Goal: Information Seeking & Learning: Learn about a topic

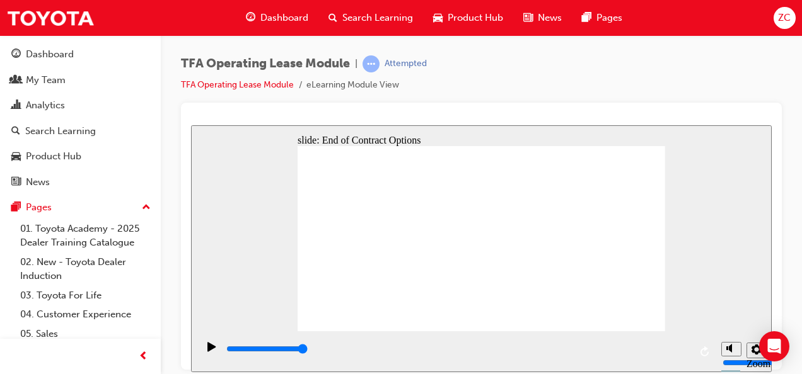
type input "3000"
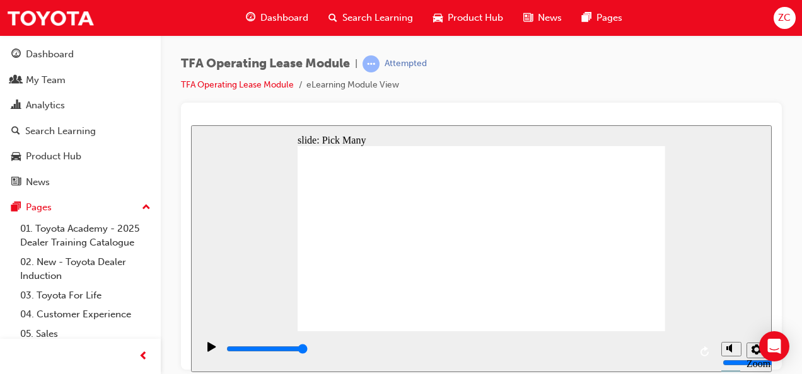
checkbox input "true"
type input "0"
checkbox input "false"
type input "3000"
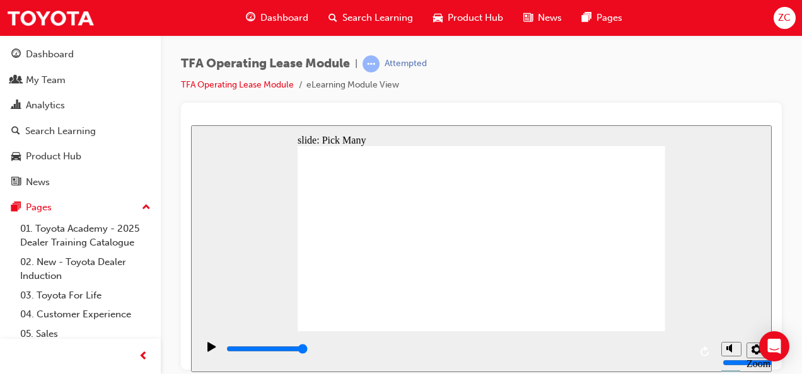
checkbox input "true"
type input "0"
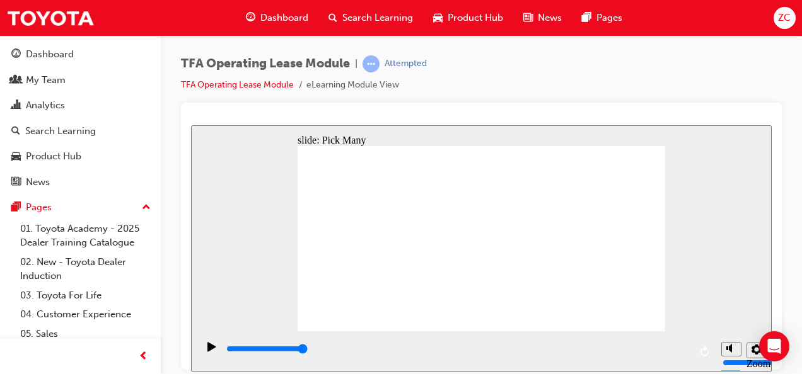
checkbox input "false"
type input "3000"
checkbox input "true"
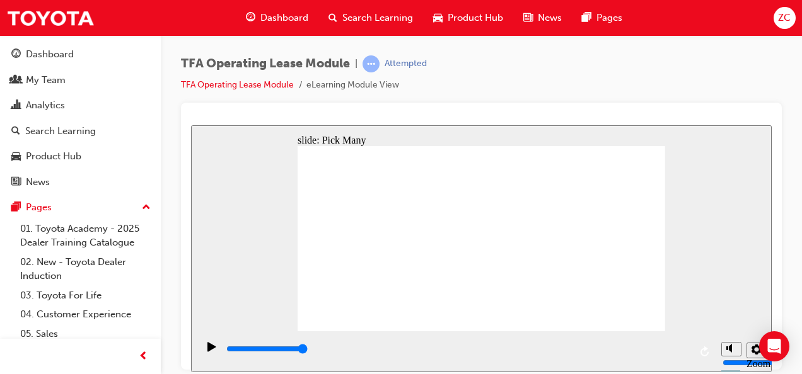
checkbox input "true"
type input "0"
checkbox input "false"
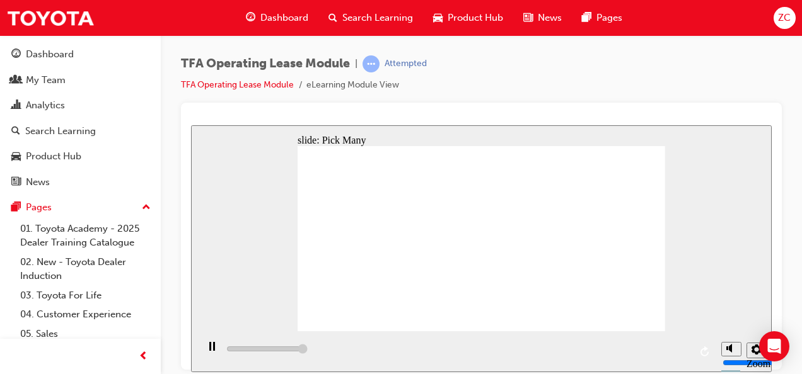
type input "3000"
checkbox input "true"
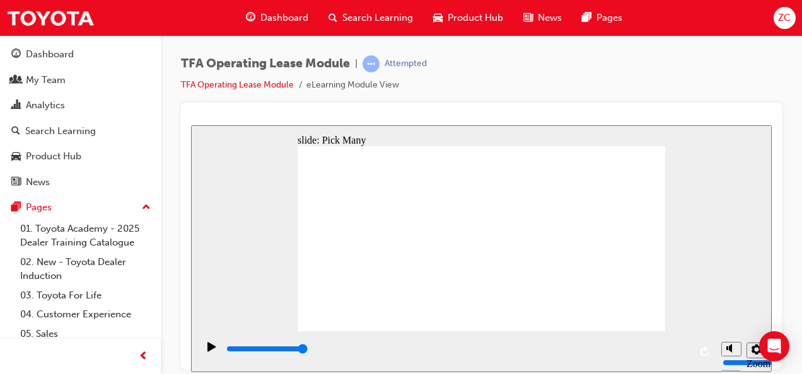
type input "0"
checkbox input "false"
type input "3000"
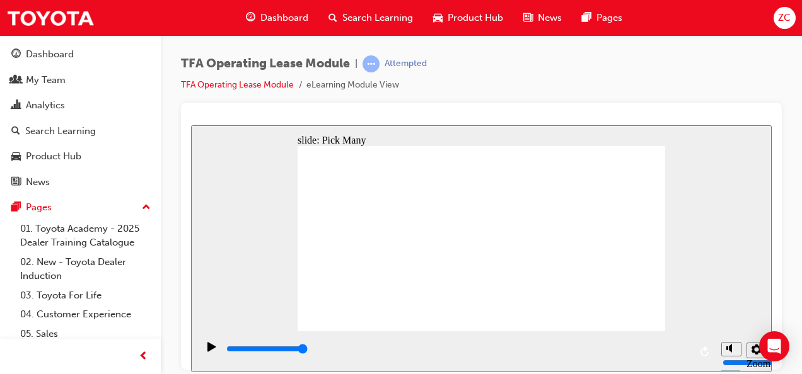
checkbox input "true"
type input "0"
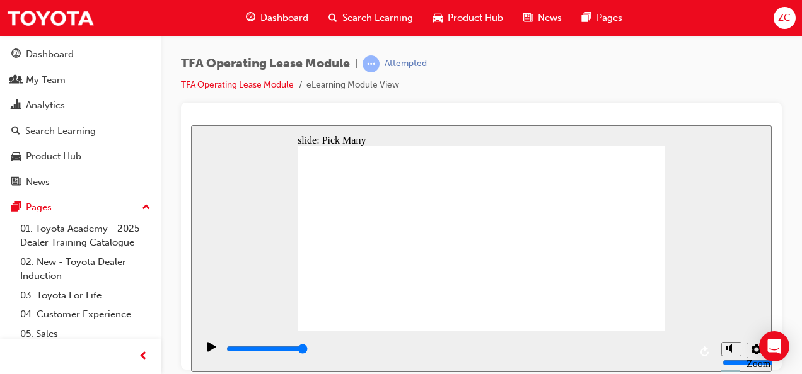
checkbox input "false"
type input "3000"
checkbox input "true"
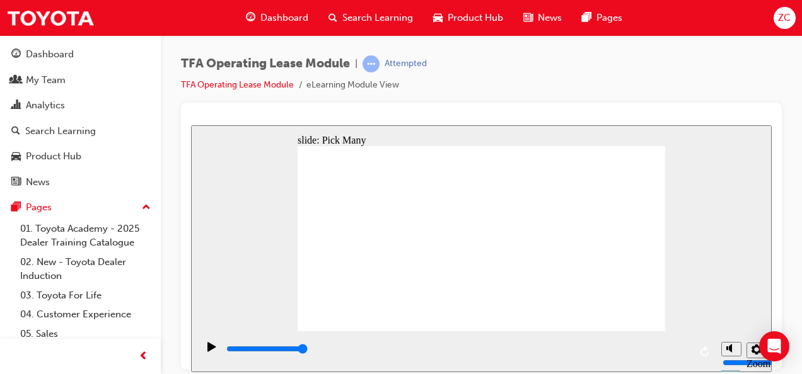
checkbox input "true"
type input "3000"
checkbox input "true"
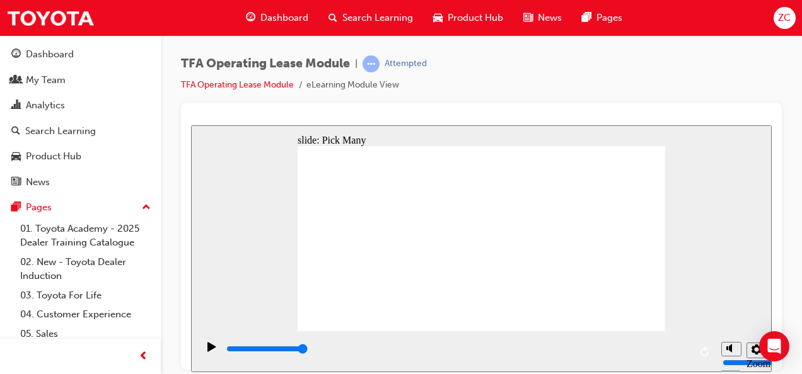
checkbox input "true"
type input "0"
checkbox input "false"
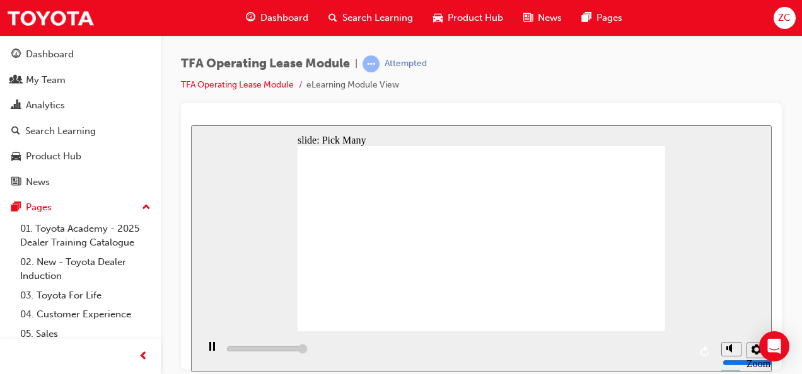
type input "3000"
checkbox input "true"
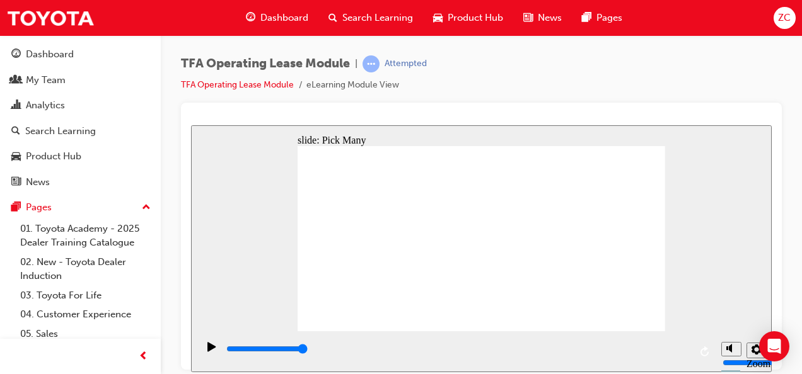
checkbox input "true"
type input "0"
checkbox input "false"
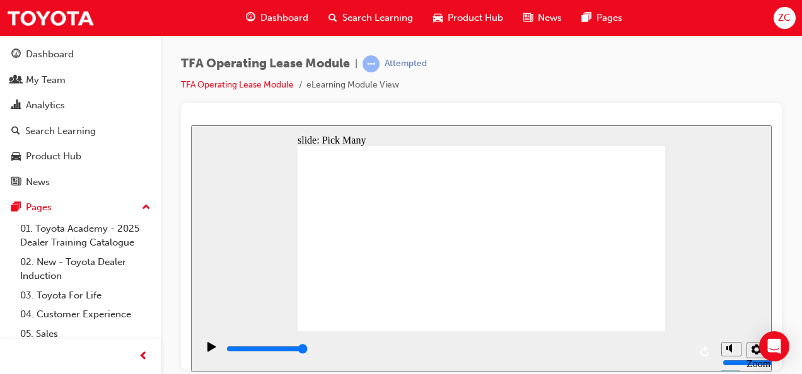
checkbox input "false"
type input "3000"
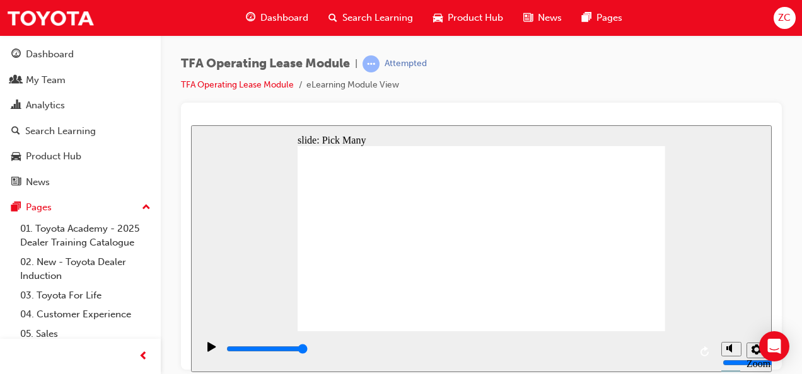
checkbox input "true"
type input "0"
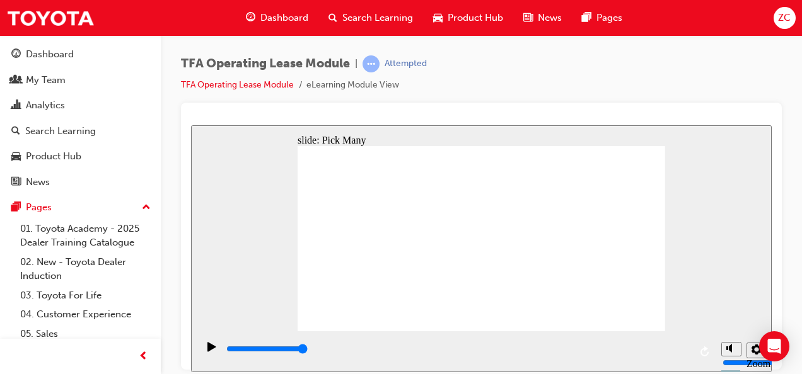
checkbox input "false"
type input "3000"
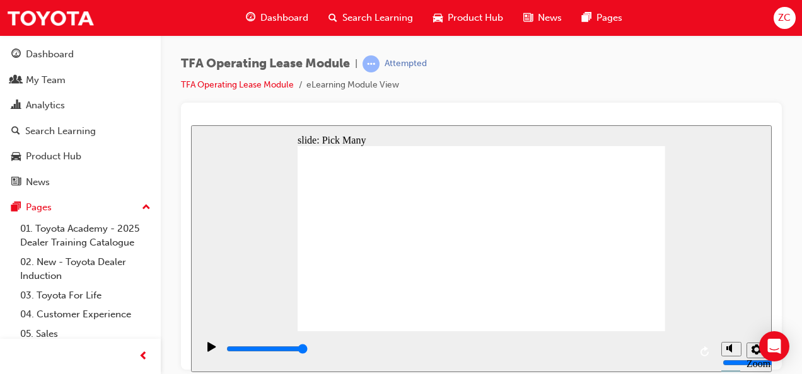
checkbox input "true"
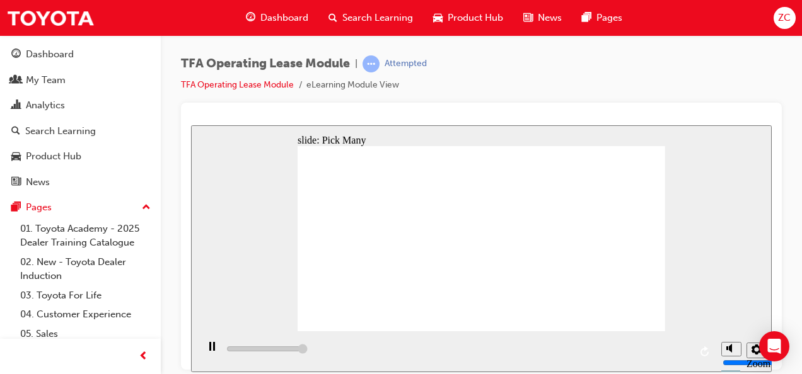
type input "0"
checkbox input "false"
type input "3000"
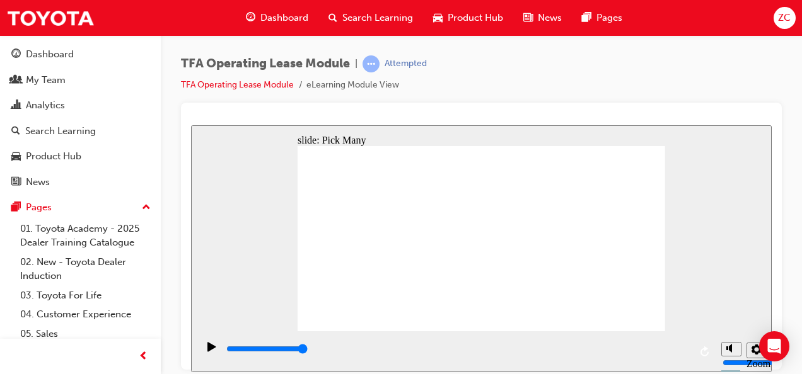
checkbox input "true"
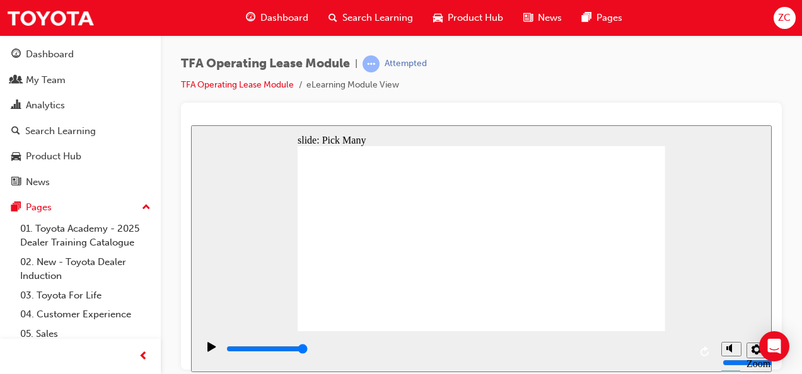
checkbox input "true"
type input "0"
checkbox input "false"
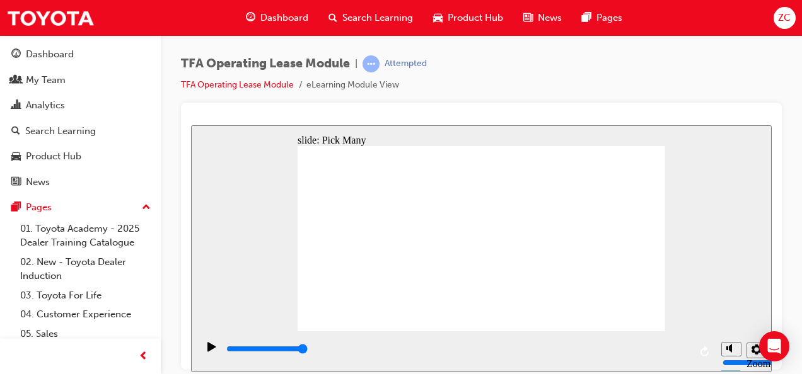
type input "3000"
checkbox input "true"
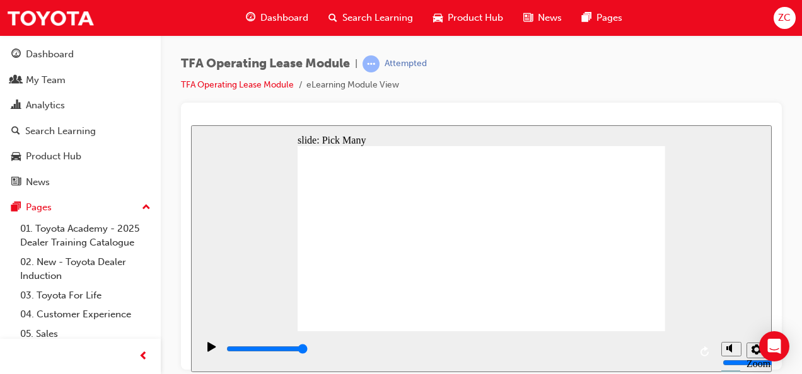
checkbox input "true"
type input "0"
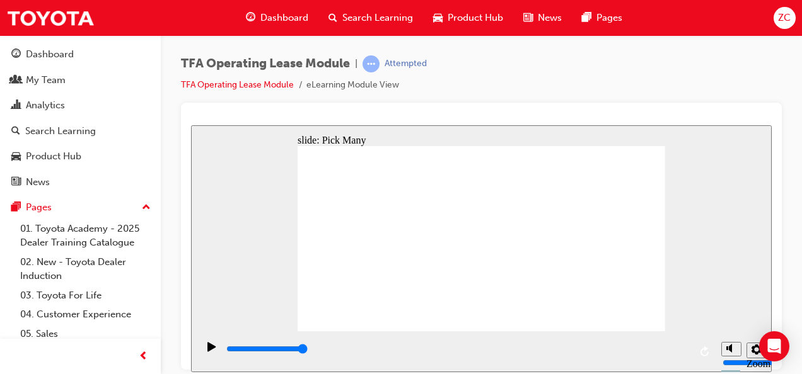
checkbox input "false"
type input "3000"
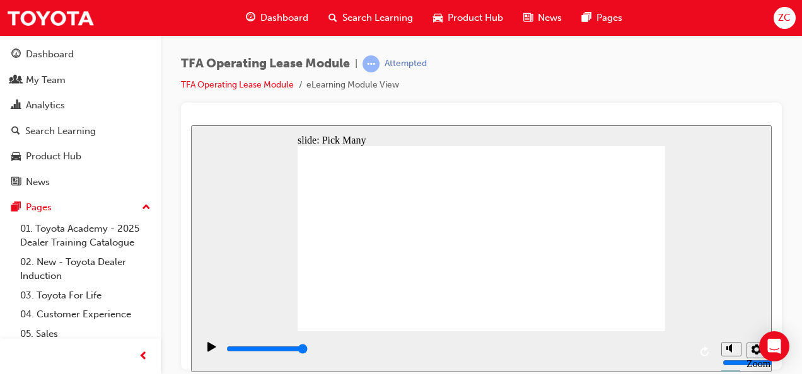
checkbox input "true"
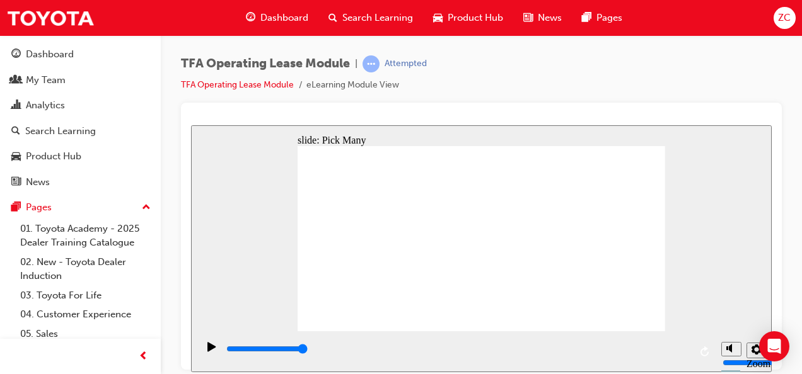
type input "0"
checkbox input "false"
drag, startPoint x: 632, startPoint y: 302, endPoint x: 604, endPoint y: 286, distance: 32.2
type input "3000"
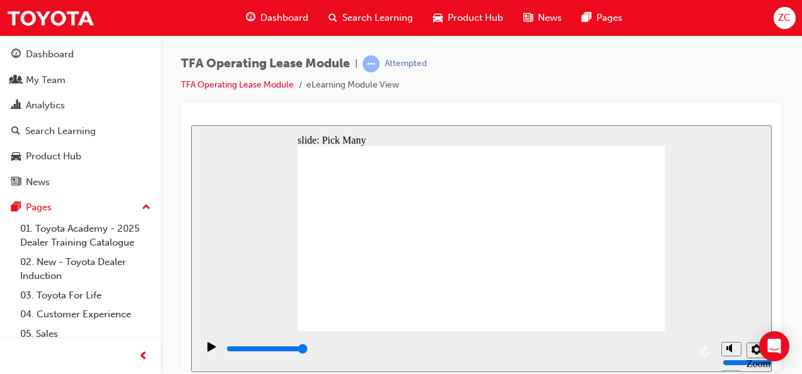
checkbox input "true"
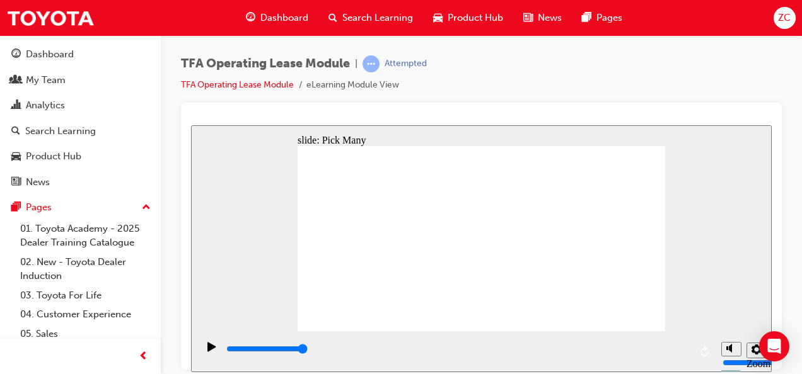
checkbox input "true"
type input "0"
checkbox input "false"
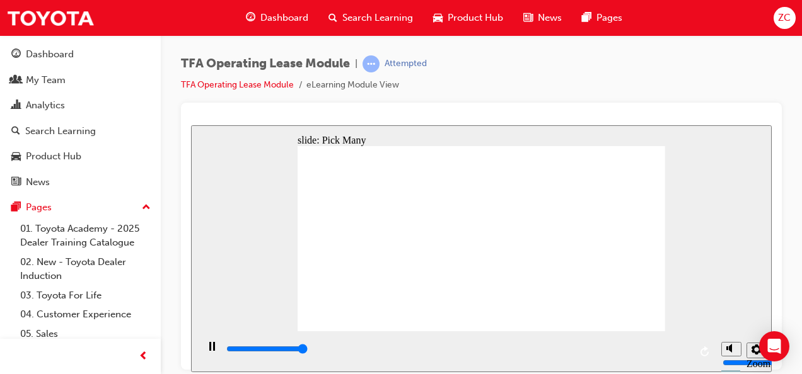
type input "3000"
checkbox input "true"
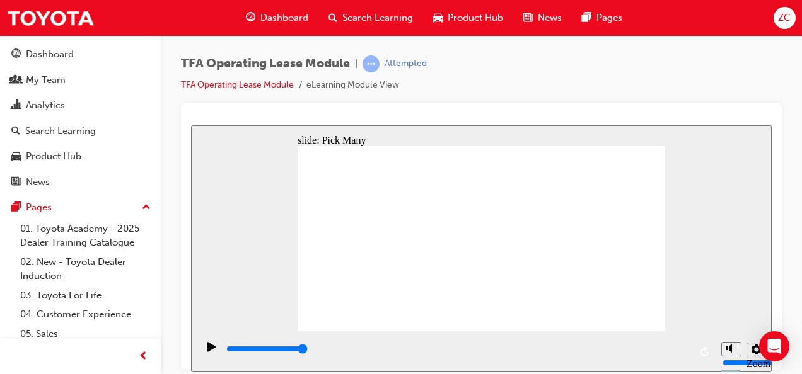
checkbox input "true"
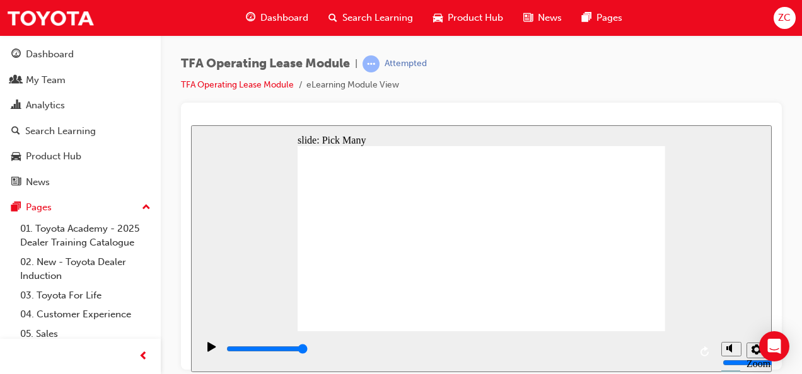
type input "0"
checkbox input "false"
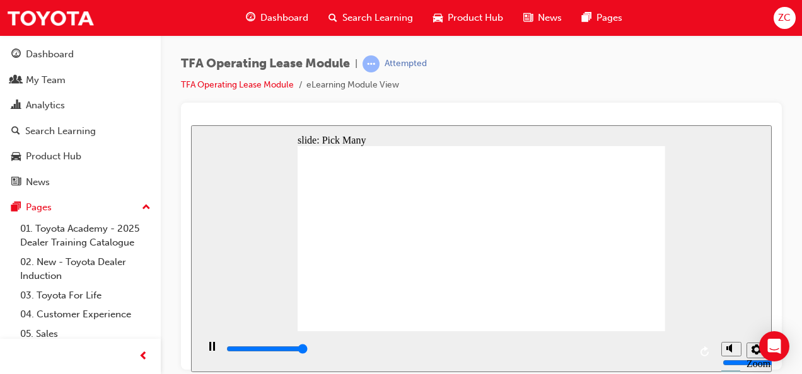
type input "3000"
checkbox input "true"
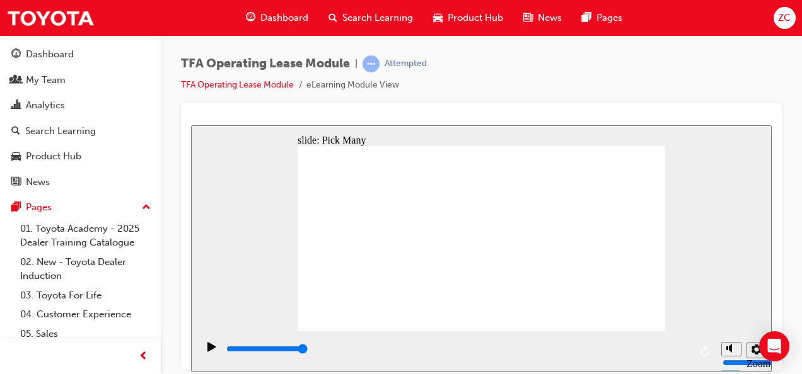
checkbox input "true"
type input "0"
checkbox input "false"
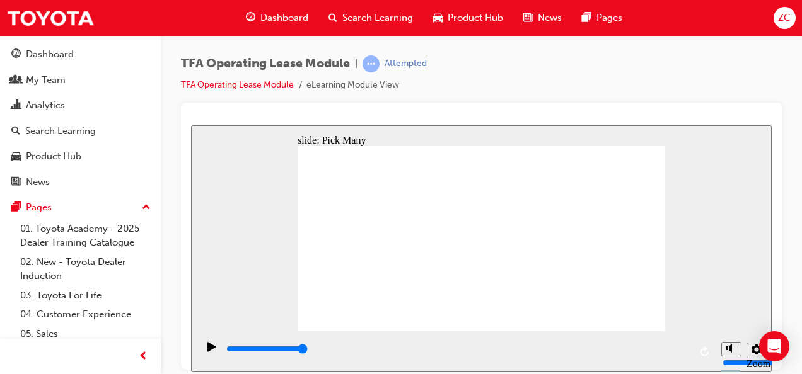
checkbox input "false"
type input "3000"
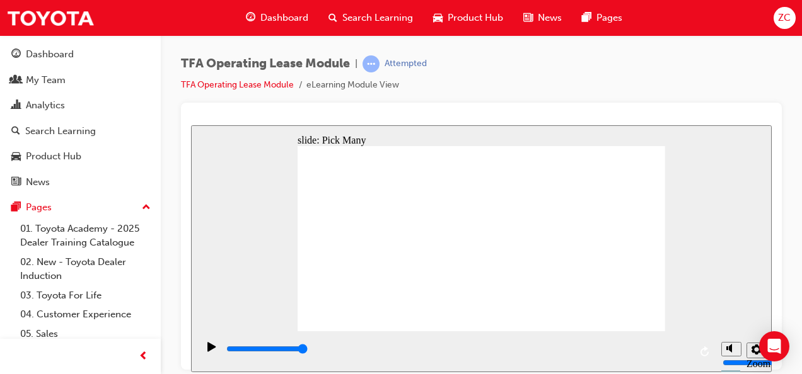
checkbox input "true"
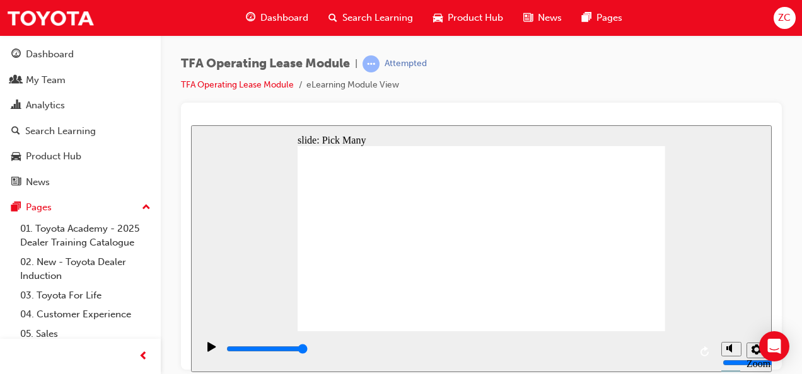
type input "0"
checkbox input "false"
type input "3000"
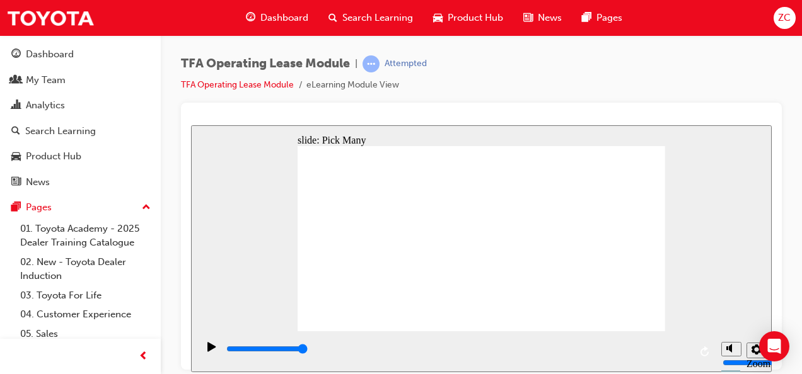
checkbox input "true"
type input "0"
checkbox input "false"
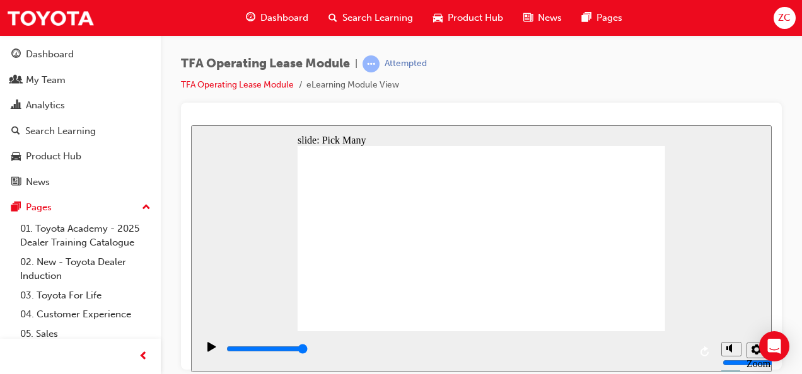
checkbox input "false"
type input "3000"
checkbox input "true"
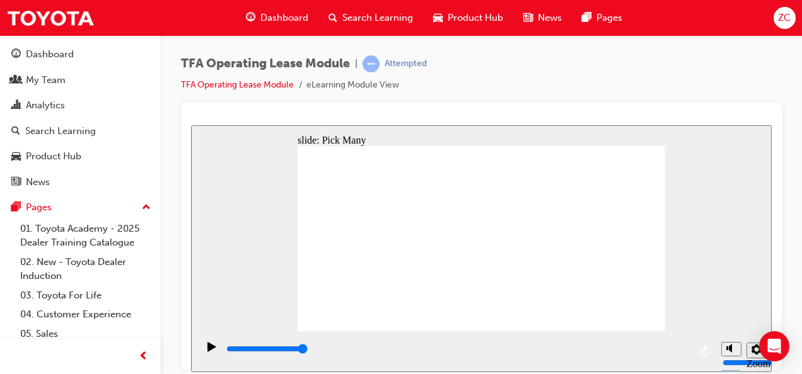
checkbox input "true"
type input "0"
checkbox input "false"
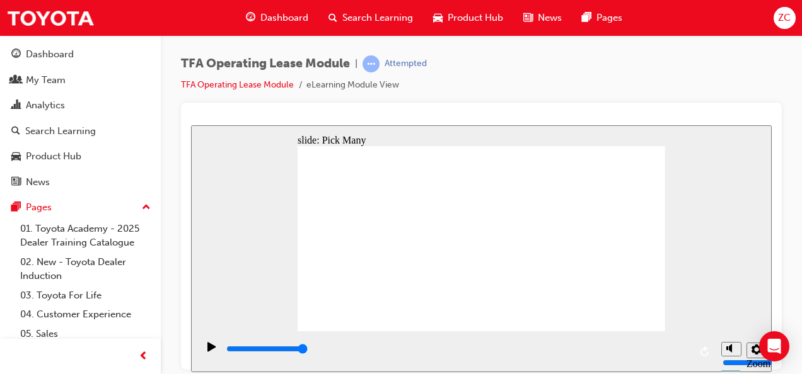
checkbox input "false"
type input "3000"
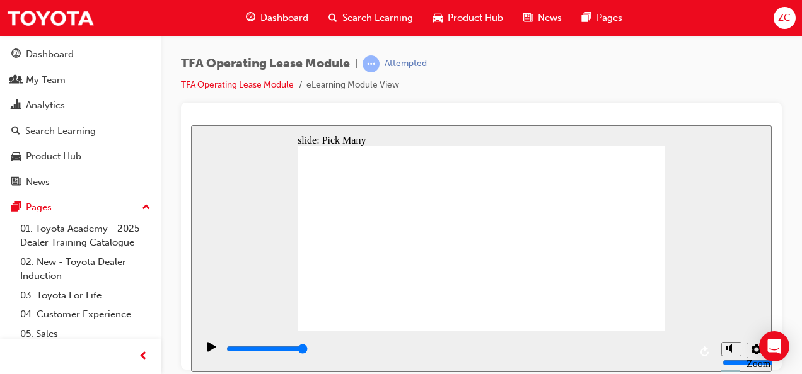
checkbox input "true"
type input "0"
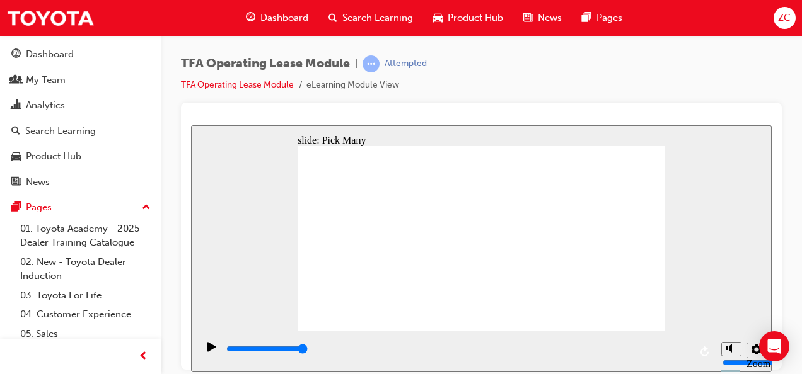
checkbox input "false"
type input "3000"
checkbox input "true"
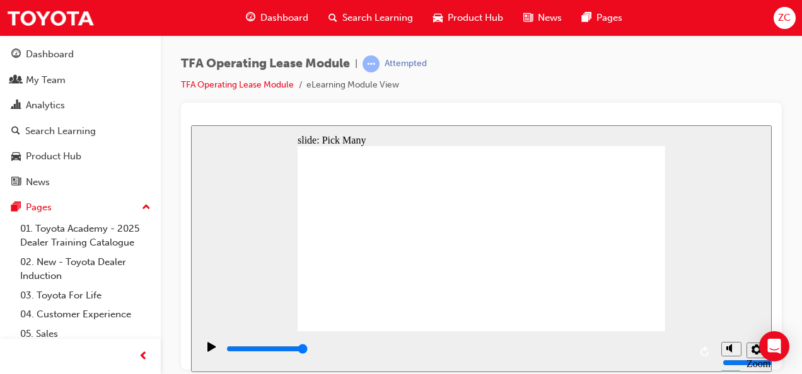
checkbox input "true"
type input "0"
checkbox input "false"
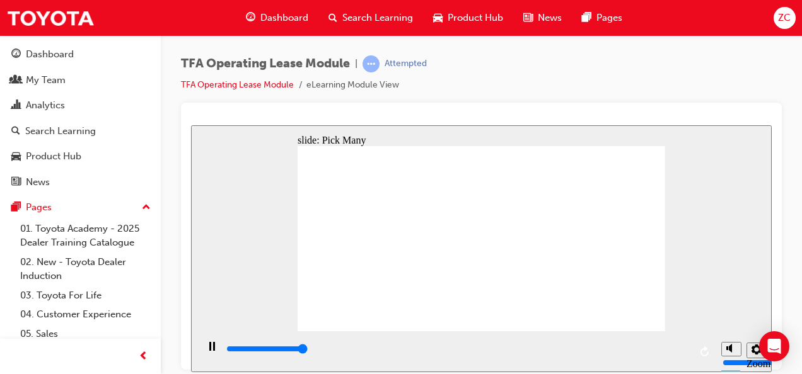
type input "3000"
checkbox input "true"
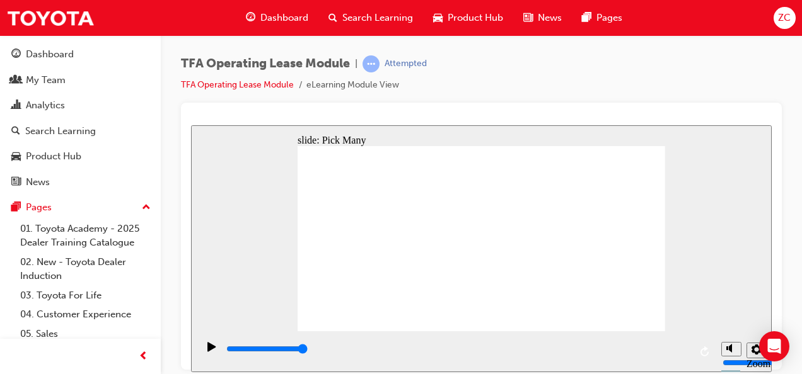
checkbox input "false"
checkbox input "true"
type input "0"
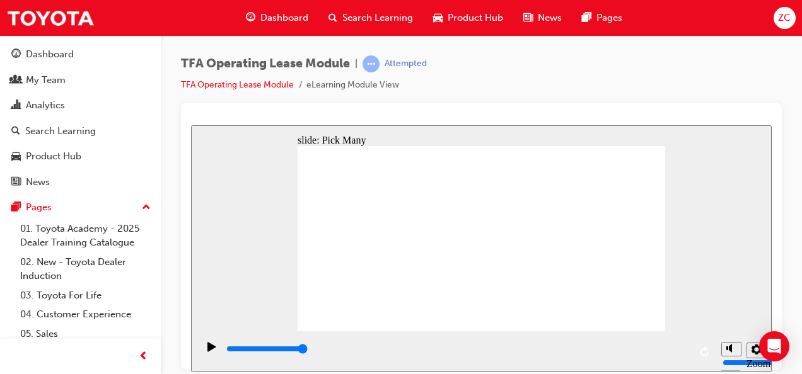
checkbox input "false"
type input "3000"
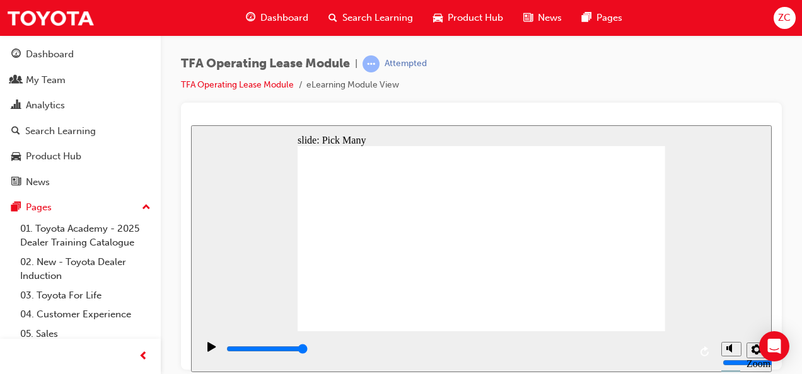
checkbox input "true"
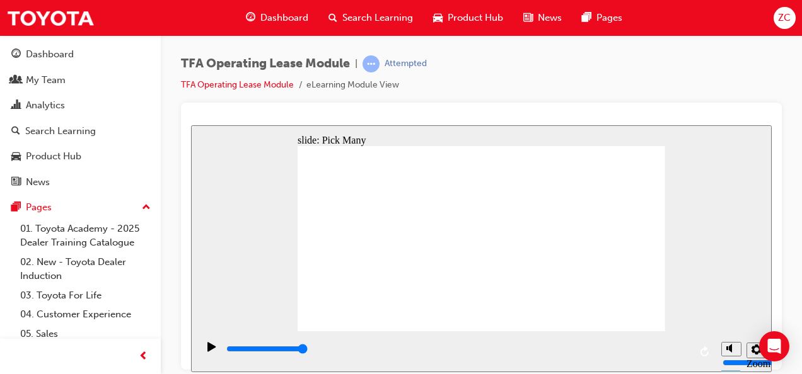
type input "0"
checkbox input "false"
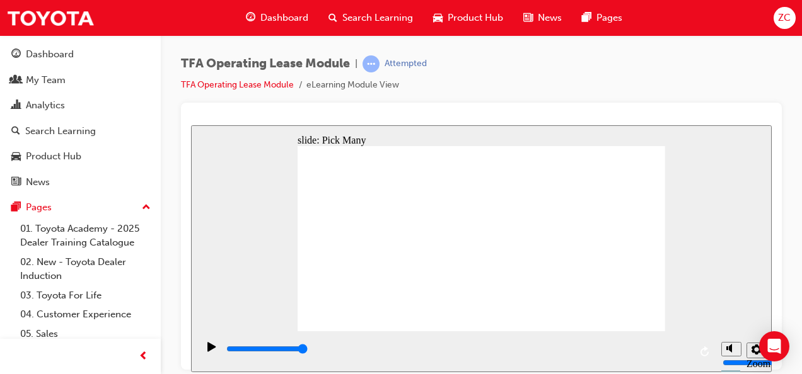
type input "3000"
checkbox input "true"
type input "3000"
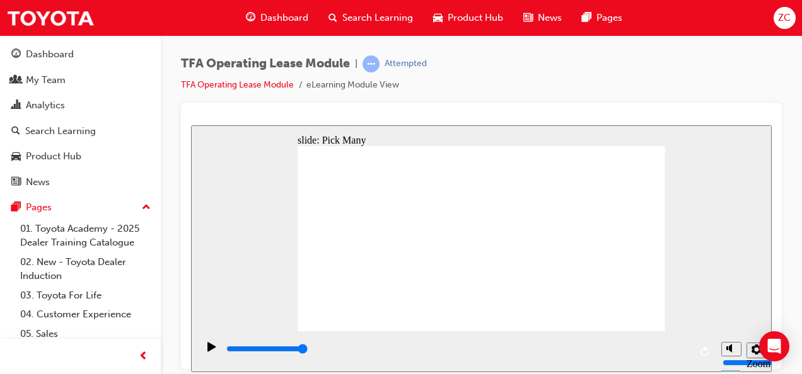
checkbox input "true"
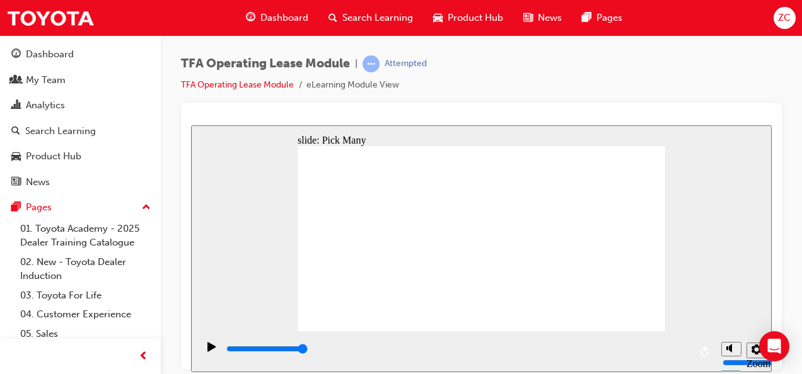
type input "0"
checkbox input "false"
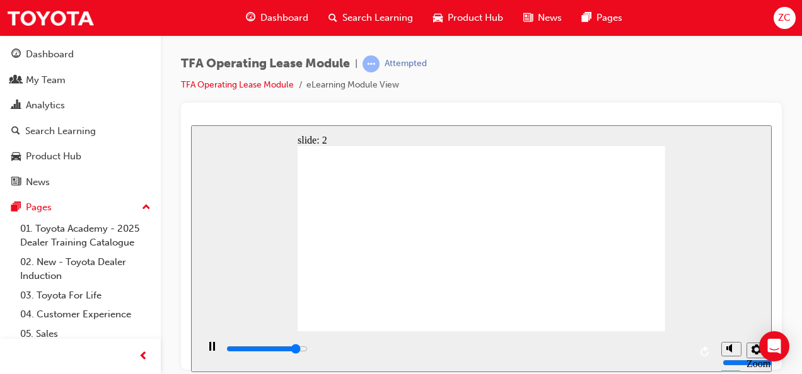
type input "3000"
checkbox input "true"
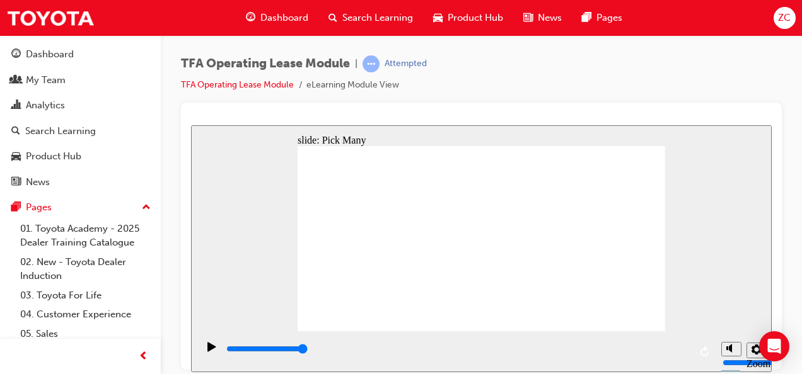
checkbox input "true"
type input "0"
checkbox input "false"
type input "3000"
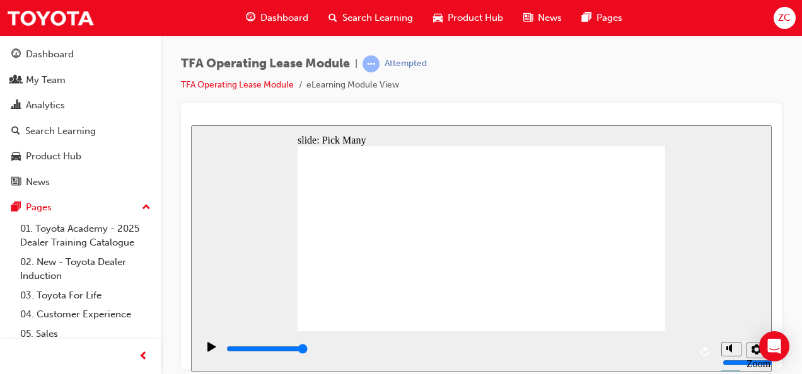
checkbox input "true"
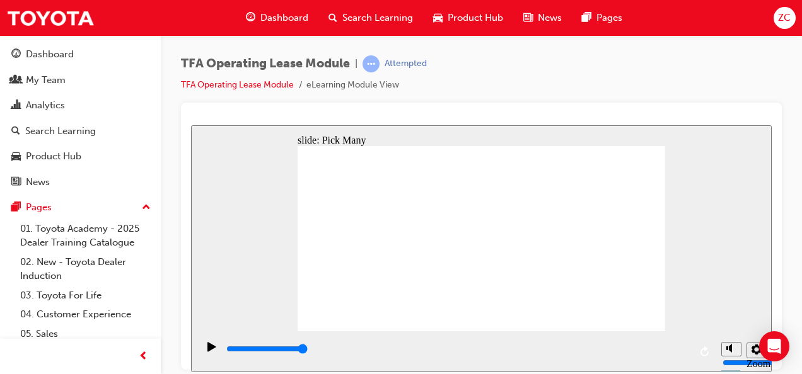
checkbox input "true"
type input "0"
checkbox input "false"
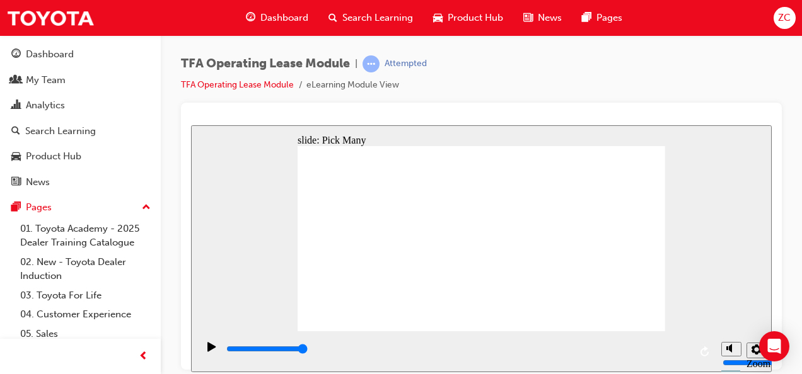
drag, startPoint x: 627, startPoint y: 301, endPoint x: 599, endPoint y: 294, distance: 28.4
type input "3000"
checkbox input "true"
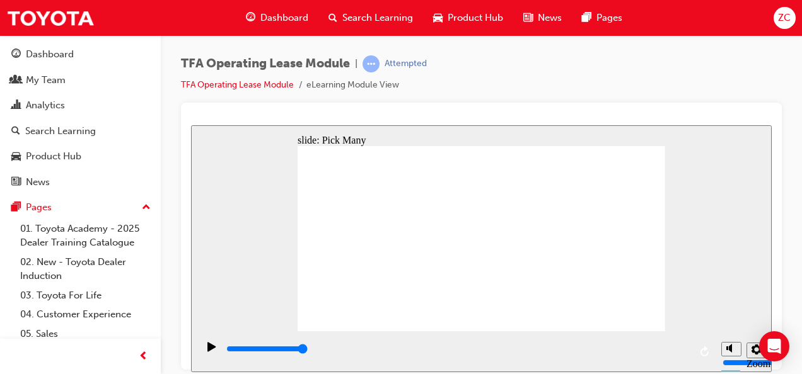
checkbox input "true"
type input "0"
checkbox input "false"
type input "3000"
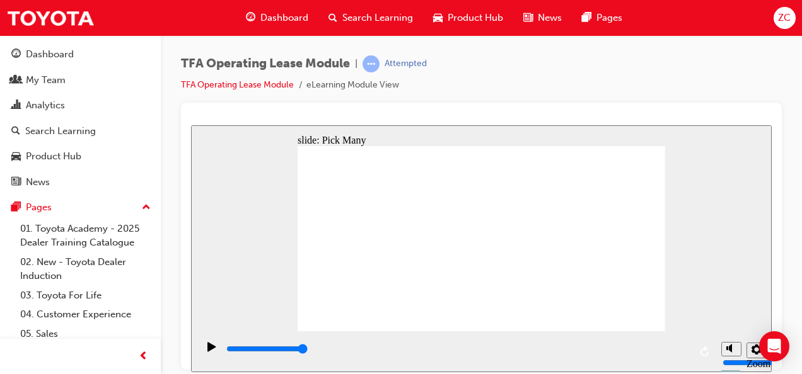
checkbox input "true"
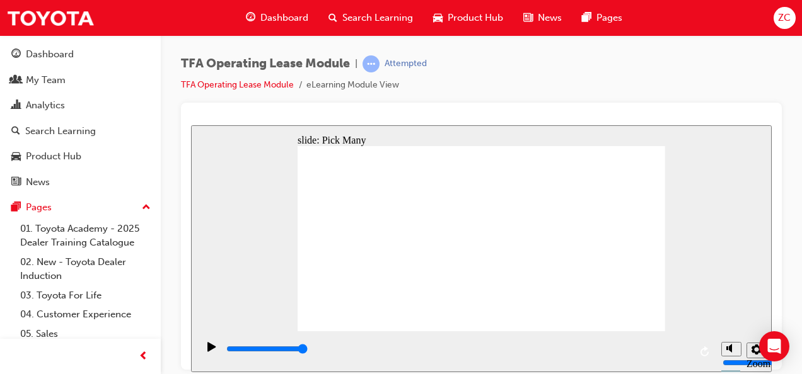
checkbox input "true"
type input "0"
checkbox input "false"
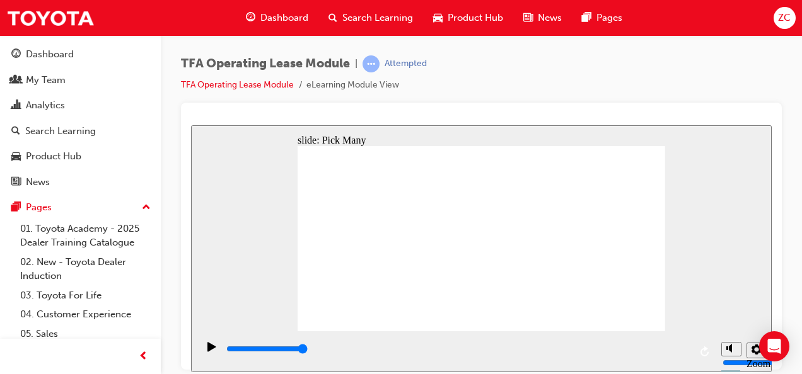
type input "3000"
checkbox input "true"
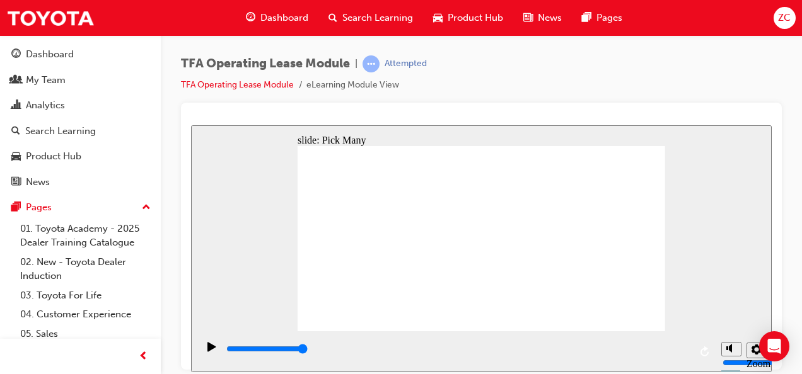
checkbox input "true"
type input "0"
checkbox input "false"
type input "3000"
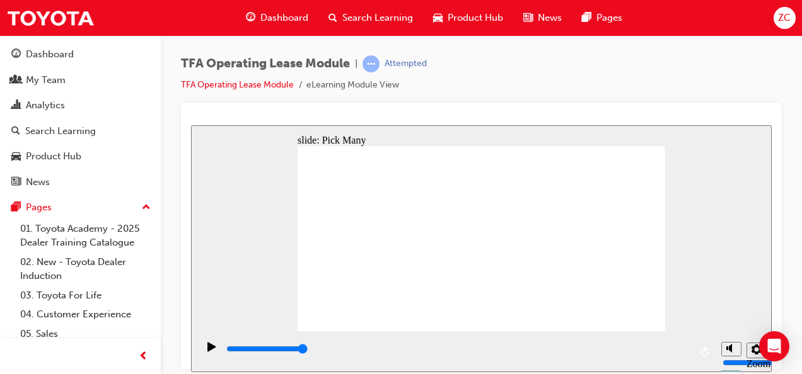
checkbox input "true"
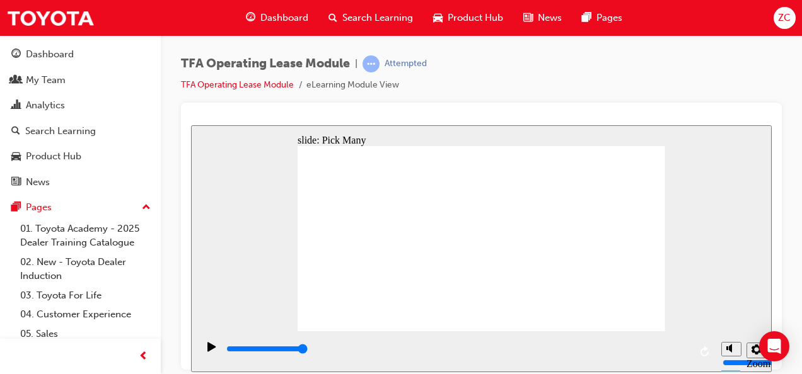
checkbox input "true"
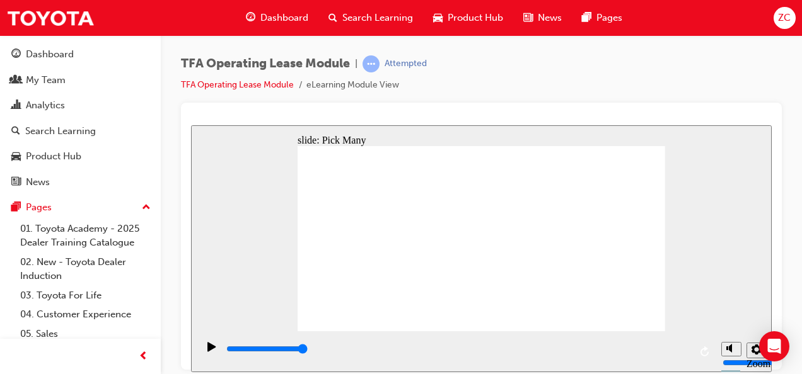
checkbox input "true"
type input "0"
checkbox input "false"
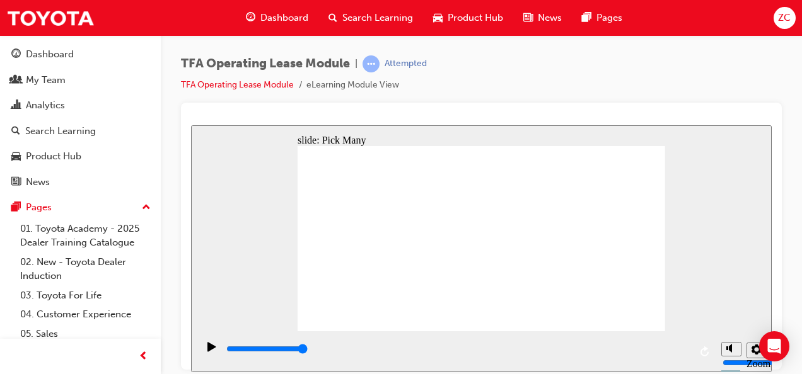
drag, startPoint x: 623, startPoint y: 303, endPoint x: 611, endPoint y: 294, distance: 15.4
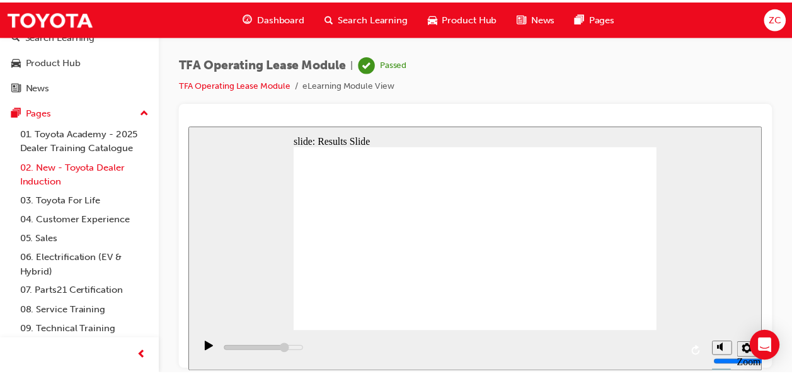
scroll to position [135, 0]
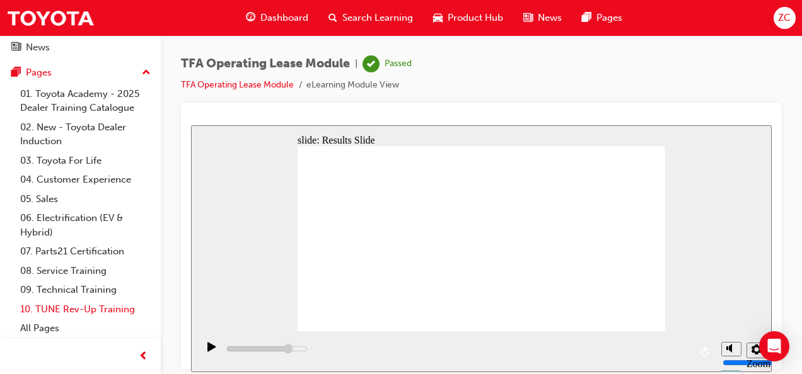
click at [84, 313] on link "10. TUNE Rev-Up Training" at bounding box center [85, 310] width 141 height 20
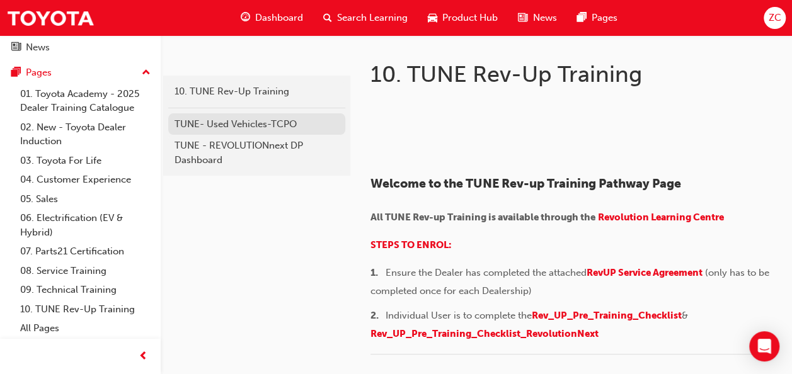
click at [288, 117] on div "TUNE- Used Vehicles-TCPO" at bounding box center [257, 124] width 165 height 14
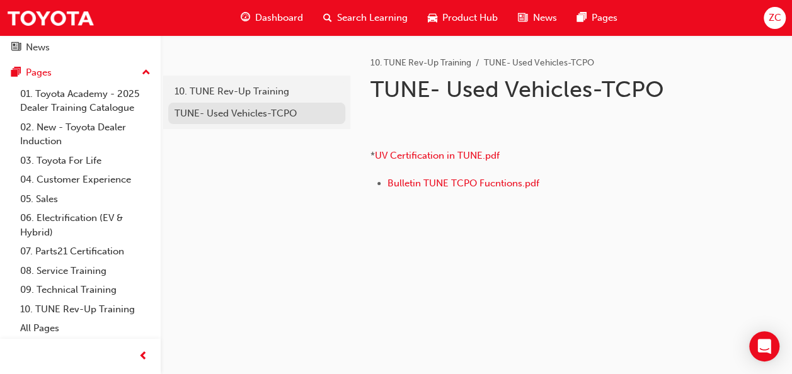
click at [256, 108] on div "TUNE- Used Vehicles-TCPO" at bounding box center [257, 114] width 165 height 14
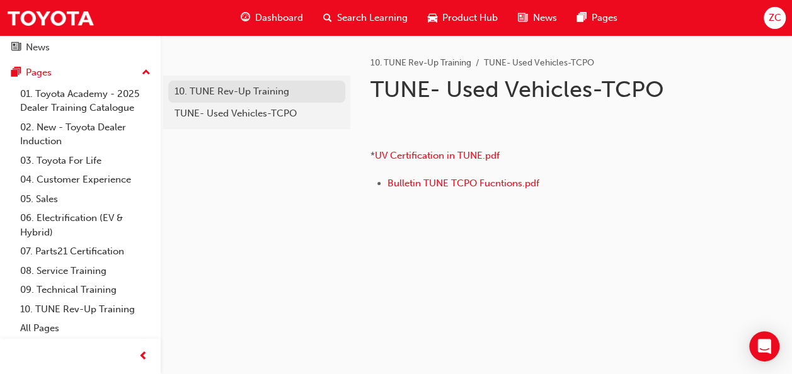
click at [295, 98] on div "10. TUNE Rev-Up Training" at bounding box center [257, 91] width 165 height 14
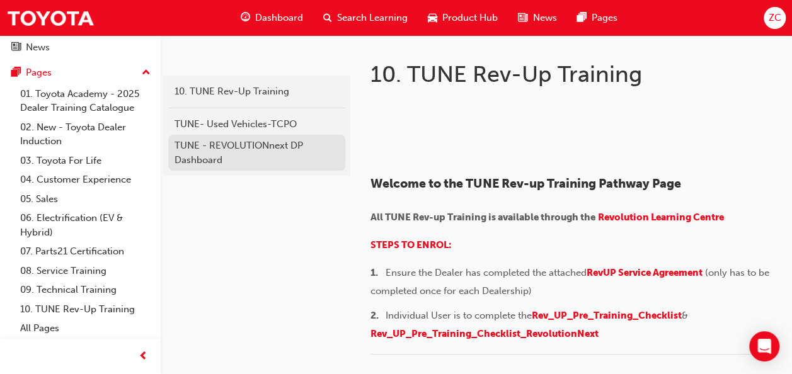
click at [287, 153] on div "TUNE - REVOLUTIONnext DP Dashboard" at bounding box center [257, 153] width 165 height 28
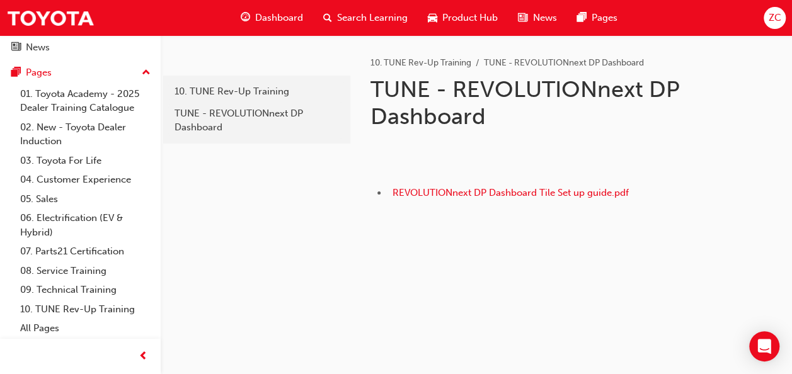
scroll to position [154, 0]
click at [136, 289] on link "09. Technical Training" at bounding box center [85, 290] width 141 height 20
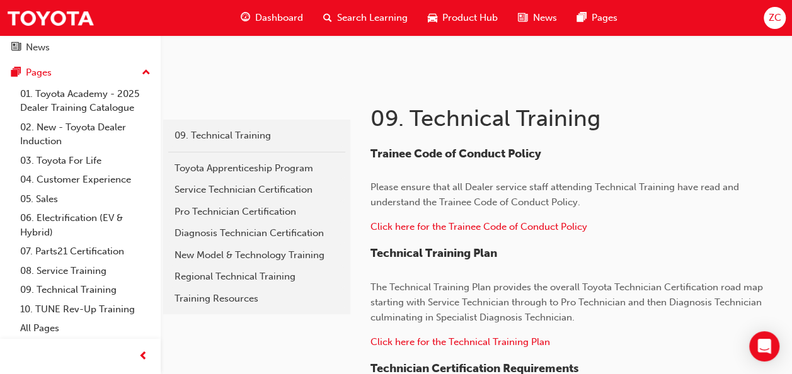
scroll to position [142, 0]
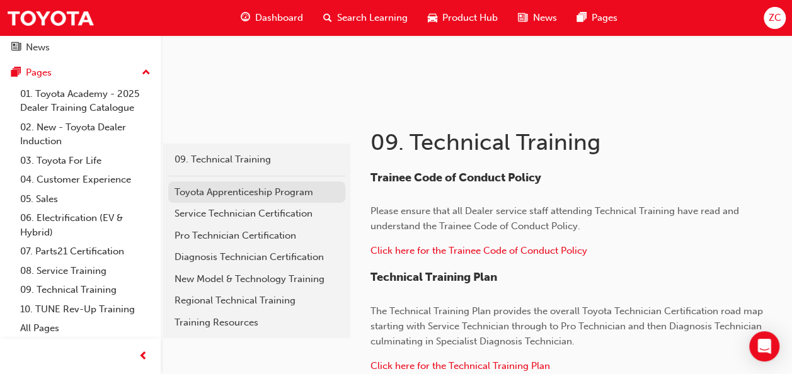
click at [275, 193] on div "Toyota Apprenticeship Program" at bounding box center [257, 192] width 165 height 14
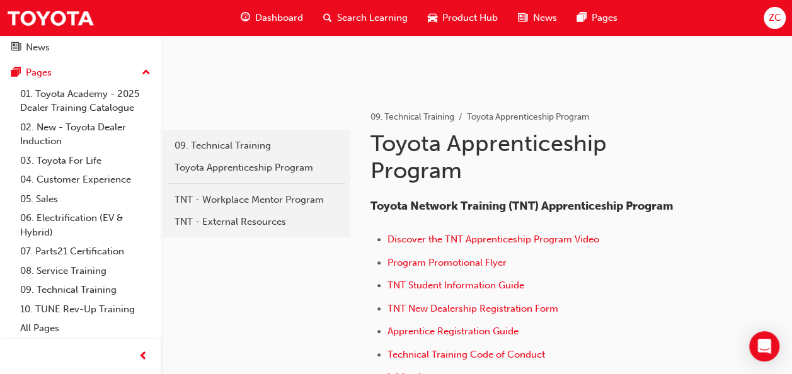
scroll to position [149, 0]
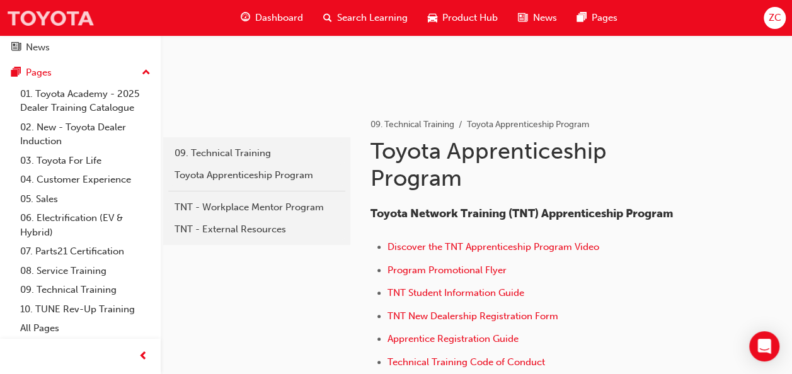
scroll to position [142, 0]
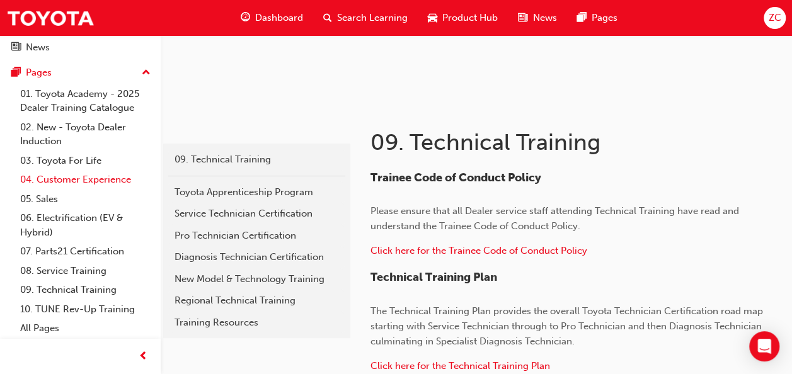
click at [74, 175] on link "04. Customer Experience" at bounding box center [85, 180] width 141 height 20
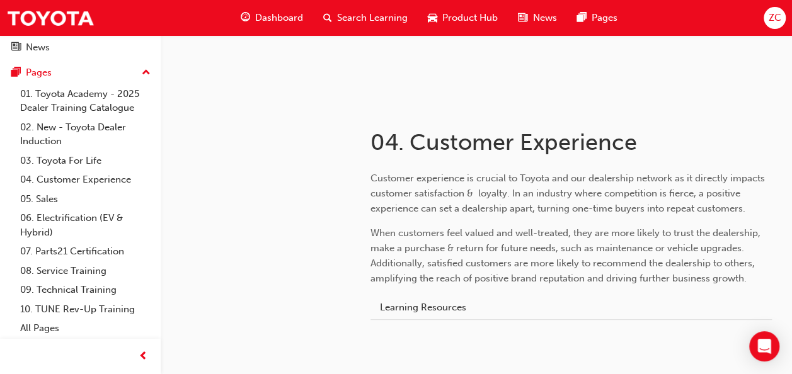
scroll to position [200, 0]
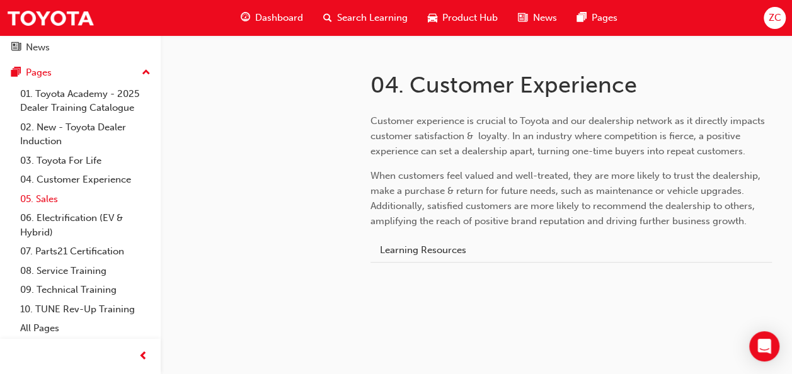
click at [82, 200] on link "05. Sales" at bounding box center [85, 200] width 141 height 20
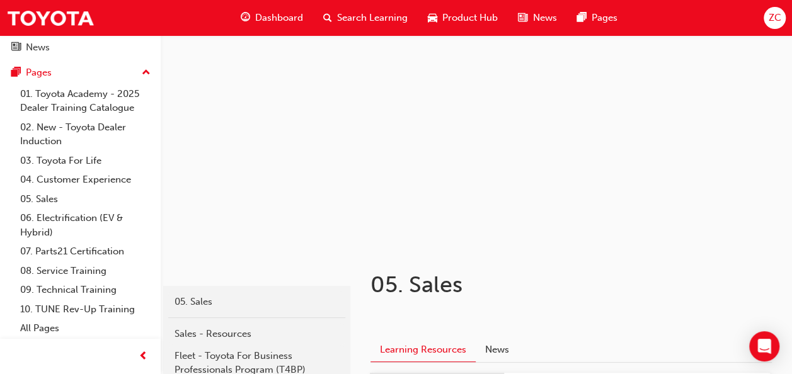
scroll to position [95, 0]
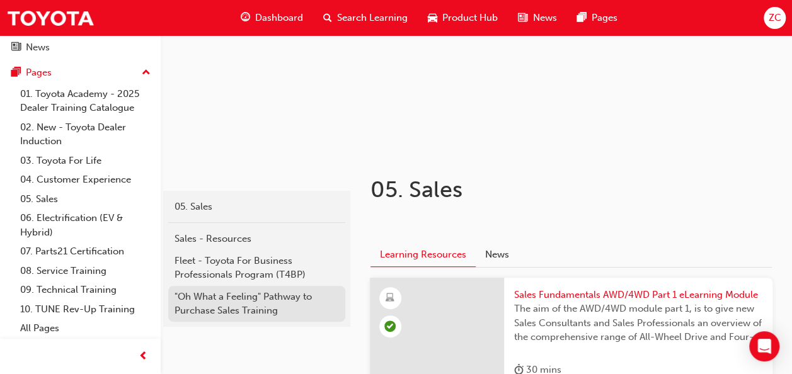
click at [246, 295] on div ""Oh What a Feeling" Pathway to Purchase Sales Training" at bounding box center [257, 304] width 165 height 28
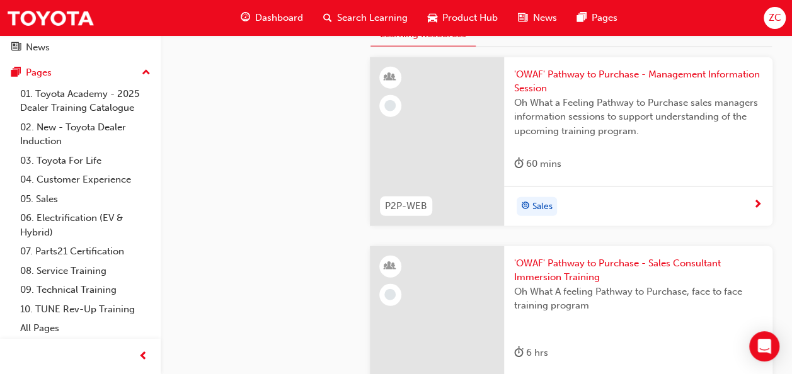
scroll to position [1496, 0]
click at [564, 71] on span "'OWAF' Pathway to Purchase - Management Information Session" at bounding box center [638, 82] width 248 height 28
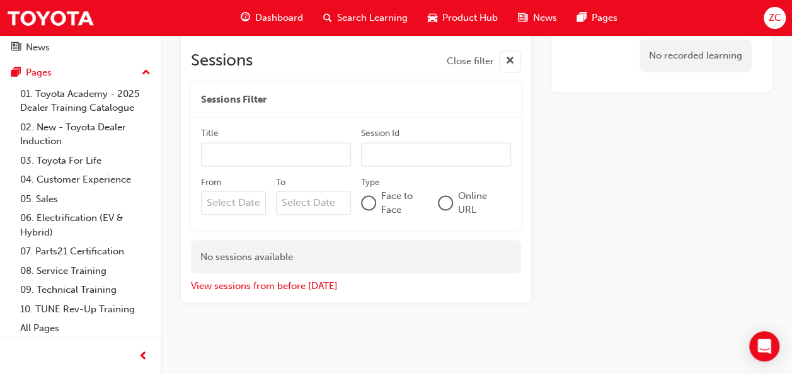
scroll to position [971, 0]
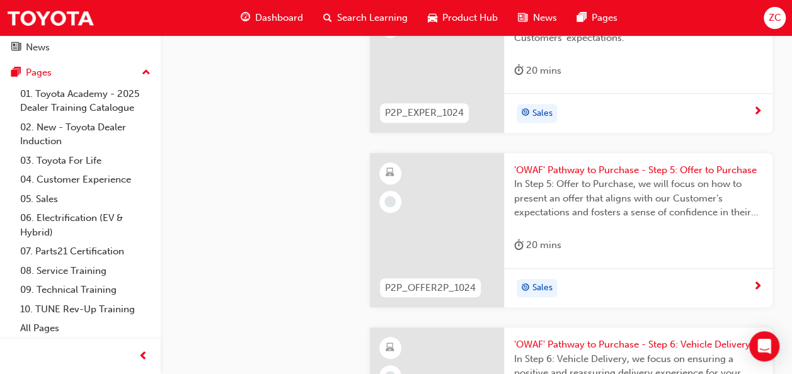
scroll to position [2903, 0]
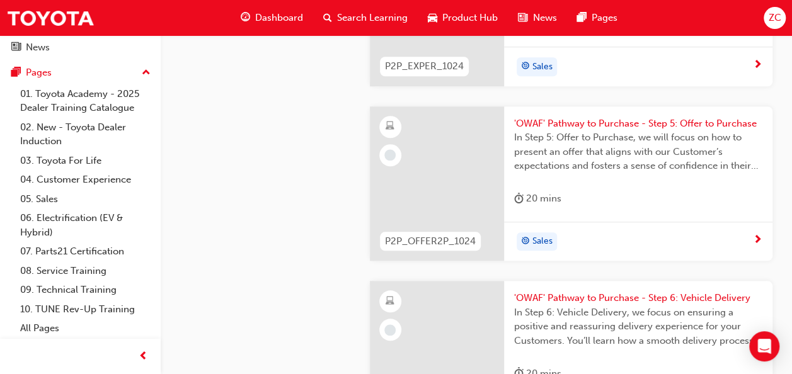
click at [586, 117] on span "'OWAF' Pathway to Purchase - Step 5: Offer to Purchase" at bounding box center [638, 124] width 248 height 14
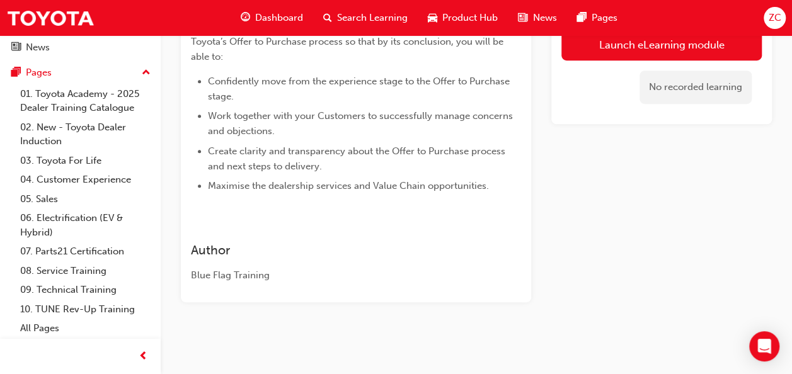
scroll to position [401, 0]
click at [635, 45] on link "Launch eLearning module" at bounding box center [662, 45] width 200 height 32
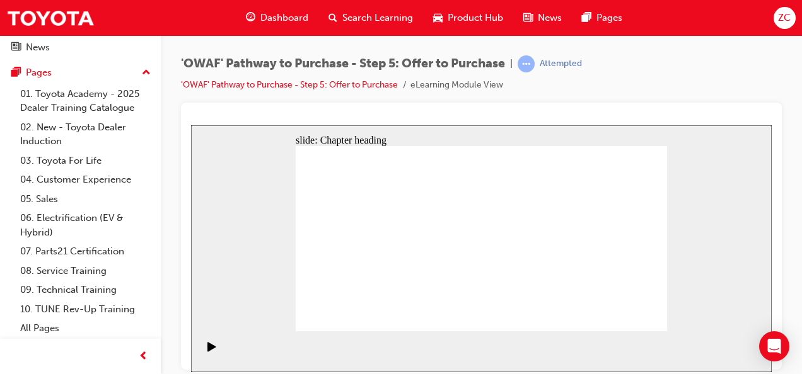
click at [688, 349] on section "Playback Speed 2 1.75 1.5 1.25 Normal" at bounding box center [481, 351] width 580 height 41
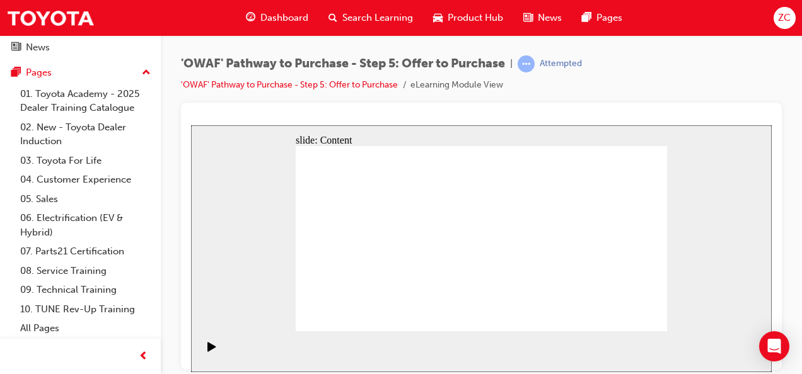
click at [554, 338] on section "Playback Speed 2 1.75 1.5 1.25 Normal" at bounding box center [481, 351] width 580 height 41
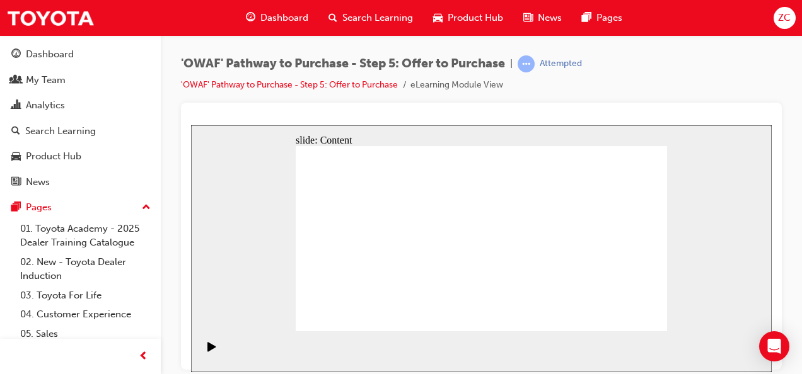
scroll to position [135, 0]
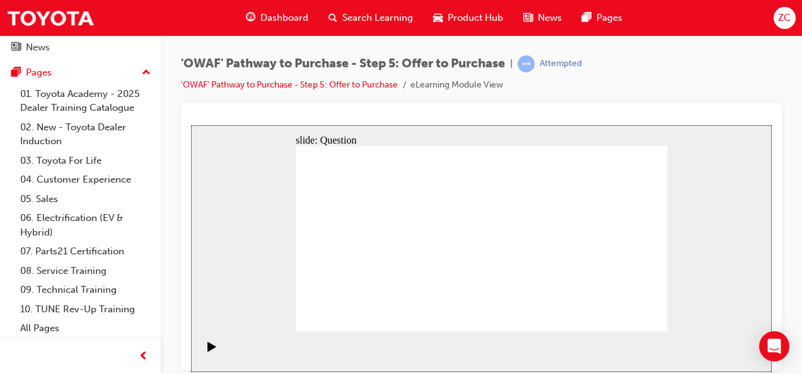
radio input "false"
radio input "true"
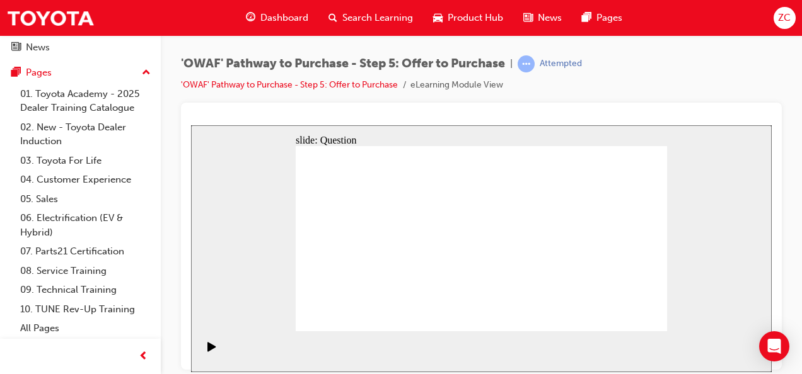
drag, startPoint x: 409, startPoint y: 232, endPoint x: 381, endPoint y: 275, distance: 51.9
drag, startPoint x: 464, startPoint y: 220, endPoint x: 446, endPoint y: 274, distance: 56.4
drag, startPoint x: 448, startPoint y: 280, endPoint x: 466, endPoint y: 282, distance: 18.4
drag, startPoint x: 477, startPoint y: 275, endPoint x: 514, endPoint y: 275, distance: 36.6
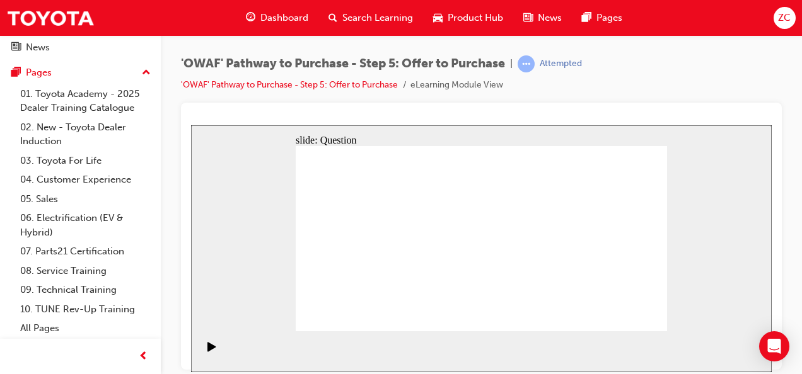
drag, startPoint x: 553, startPoint y: 229, endPoint x: 461, endPoint y: 277, distance: 103.5
drag, startPoint x: 531, startPoint y: 233, endPoint x: 599, endPoint y: 270, distance: 77.9
drag, startPoint x: 613, startPoint y: 231, endPoint x: 603, endPoint y: 265, distance: 35.5
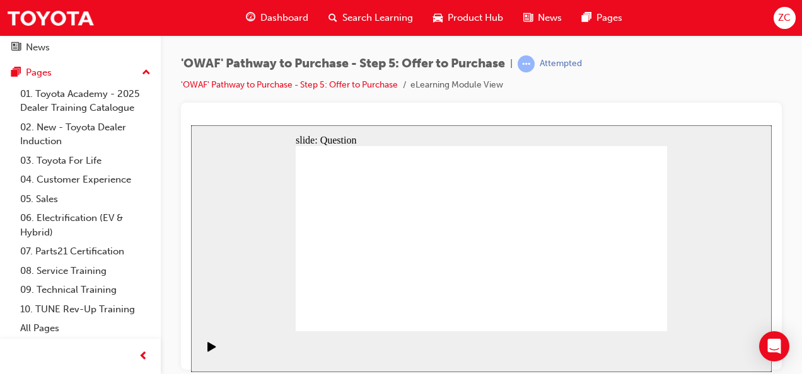
drag, startPoint x: 361, startPoint y: 236, endPoint x: 366, endPoint y: 249, distance: 14.2
drag, startPoint x: 451, startPoint y: 217, endPoint x: 439, endPoint y: 229, distance: 17.0
drag, startPoint x: 493, startPoint y: 228, endPoint x: 509, endPoint y: 274, distance: 49.2
drag, startPoint x: 455, startPoint y: 230, endPoint x: 388, endPoint y: 273, distance: 79.4
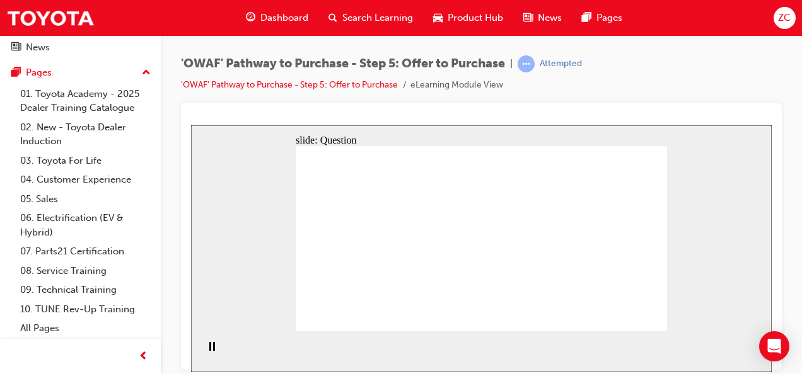
drag, startPoint x: 531, startPoint y: 221, endPoint x: 353, endPoint y: 240, distance: 178.7
drag, startPoint x: 609, startPoint y: 233, endPoint x: 374, endPoint y: 289, distance: 241.8
drag, startPoint x: 598, startPoint y: 277, endPoint x: 458, endPoint y: 245, distance: 144.2
drag, startPoint x: 550, startPoint y: 277, endPoint x: 487, endPoint y: 267, distance: 63.8
drag, startPoint x: 486, startPoint y: 279, endPoint x: 475, endPoint y: 279, distance: 10.7
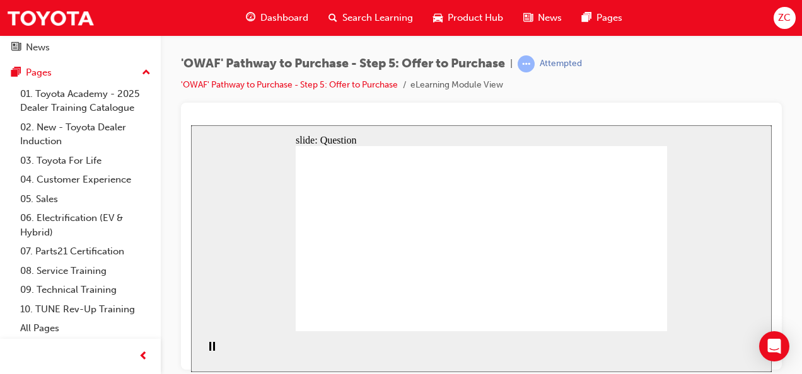
drag, startPoint x: 551, startPoint y: 254, endPoint x: 480, endPoint y: 251, distance: 70.7
drag, startPoint x: 503, startPoint y: 251, endPoint x: 403, endPoint y: 258, distance: 99.9
drag, startPoint x: 586, startPoint y: 256, endPoint x: 436, endPoint y: 265, distance: 150.3
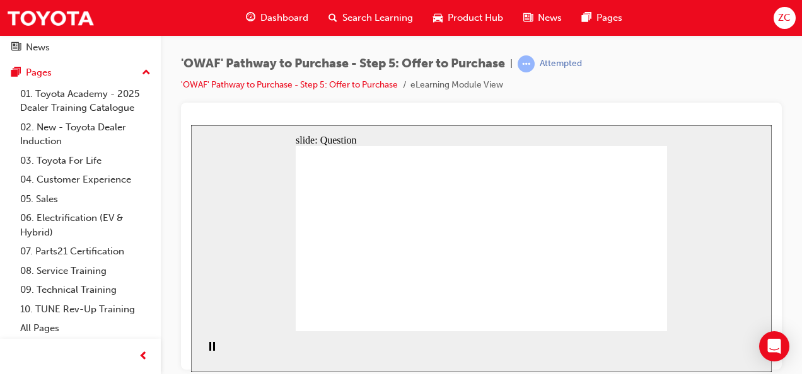
checkbox input "true"
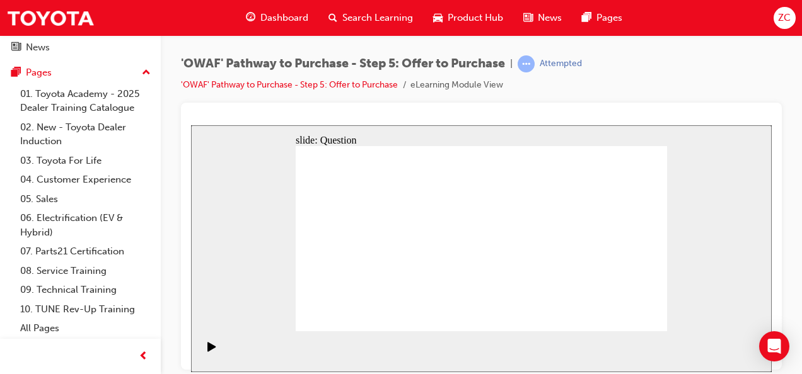
checkbox input "false"
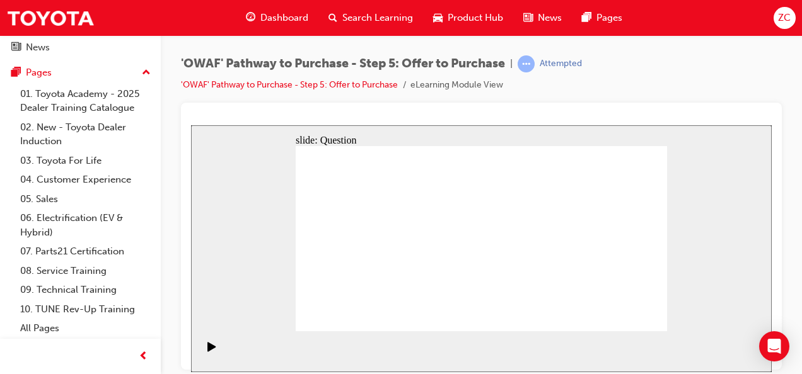
checkbox input "true"
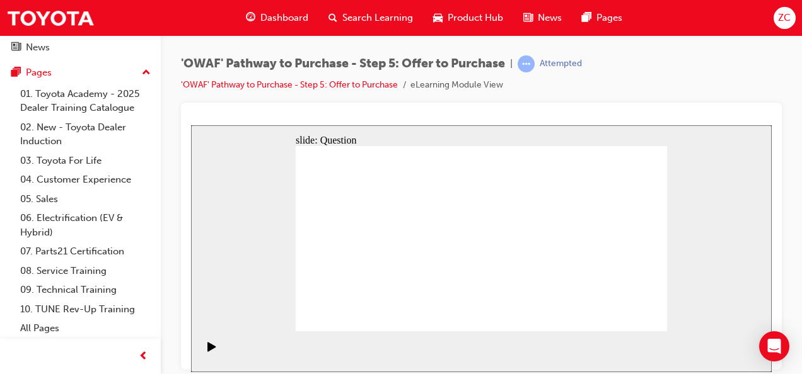
checkbox input "false"
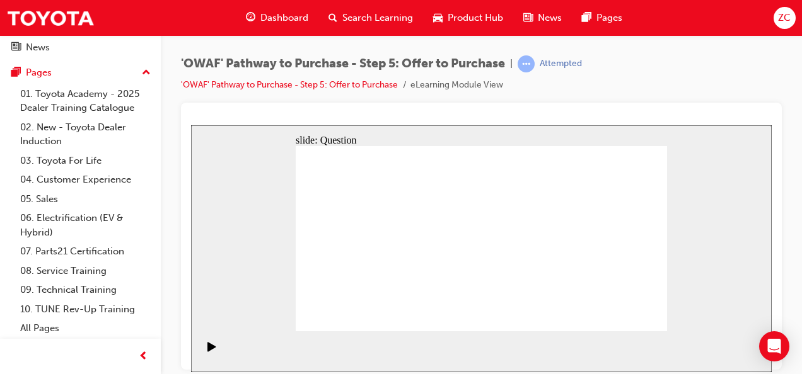
checkbox input "false"
checkbox input "true"
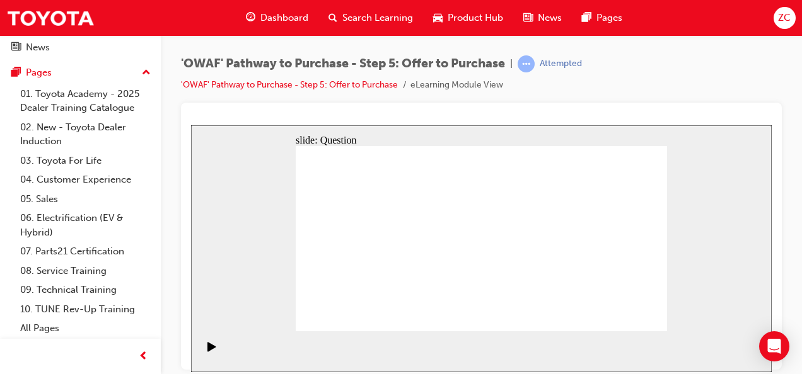
drag, startPoint x: 616, startPoint y: 241, endPoint x: 541, endPoint y: 233, distance: 74.8
radio input "false"
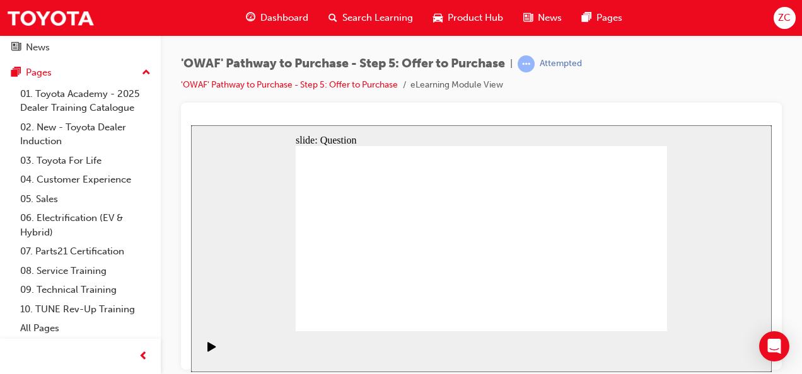
radio input "true"
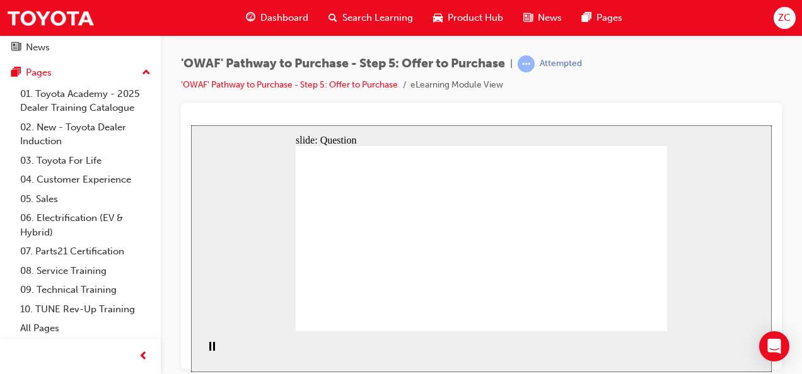
radio input "true"
drag, startPoint x: 562, startPoint y: 234, endPoint x: 449, endPoint y: 288, distance: 125.2
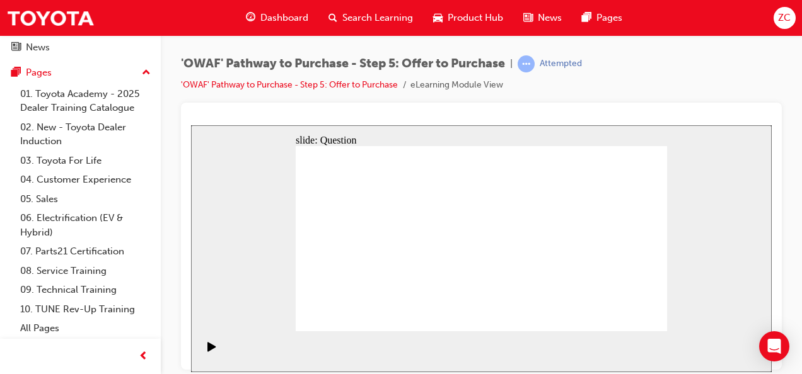
drag, startPoint x: 606, startPoint y: 217, endPoint x: 344, endPoint y: 277, distance: 269.6
drag, startPoint x: 437, startPoint y: 234, endPoint x: 594, endPoint y: 275, distance: 161.4
drag, startPoint x: 509, startPoint y: 227, endPoint x: 531, endPoint y: 272, distance: 49.9
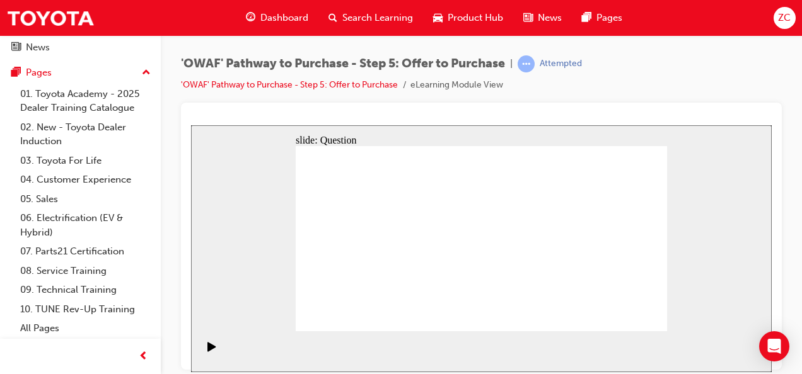
drag, startPoint x: 343, startPoint y: 219, endPoint x: 529, endPoint y: 282, distance: 196.3
drag, startPoint x: 540, startPoint y: 229, endPoint x: 387, endPoint y: 253, distance: 154.4
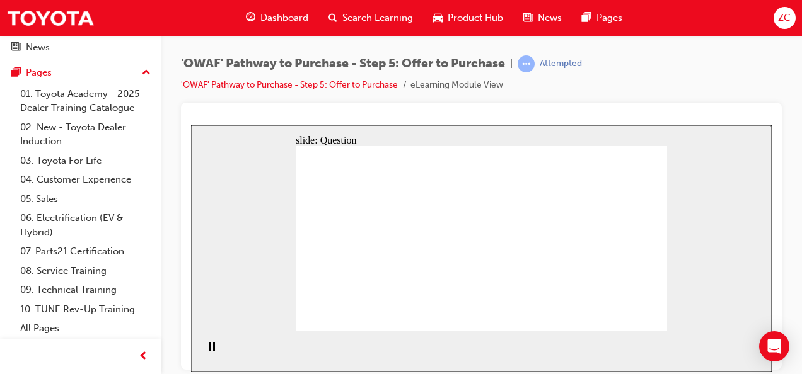
drag, startPoint x: 403, startPoint y: 250, endPoint x: 377, endPoint y: 255, distance: 26.9
drag, startPoint x: 555, startPoint y: 286, endPoint x: 361, endPoint y: 288, distance: 194.1
drag, startPoint x: 554, startPoint y: 255, endPoint x: 457, endPoint y: 267, distance: 97.8
drag, startPoint x: 606, startPoint y: 283, endPoint x: 468, endPoint y: 258, distance: 139.7
drag, startPoint x: 606, startPoint y: 253, endPoint x: 456, endPoint y: 237, distance: 150.2
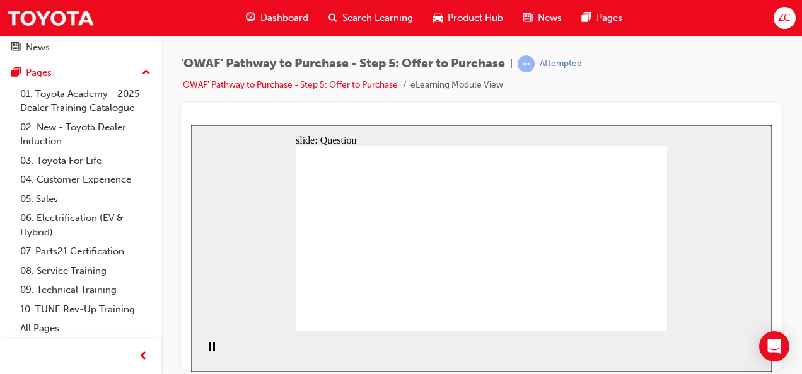
drag, startPoint x: 611, startPoint y: 220, endPoint x: 395, endPoint y: 237, distance: 216.2
drag, startPoint x: 395, startPoint y: 237, endPoint x: 386, endPoint y: 233, distance: 10.2
drag, startPoint x: 386, startPoint y: 233, endPoint x: 364, endPoint y: 234, distance: 22.1
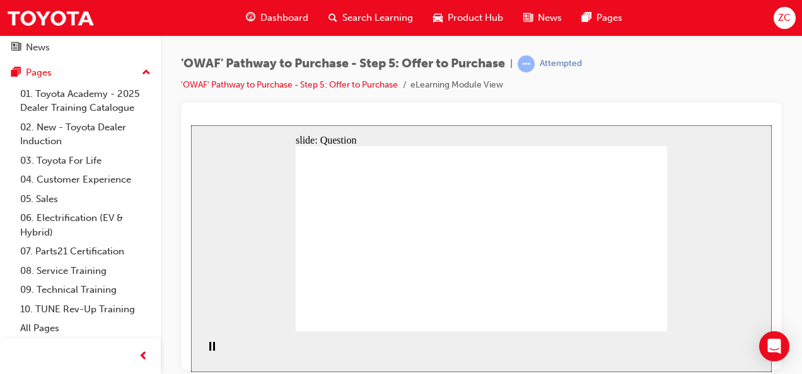
checkbox input "true"
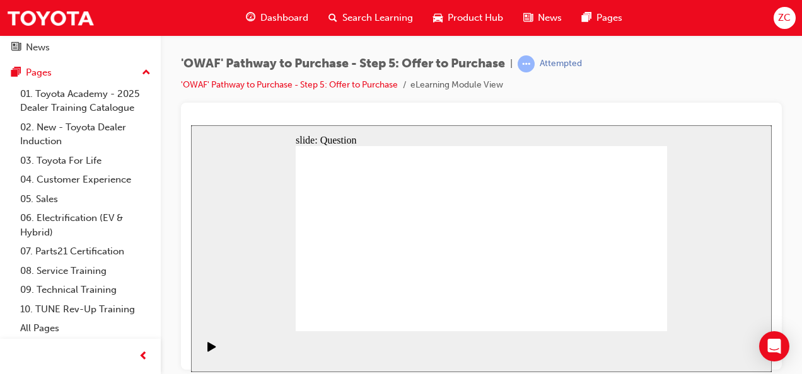
checkbox input "true"
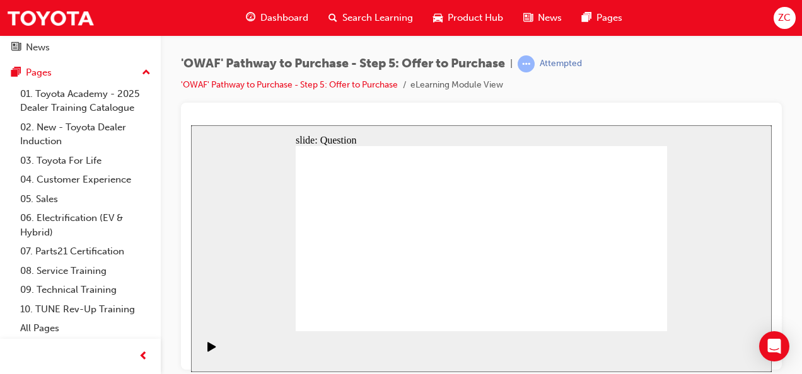
radio input "true"
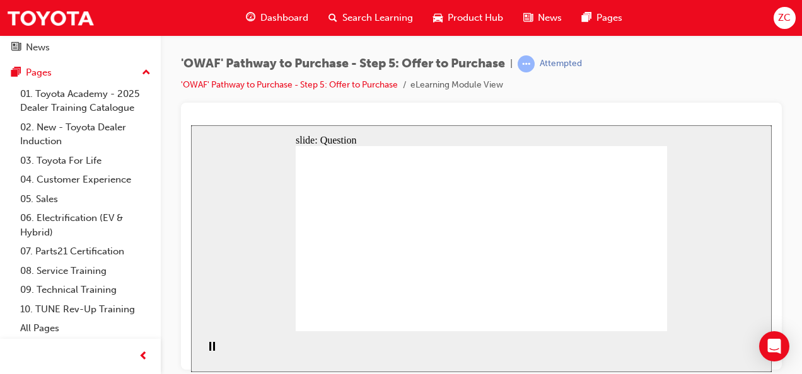
click at [55, 182] on link "04. Customer Experience" at bounding box center [85, 180] width 141 height 20
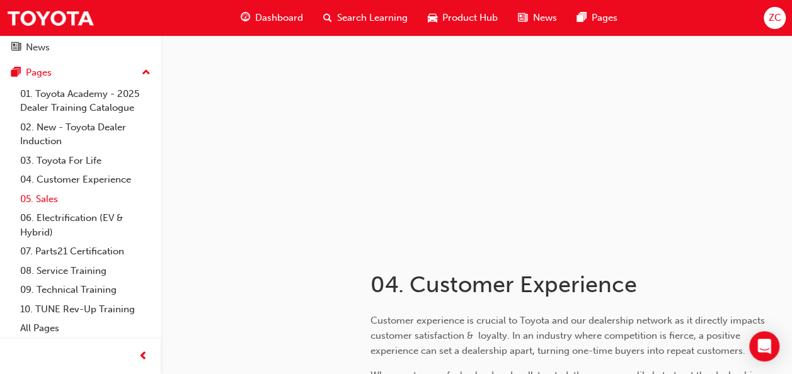
click at [59, 195] on link "05. Sales" at bounding box center [85, 200] width 141 height 20
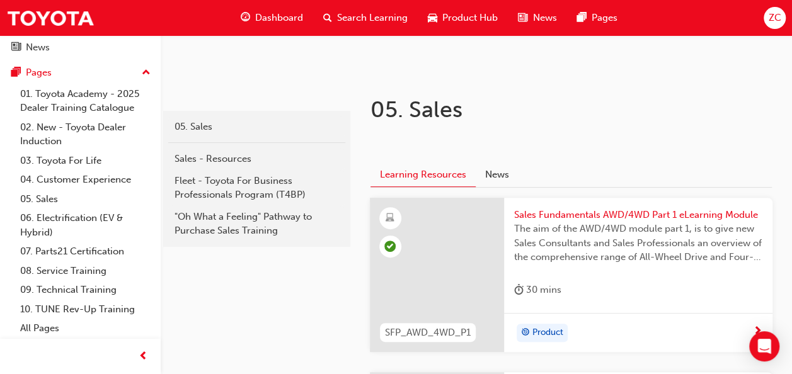
scroll to position [183, 0]
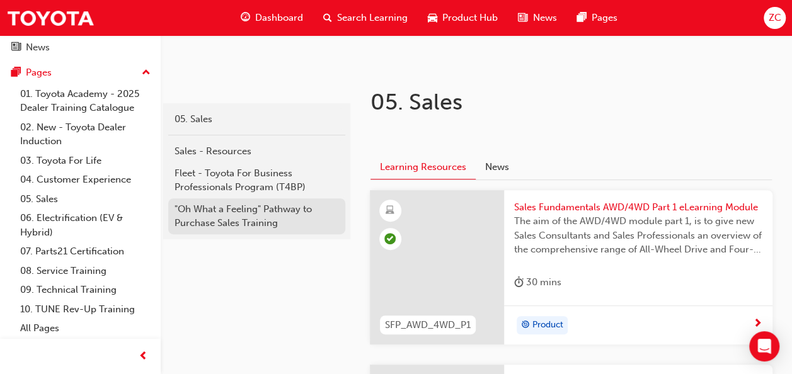
click at [250, 212] on div ""Oh What a Feeling" Pathway to Purchase Sales Training" at bounding box center [257, 216] width 165 height 28
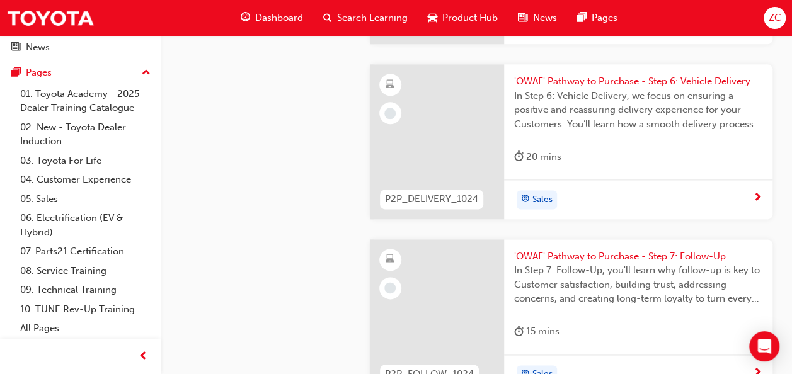
click at [589, 74] on span "'OWAF' Pathway to Purchase - Step 6: Vehicle Delivery" at bounding box center [638, 81] width 248 height 14
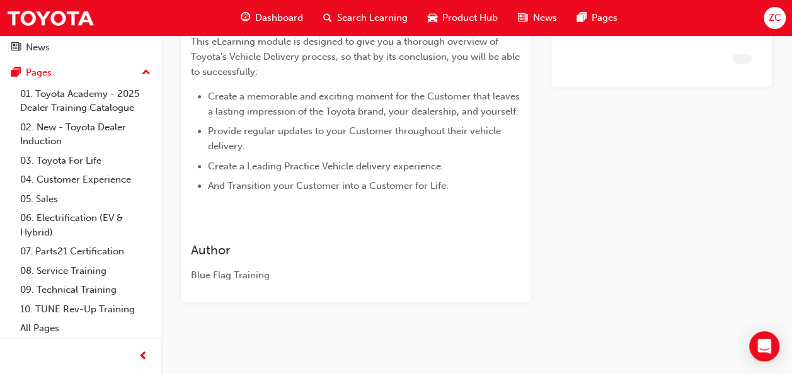
scroll to position [286, 0]
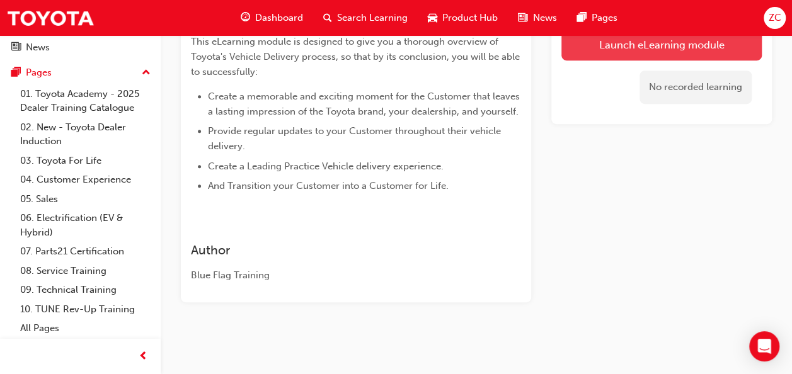
click at [596, 55] on link "Launch eLearning module" at bounding box center [662, 45] width 200 height 32
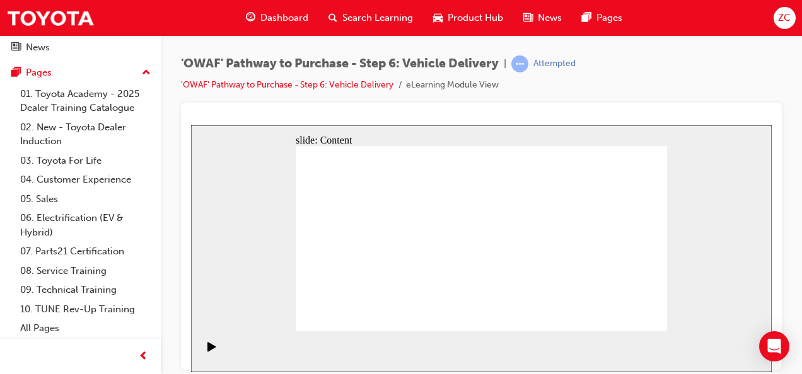
radio input "true"
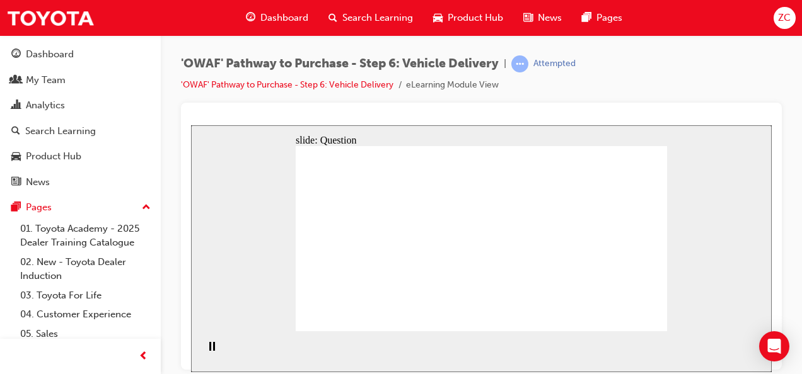
scroll to position [135, 0]
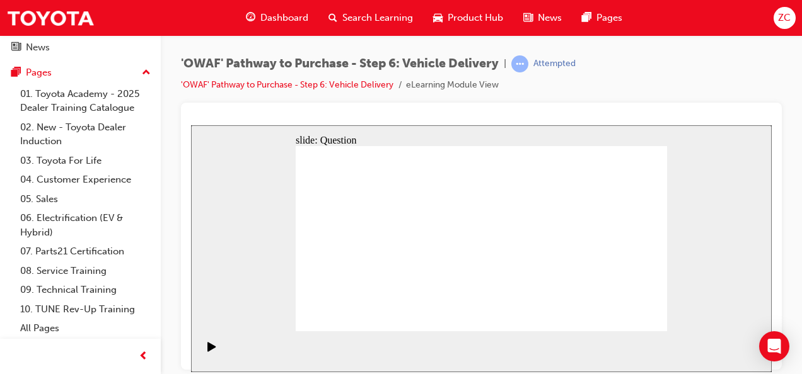
drag, startPoint x: 415, startPoint y: 301, endPoint x: 419, endPoint y: 228, distance: 73.2
drag, startPoint x: 476, startPoint y: 279, endPoint x: 540, endPoint y: 229, distance: 79.9
drag, startPoint x: 519, startPoint y: 270, endPoint x: 388, endPoint y: 234, distance: 135.9
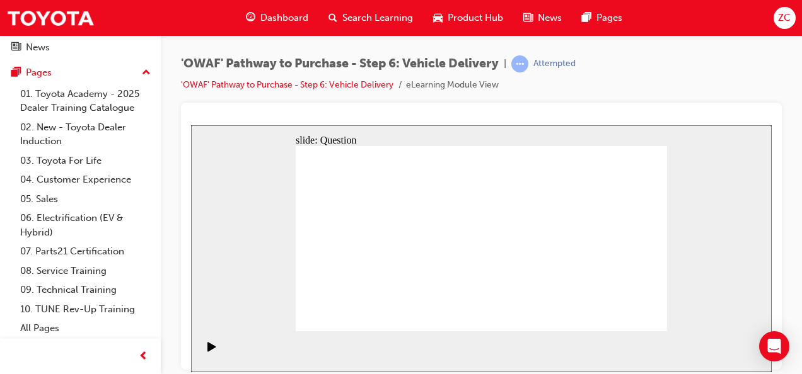
drag, startPoint x: 426, startPoint y: 283, endPoint x: 432, endPoint y: 229, distance: 53.9
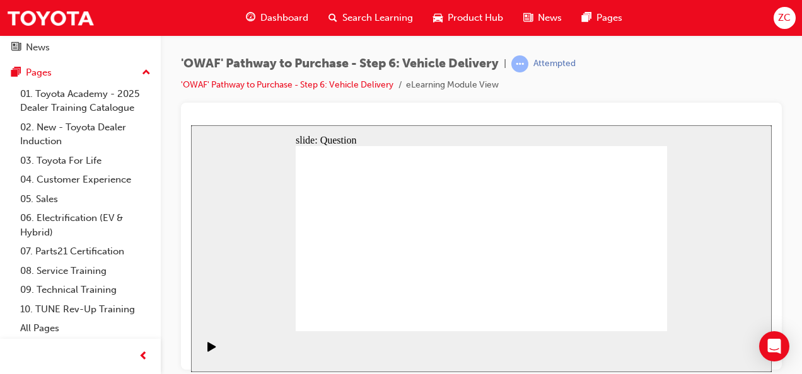
checkbox input "true"
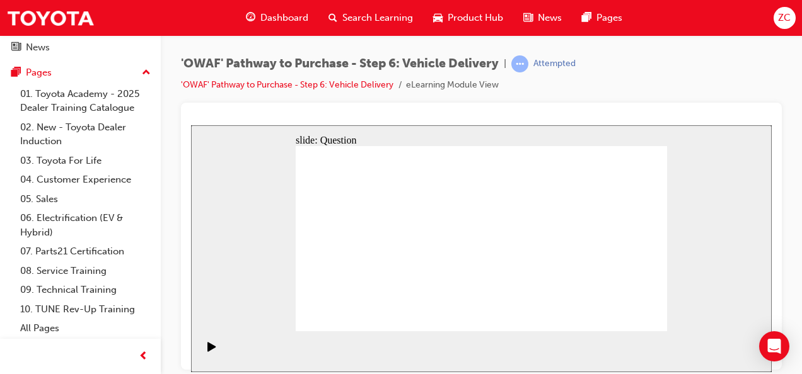
drag, startPoint x: 590, startPoint y: 255, endPoint x: 362, endPoint y: 269, distance: 228.6
drag, startPoint x: 580, startPoint y: 250, endPoint x: 387, endPoint y: 267, distance: 193.6
drag, startPoint x: 595, startPoint y: 263, endPoint x: 483, endPoint y: 280, distance: 113.4
drag, startPoint x: 620, startPoint y: 231, endPoint x: 362, endPoint y: 245, distance: 258.2
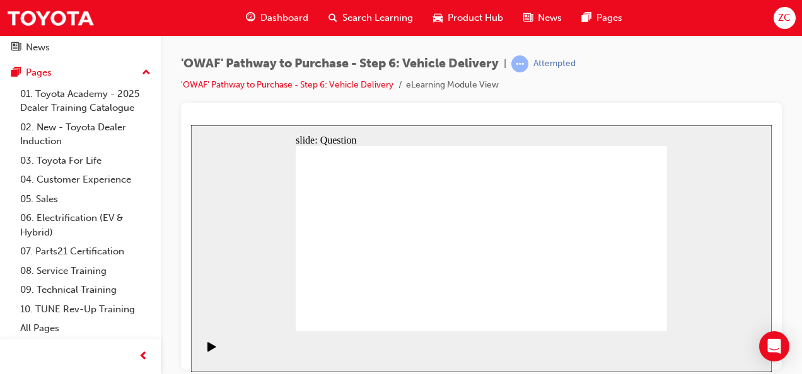
drag, startPoint x: 623, startPoint y: 230, endPoint x: 402, endPoint y: 254, distance: 222.5
drag, startPoint x: 634, startPoint y: 243, endPoint x: 536, endPoint y: 273, distance: 102.7
drag, startPoint x: 616, startPoint y: 232, endPoint x: 383, endPoint y: 263, distance: 235.2
drag, startPoint x: 628, startPoint y: 233, endPoint x: 391, endPoint y: 269, distance: 239.8
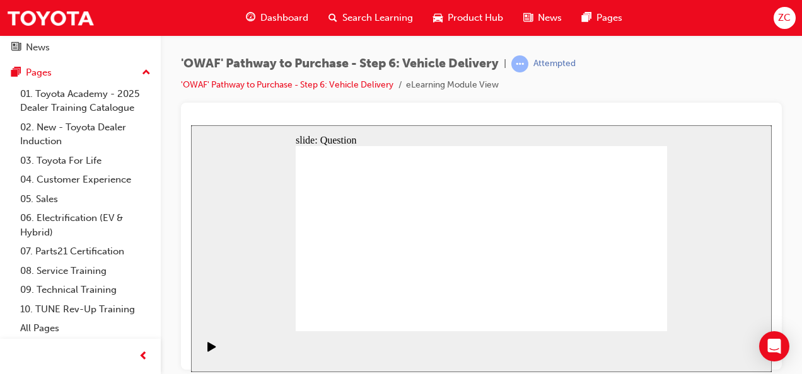
radio input "true"
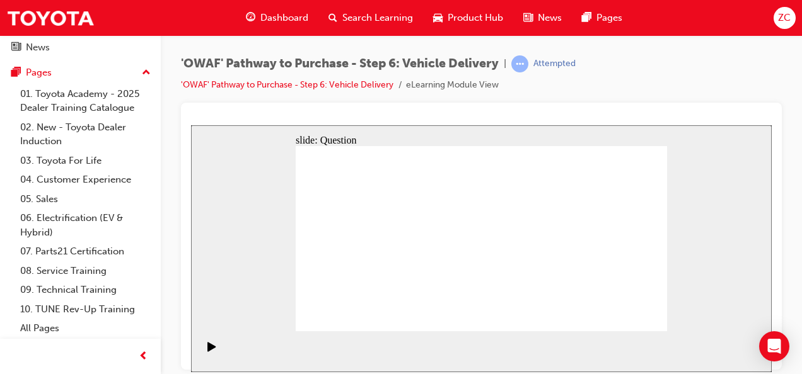
radio input "true"
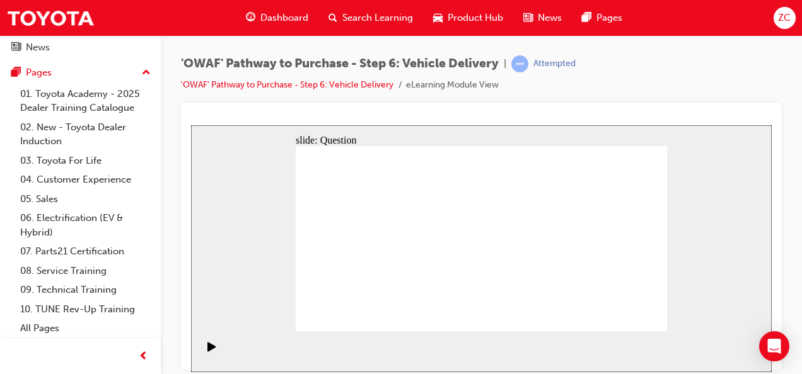
click at [41, 205] on link "05. Sales" at bounding box center [85, 200] width 141 height 20
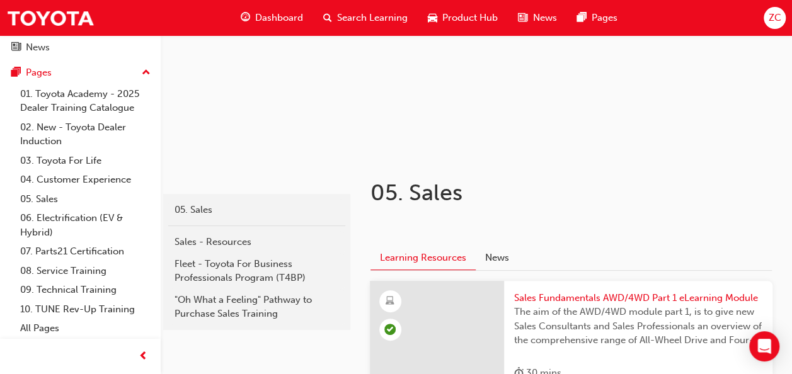
scroll to position [93, 0]
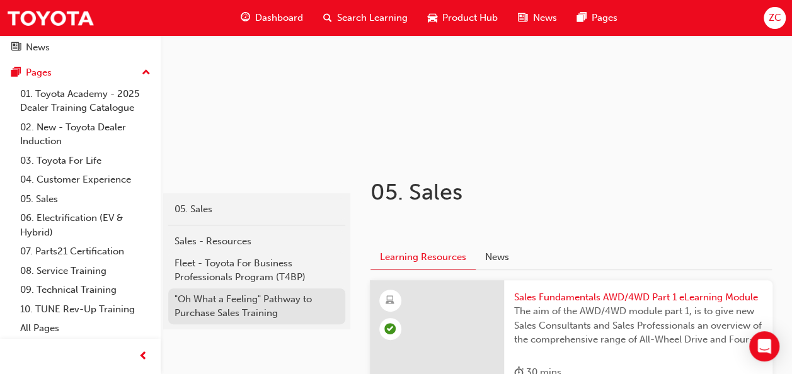
click at [256, 299] on div ""Oh What a Feeling" Pathway to Purchase Sales Training" at bounding box center [257, 306] width 165 height 28
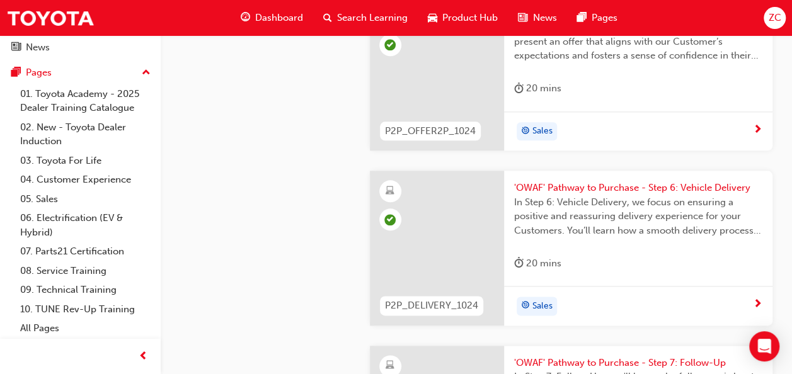
scroll to position [3260, 0]
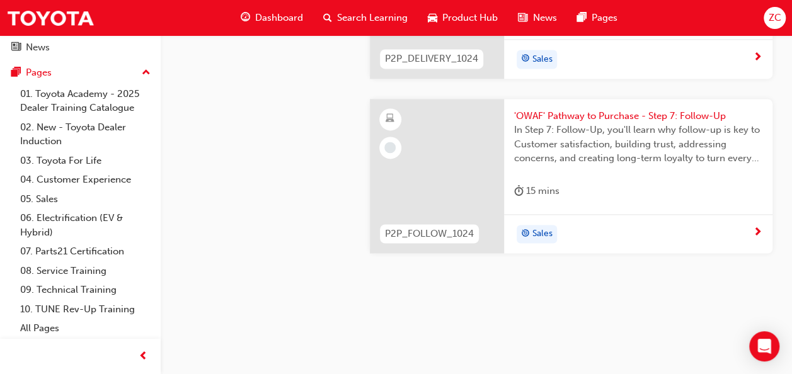
click at [645, 109] on span "'OWAF' Pathway to Purchase - Step 7: Follow-Up" at bounding box center [638, 116] width 248 height 14
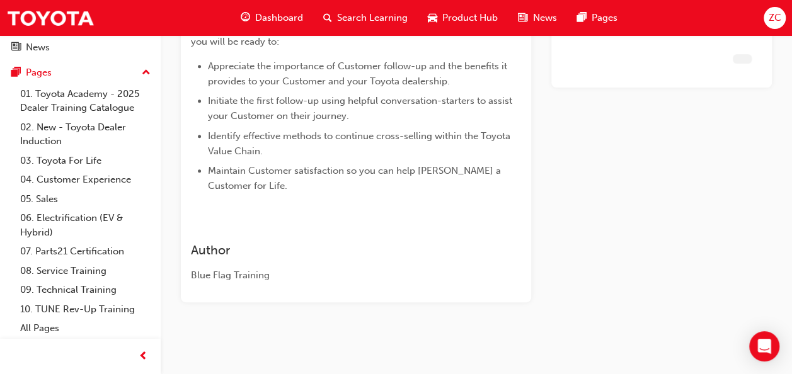
scroll to position [347, 0]
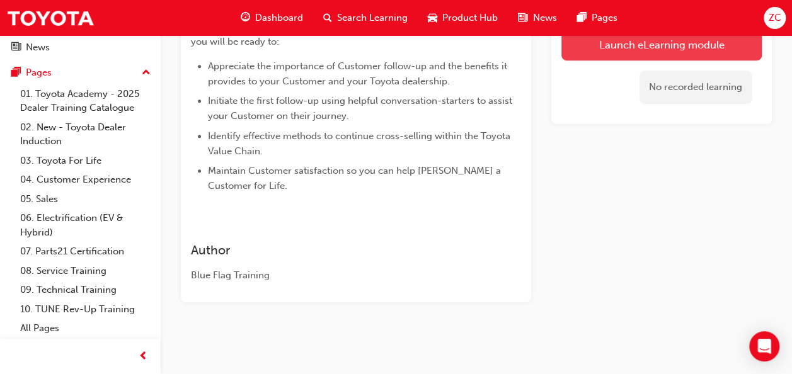
click at [615, 38] on link "Launch eLearning module" at bounding box center [662, 45] width 200 height 32
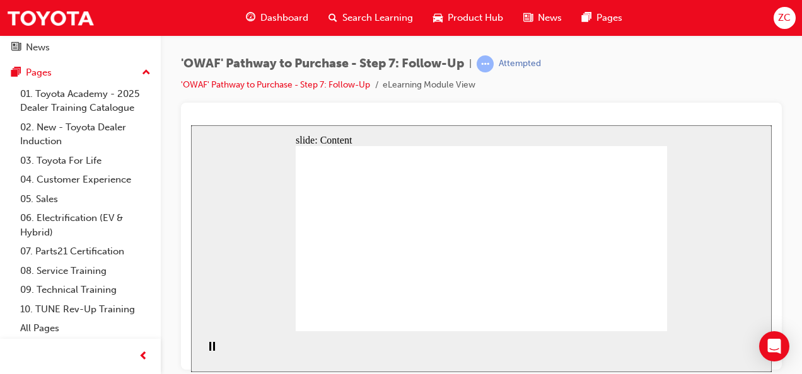
drag, startPoint x: 630, startPoint y: 315, endPoint x: 621, endPoint y: 315, distance: 8.8
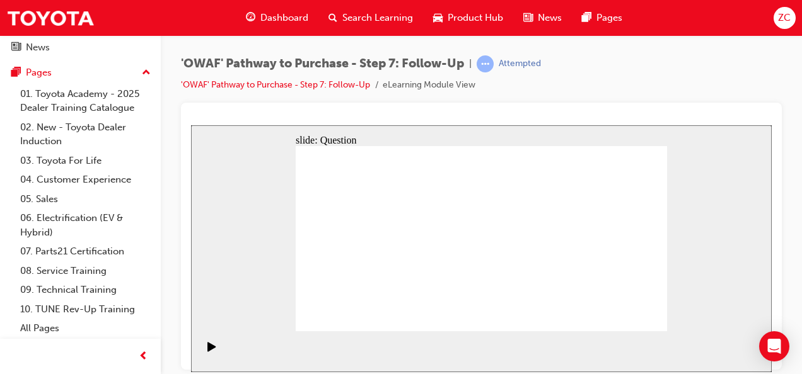
radio input "true"
drag, startPoint x: 434, startPoint y: 287, endPoint x: 471, endPoint y: 229, distance: 68.9
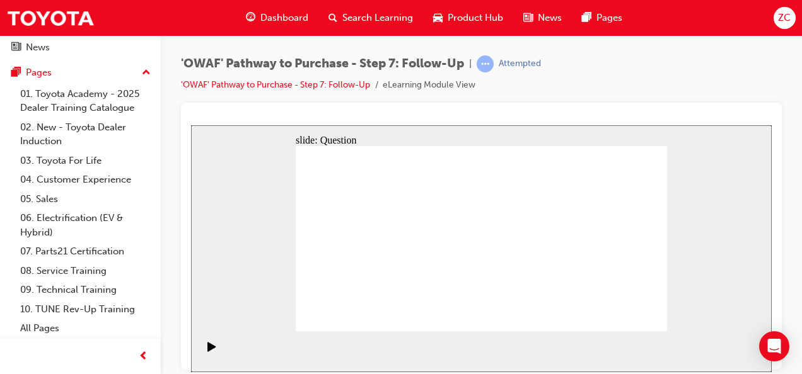
drag, startPoint x: 402, startPoint y: 233, endPoint x: 466, endPoint y: 220, distance: 65.6
drag, startPoint x: 478, startPoint y: 304, endPoint x: 415, endPoint y: 260, distance: 76.6
drag, startPoint x: 426, startPoint y: 249, endPoint x: 403, endPoint y: 233, distance: 27.6
drag, startPoint x: 524, startPoint y: 290, endPoint x: 410, endPoint y: 259, distance: 118.8
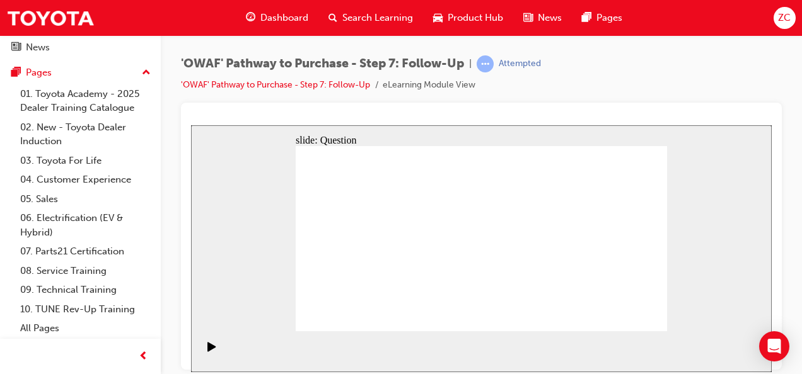
radio input "true"
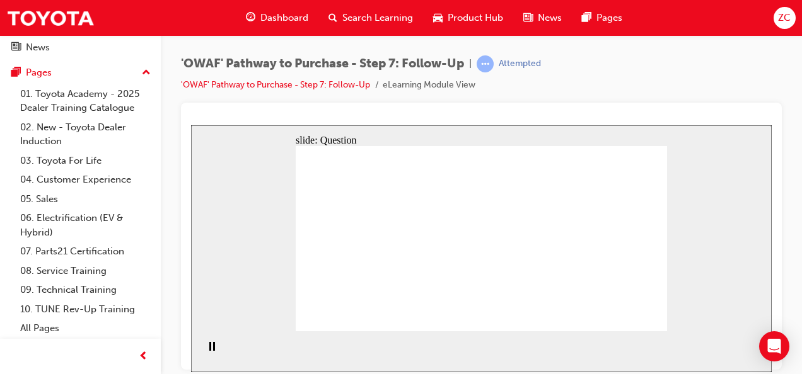
radio input "true"
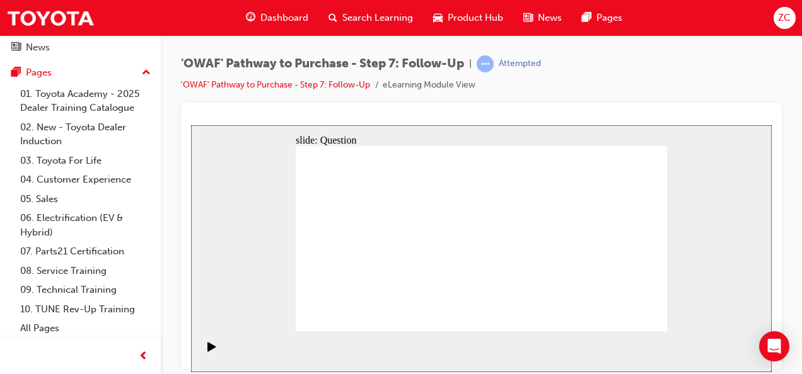
radio input "true"
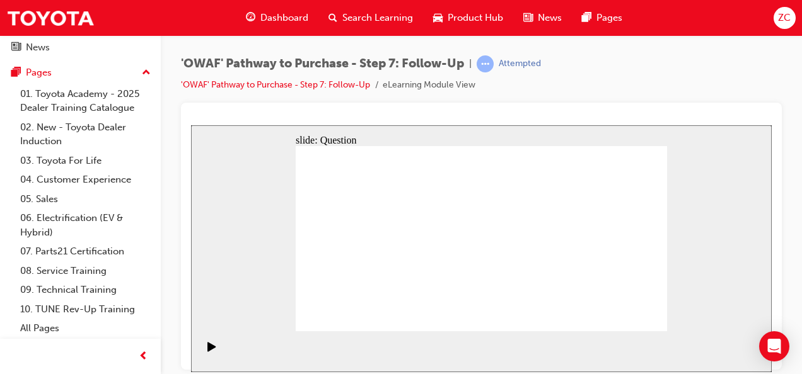
radio input "true"
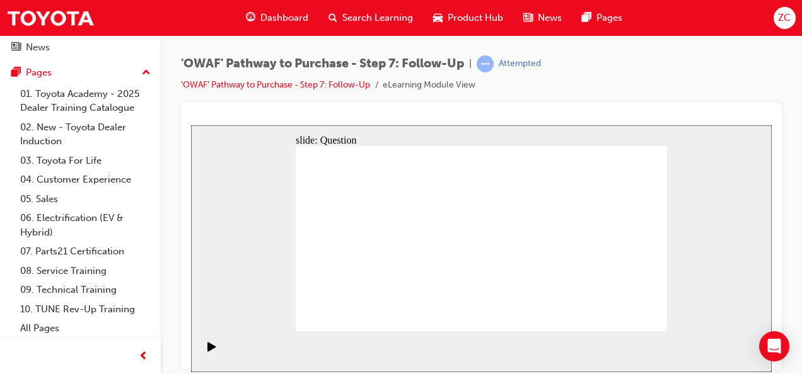
radio input "false"
radio input "true"
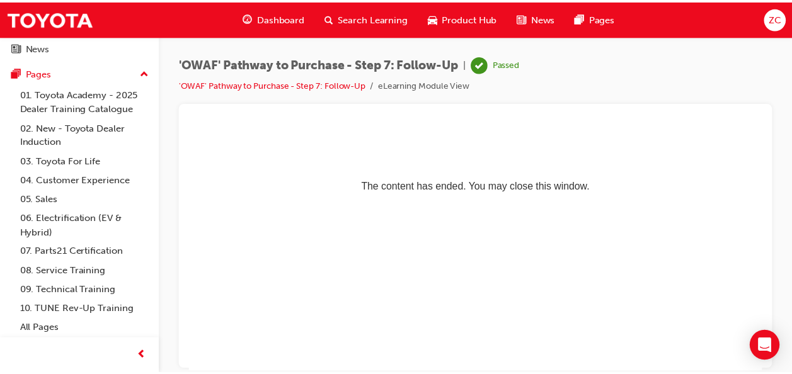
scroll to position [0, 0]
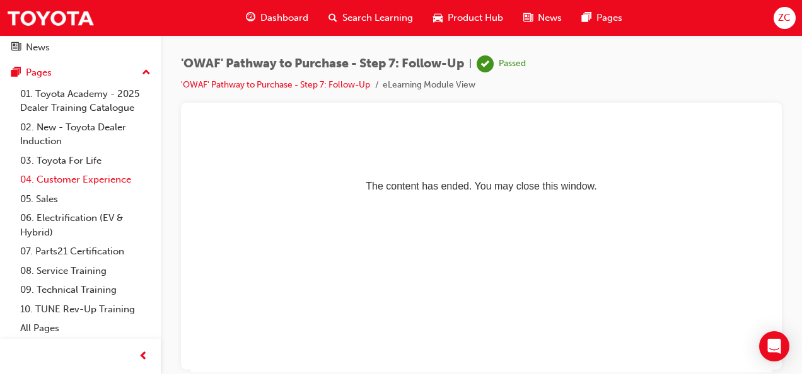
click at [59, 185] on link "04. Customer Experience" at bounding box center [85, 180] width 141 height 20
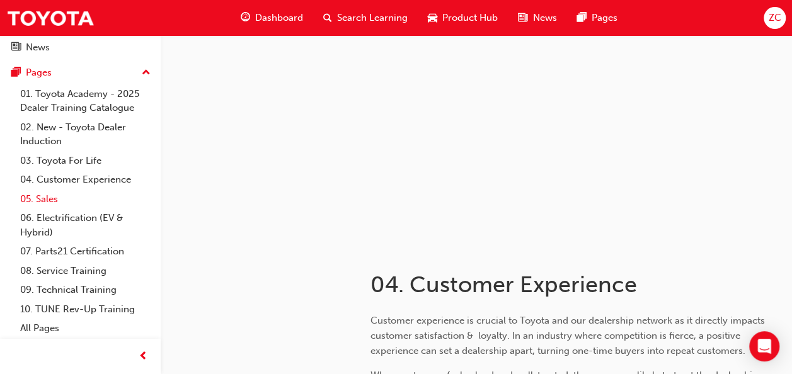
click at [53, 207] on link "05. Sales" at bounding box center [85, 200] width 141 height 20
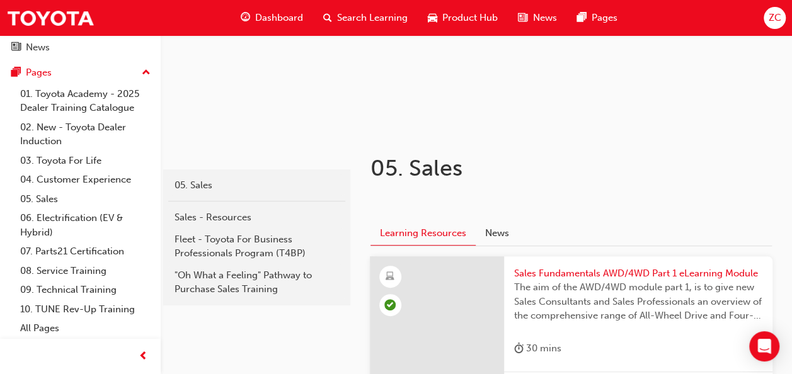
scroll to position [197, 0]
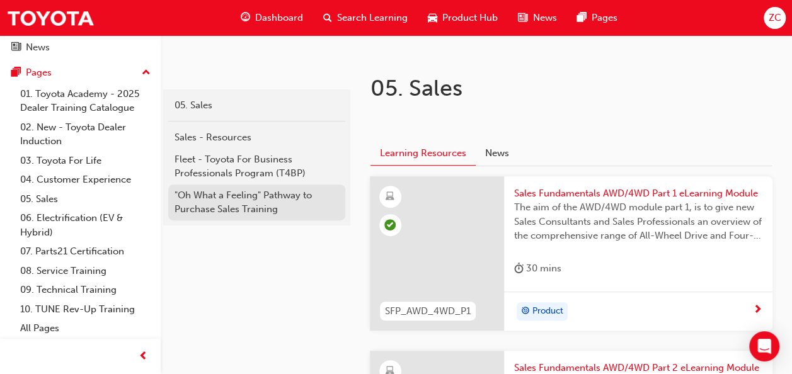
click at [269, 207] on div ""Oh What a Feeling" Pathway to Purchase Sales Training" at bounding box center [257, 202] width 165 height 28
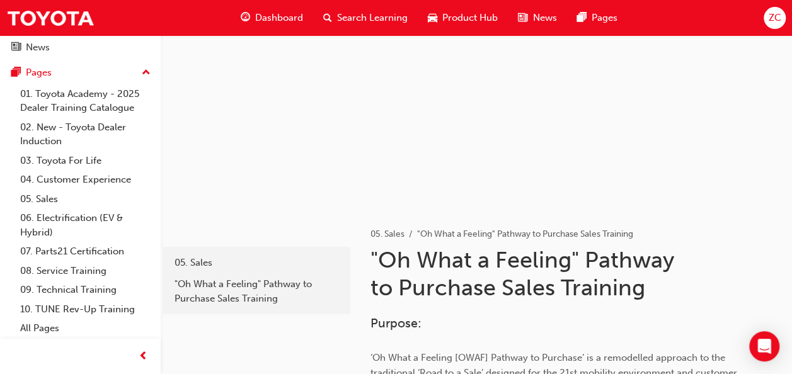
scroll to position [38, 0]
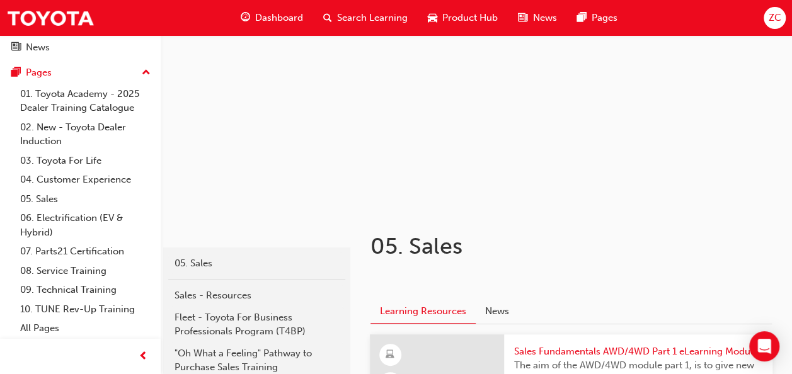
scroll to position [197, 0]
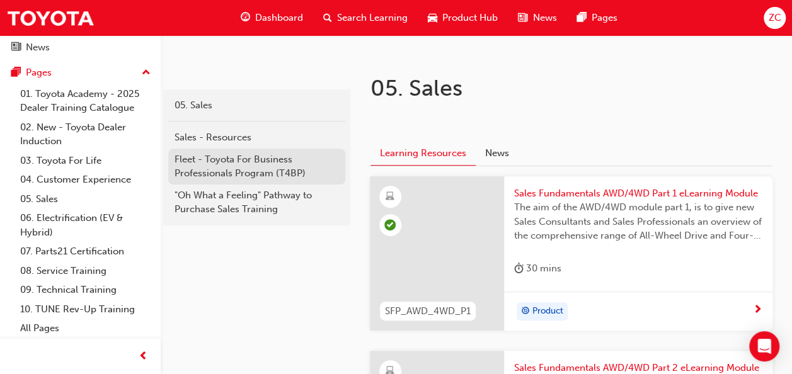
click at [185, 154] on div "Fleet - Toyota For Business Professionals Program (T4BP)" at bounding box center [257, 167] width 165 height 28
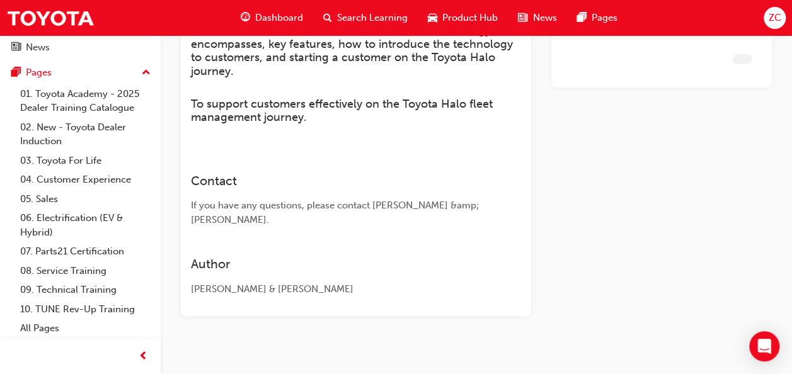
scroll to position [519, 0]
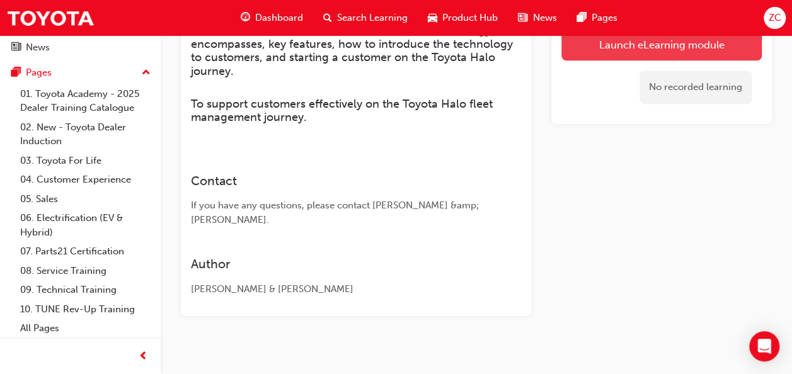
drag, startPoint x: 605, startPoint y: 59, endPoint x: 583, endPoint y: 38, distance: 30.8
click at [583, 38] on link "Launch eLearning module" at bounding box center [662, 45] width 200 height 32
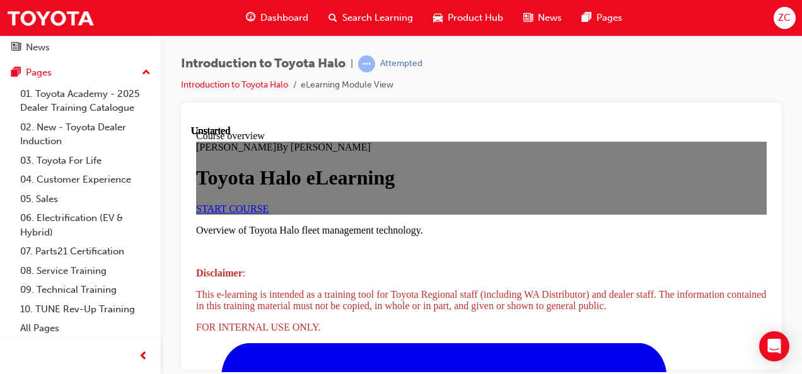
scroll to position [135, 0]
click at [269, 214] on span "START COURSE" at bounding box center [232, 208] width 72 height 11
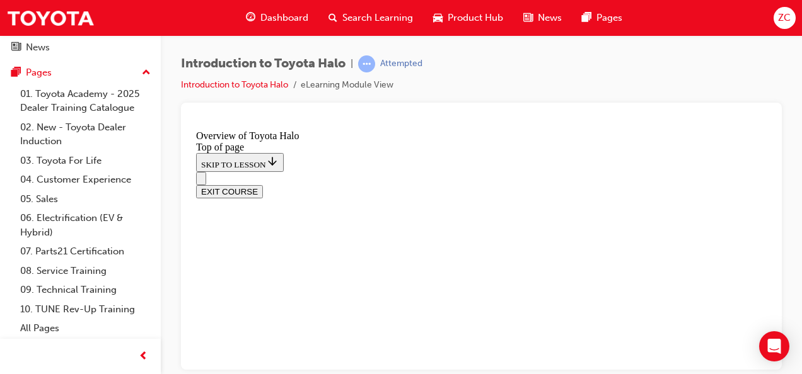
scroll to position [446, 0]
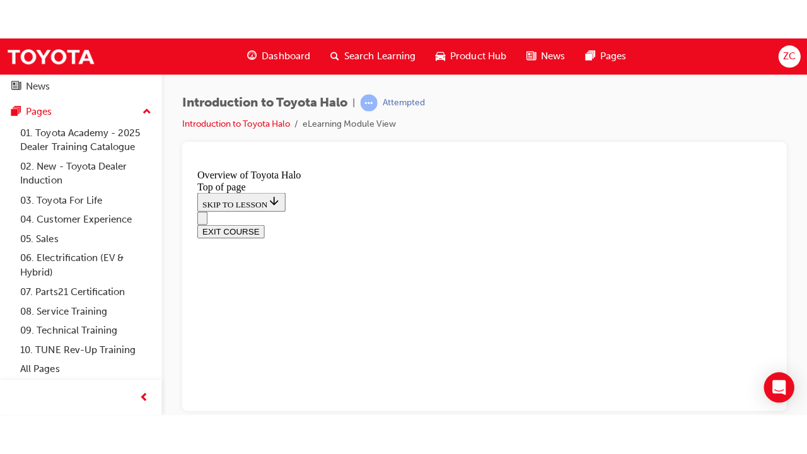
scroll to position [426, 0]
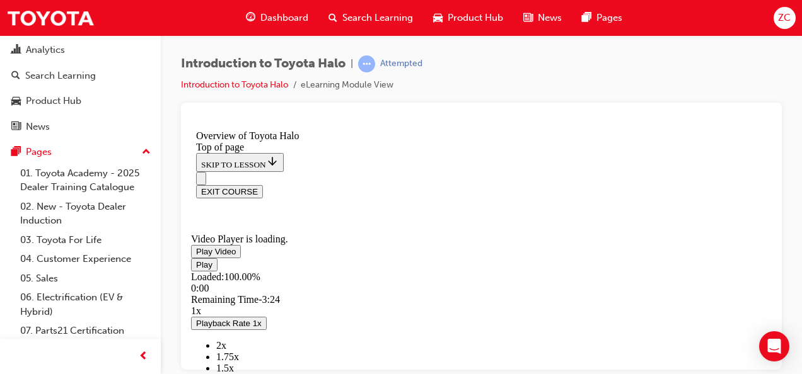
scroll to position [924, 0]
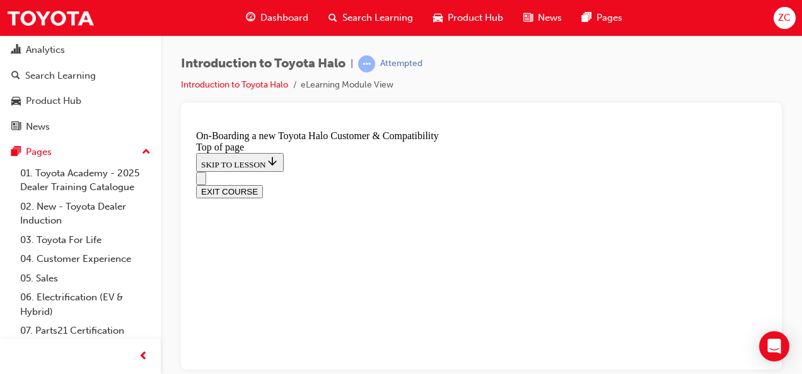
scroll to position [656, 0]
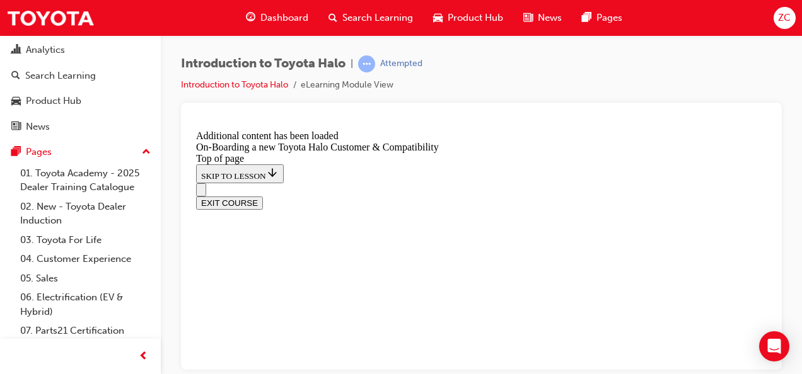
scroll to position [986, 0]
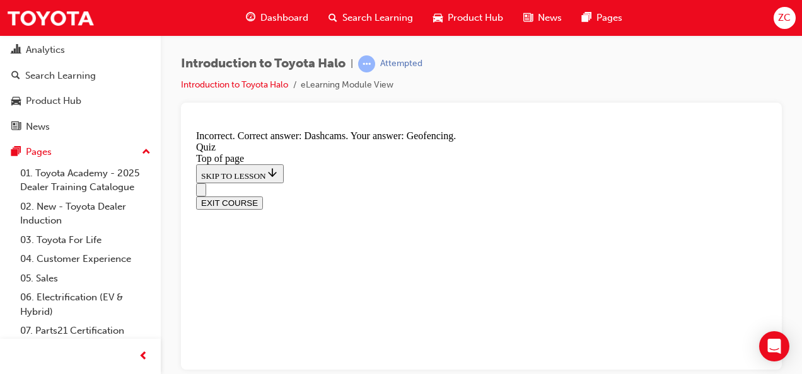
scroll to position [417, 0]
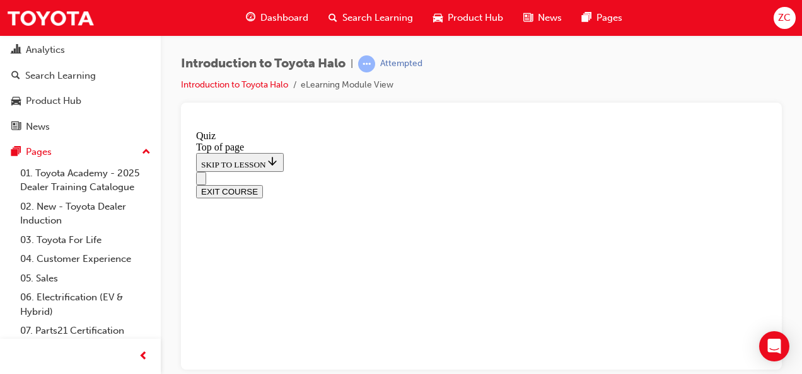
scroll to position [215, 0]
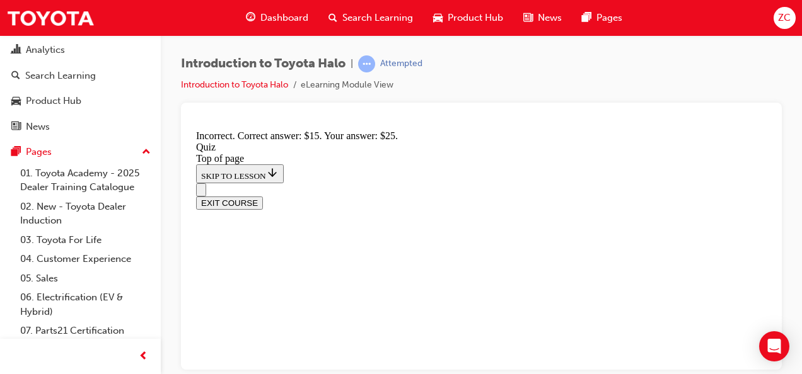
scroll to position [383, 0]
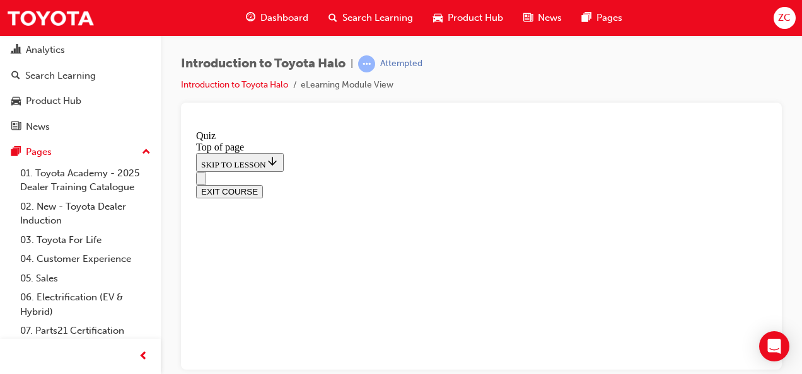
scroll to position [134, 0]
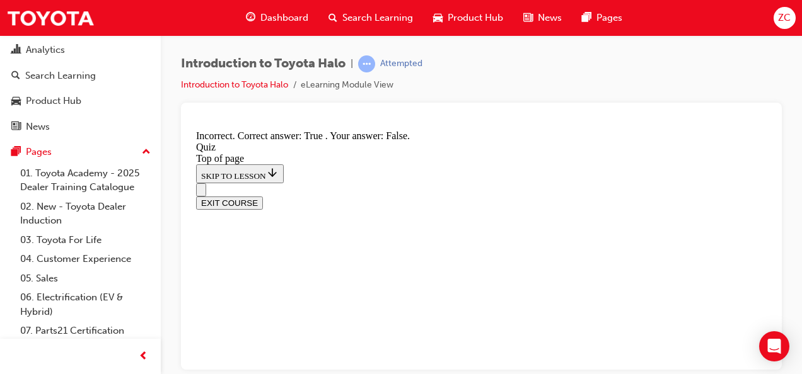
scroll to position [316, 0]
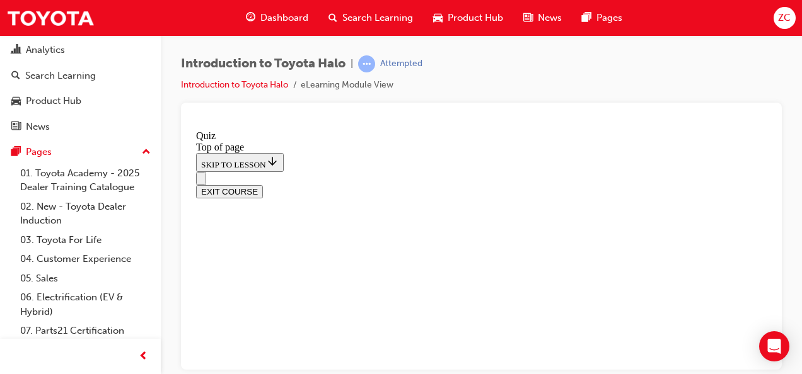
scroll to position [200, 0]
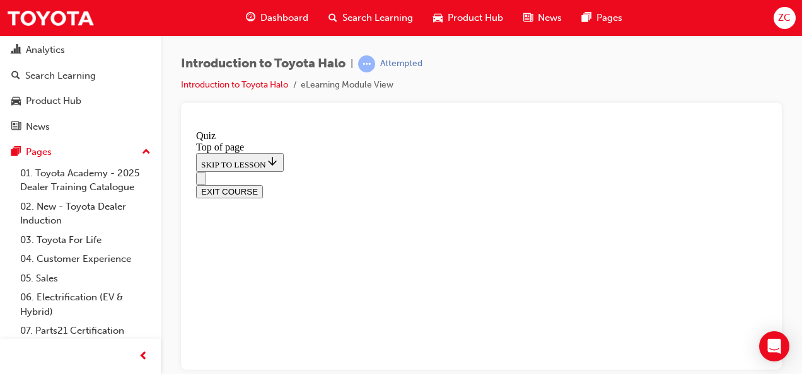
scroll to position [185, 0]
click at [487, 372] on div "Introduction to Toyota Halo | Attempted Introduction to Toyota Halo eLearning M…" at bounding box center [401, 187] width 802 height 374
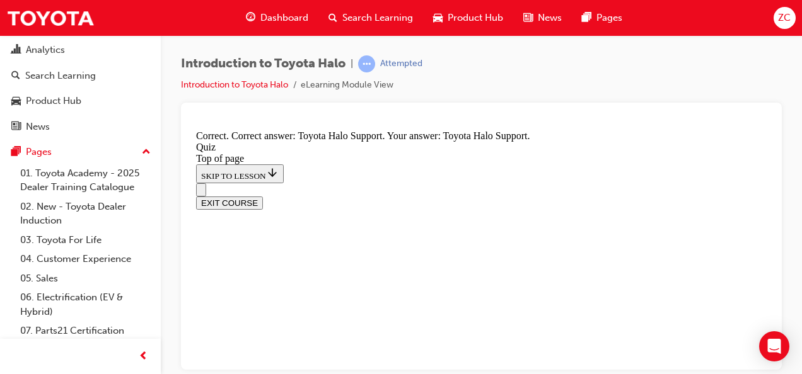
scroll to position [417, 0]
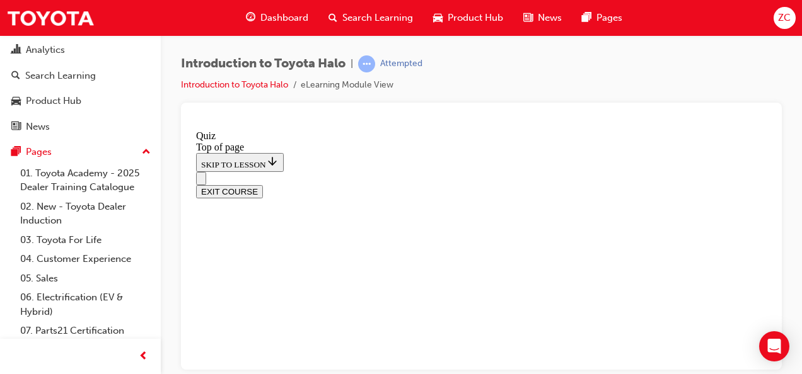
scroll to position [437, 0]
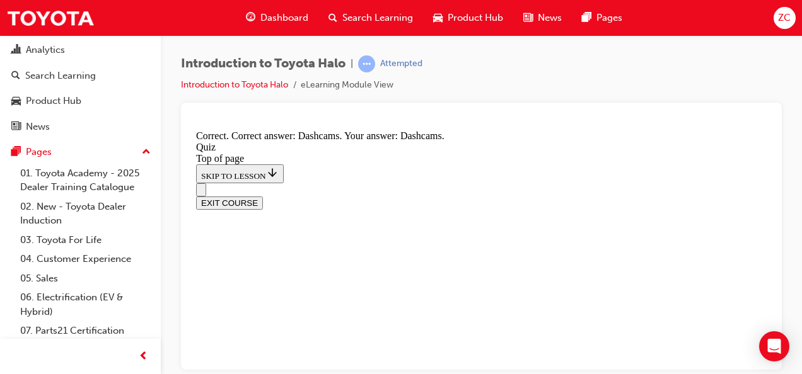
scroll to position [417, 0]
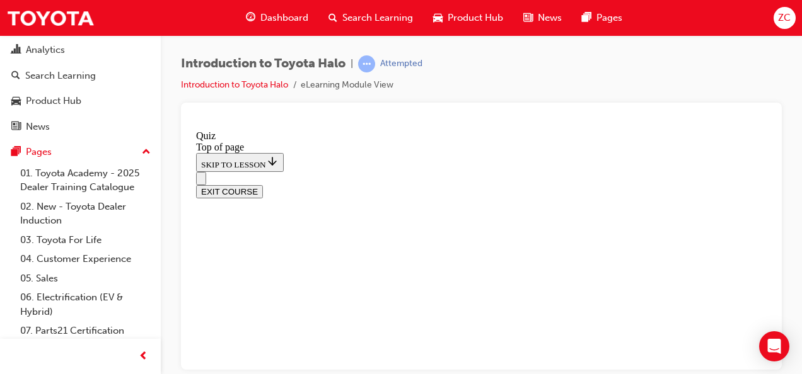
scroll to position [158, 0]
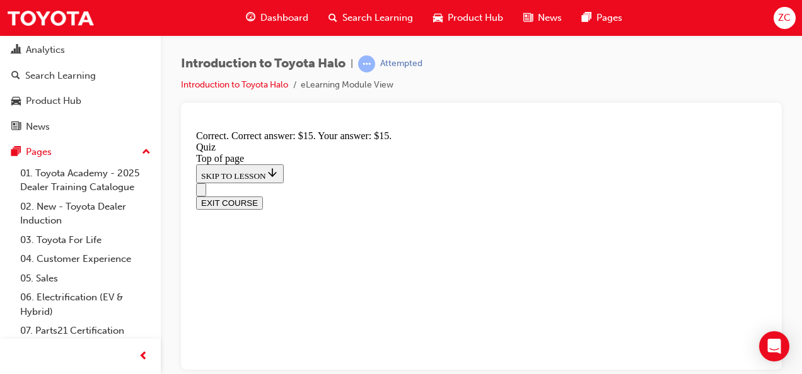
scroll to position [417, 0]
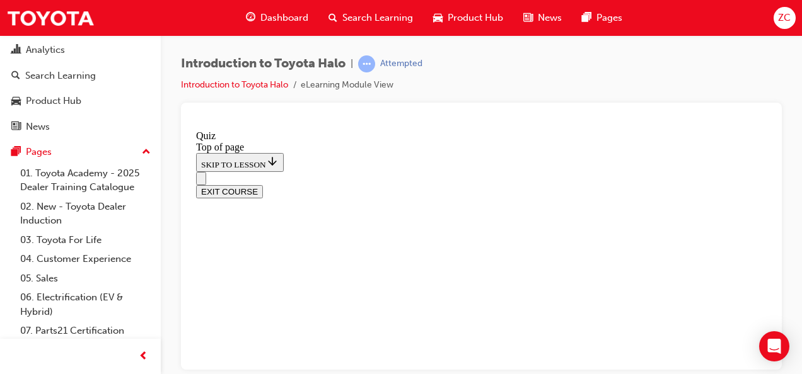
scroll to position [122, 0]
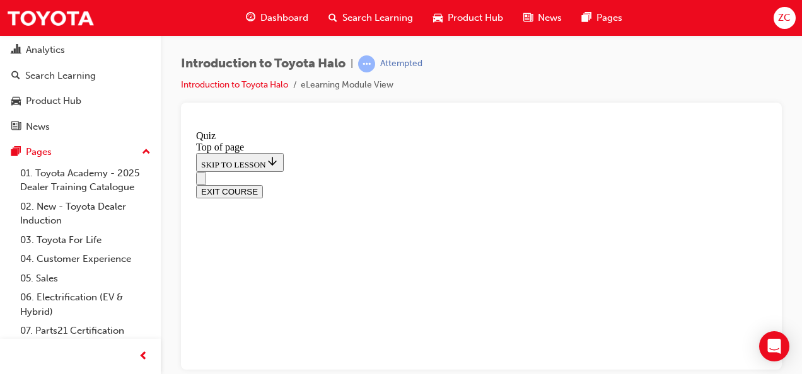
scroll to position [141, 0]
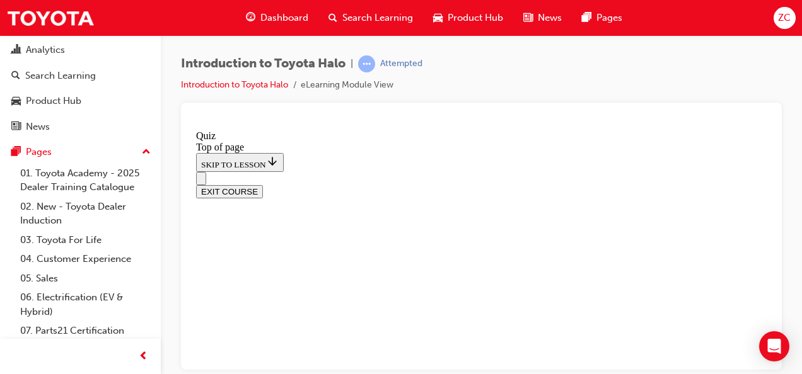
scroll to position [205, 0]
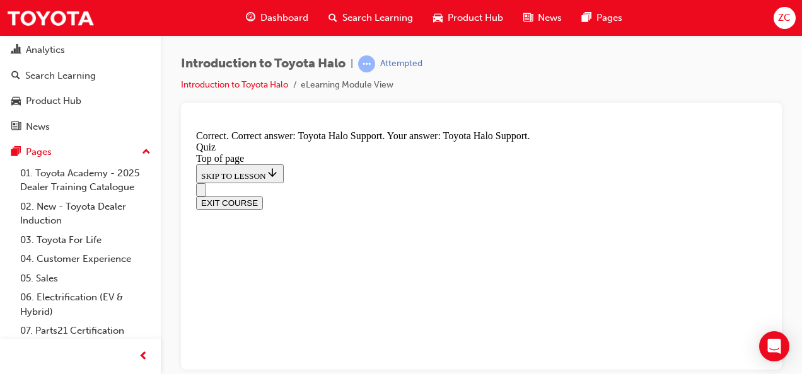
scroll to position [417, 0]
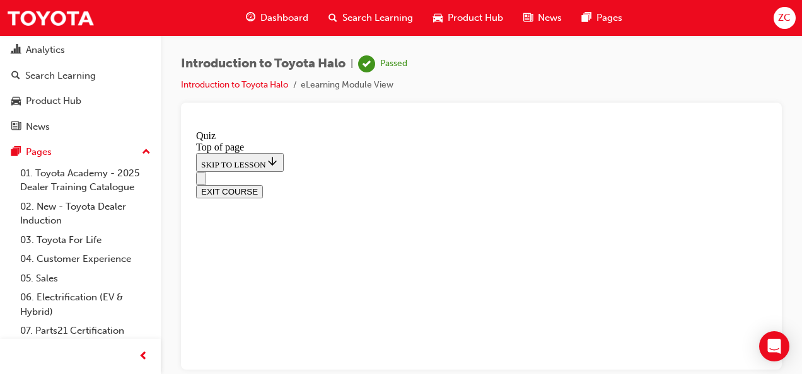
scroll to position [437, 0]
click at [263, 185] on button "EXIT COURSE" at bounding box center [229, 191] width 67 height 13
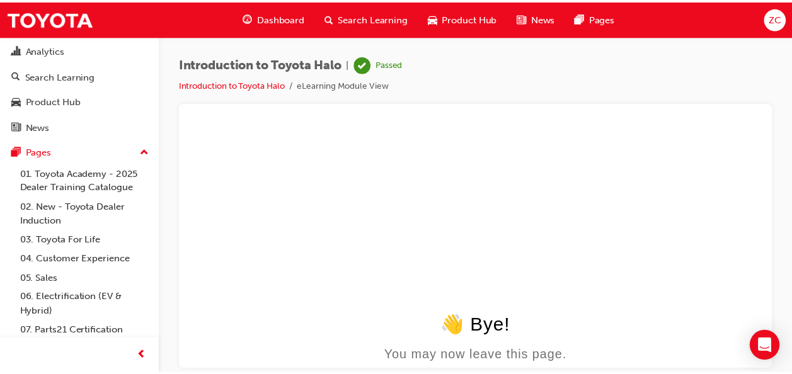
scroll to position [0, 0]
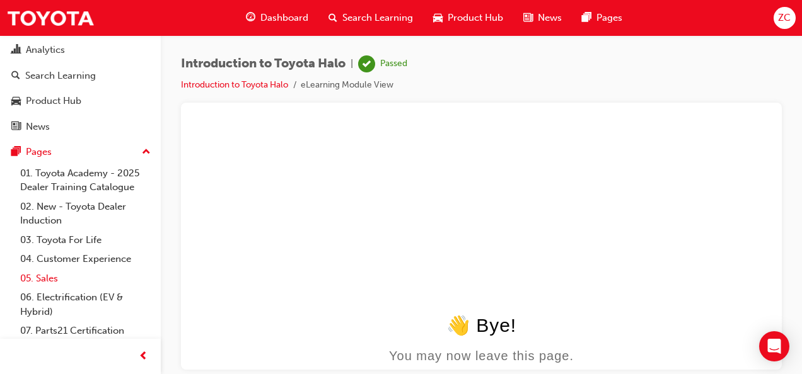
click at [67, 281] on link "05. Sales" at bounding box center [85, 279] width 141 height 20
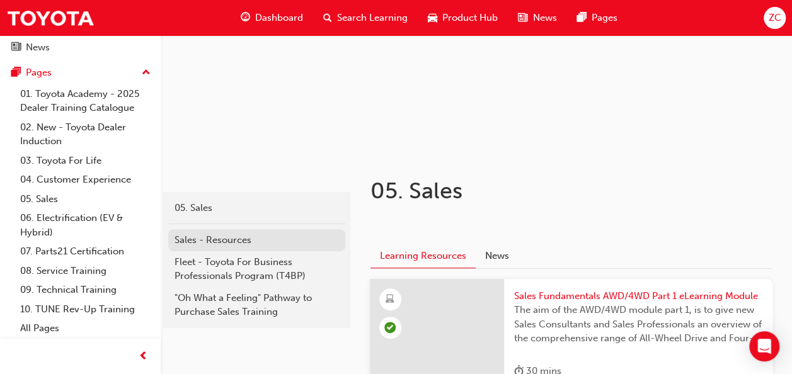
scroll to position [95, 0]
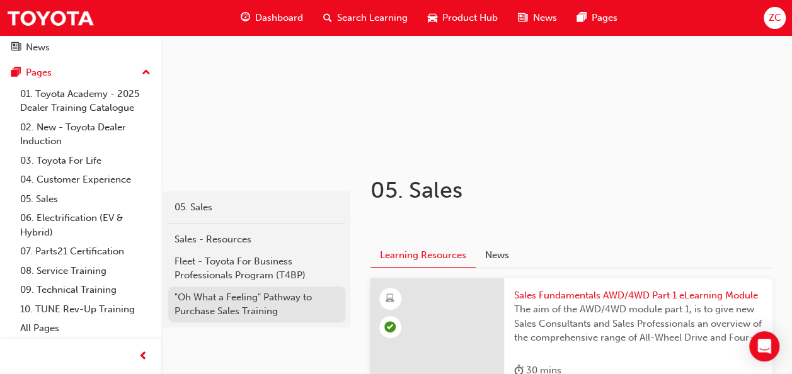
click at [231, 303] on div ""Oh What a Feeling" Pathway to Purchase Sales Training" at bounding box center [257, 305] width 165 height 28
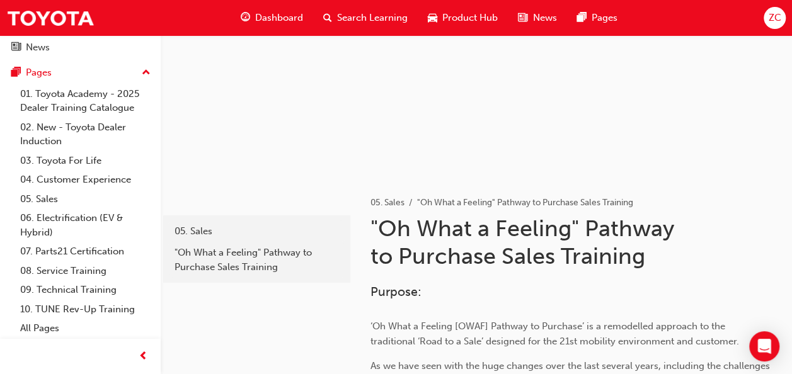
scroll to position [73, 0]
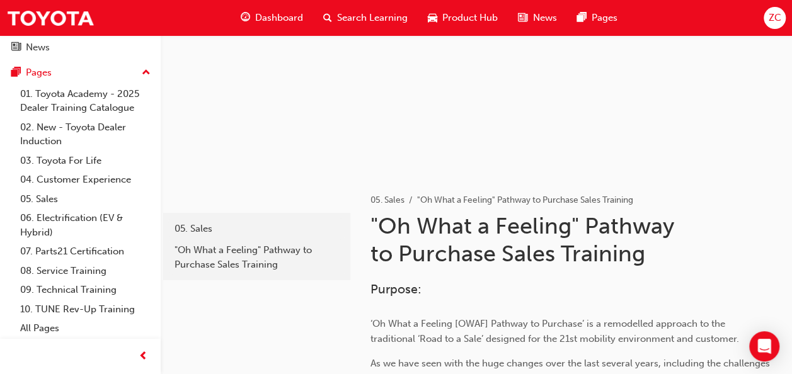
scroll to position [95, 0]
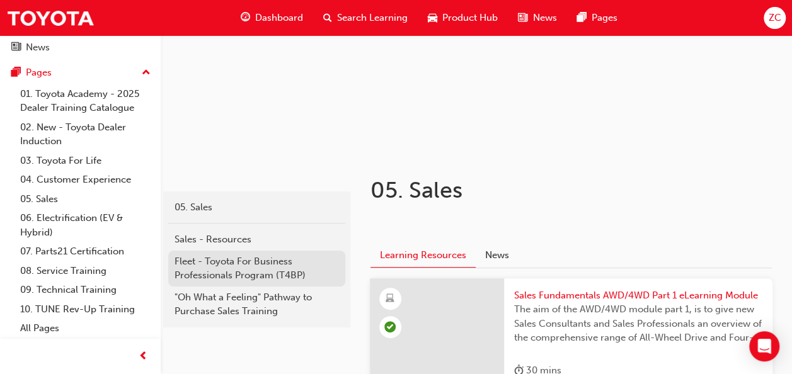
click at [261, 261] on div "Fleet - Toyota For Business Professionals Program (T4BP)" at bounding box center [257, 269] width 165 height 28
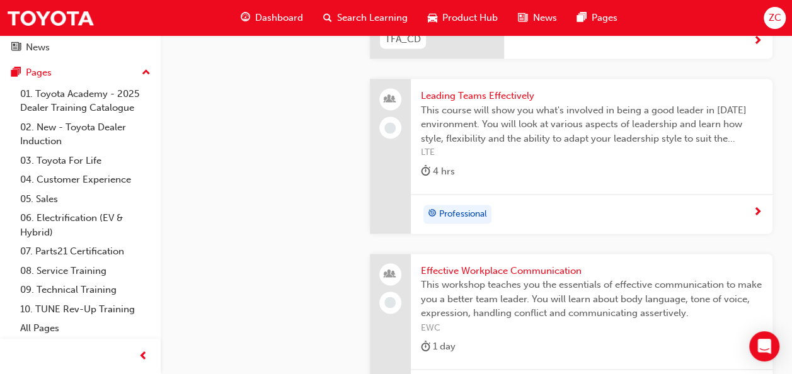
scroll to position [3245, 0]
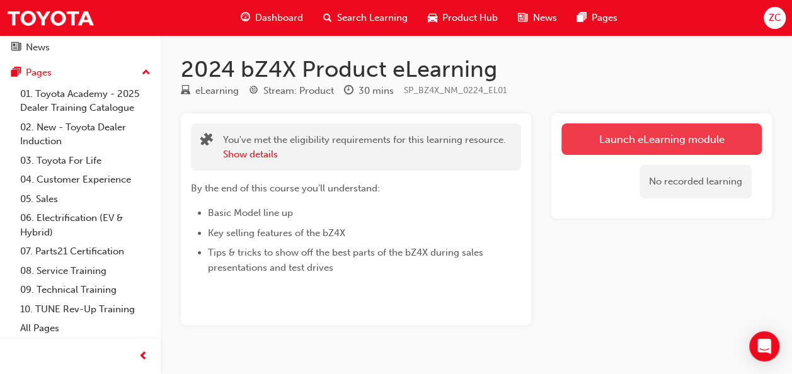
click at [577, 136] on link "Launch eLearning module" at bounding box center [662, 140] width 200 height 32
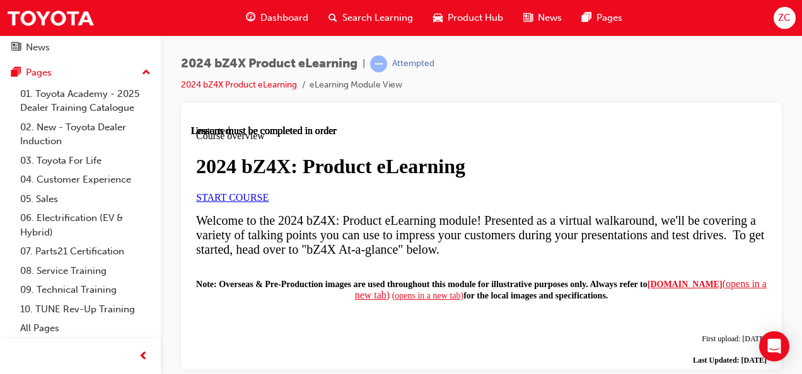
scroll to position [156, 0]
click at [269, 192] on span "START COURSE" at bounding box center [232, 197] width 72 height 11
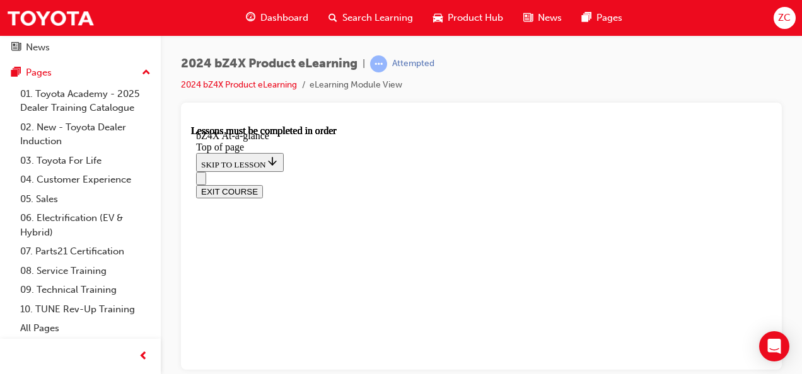
scroll to position [1995, 0]
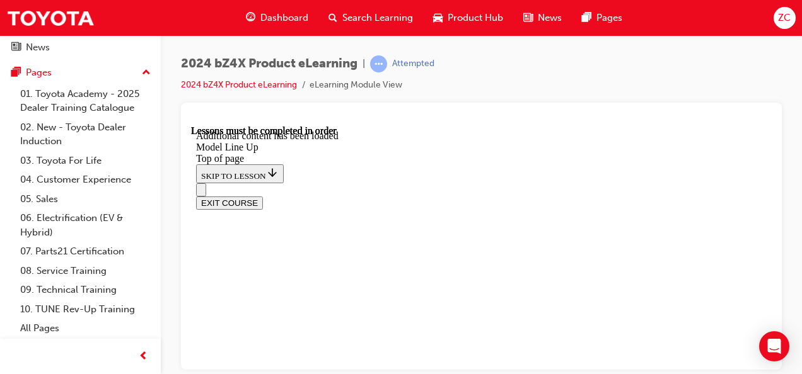
scroll to position [2512, 0]
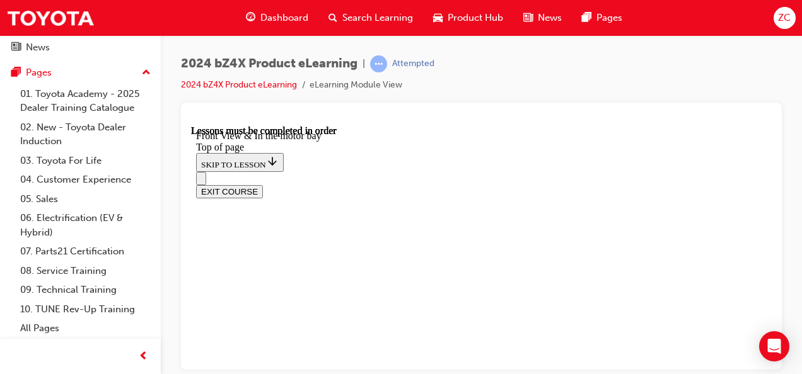
scroll to position [1876, 0]
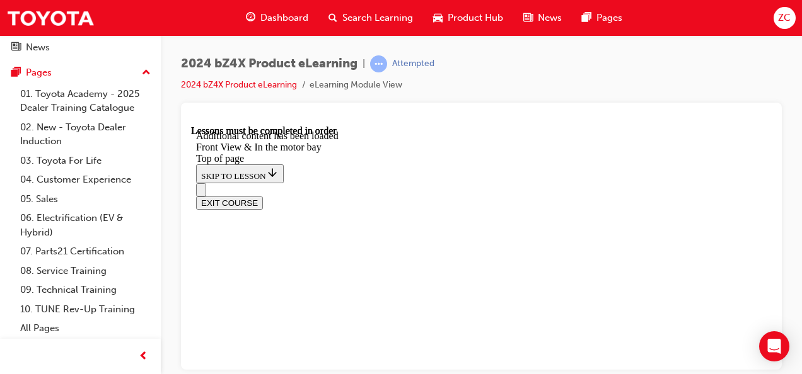
scroll to position [2040, 0]
drag, startPoint x: 431, startPoint y: 230, endPoint x: 460, endPoint y: 315, distance: 89.9
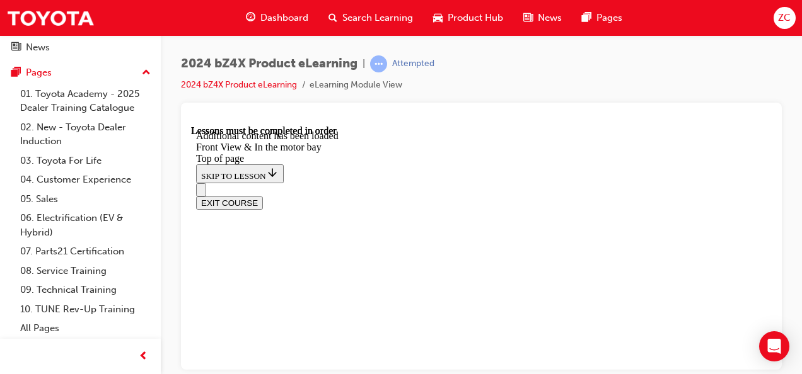
drag, startPoint x: 425, startPoint y: 292, endPoint x: 465, endPoint y: 244, distance: 62.2
drag, startPoint x: 444, startPoint y: 282, endPoint x: 475, endPoint y: 284, distance: 30.9
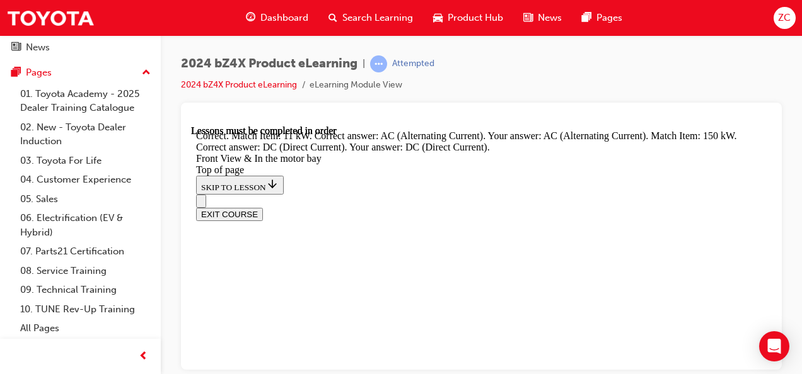
scroll to position [2282, 0]
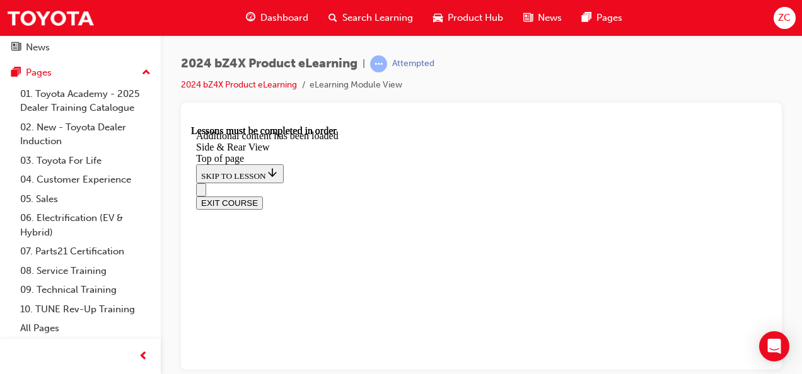
scroll to position [2079, 0]
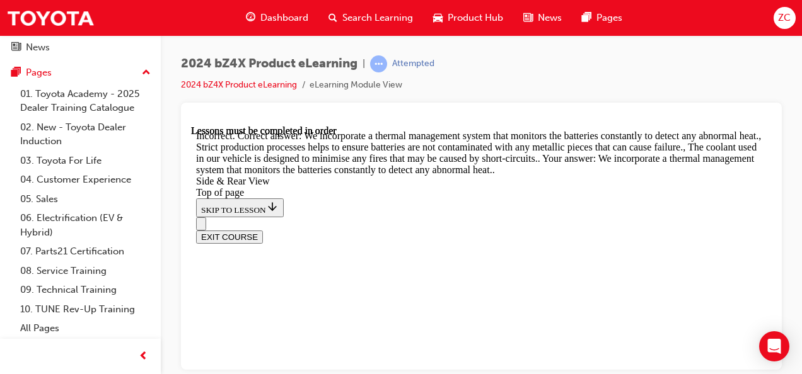
scroll to position [2439, 0]
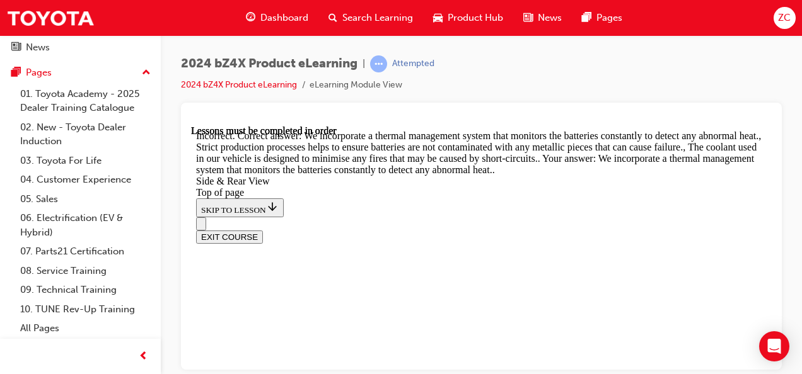
scroll to position [2456, 0]
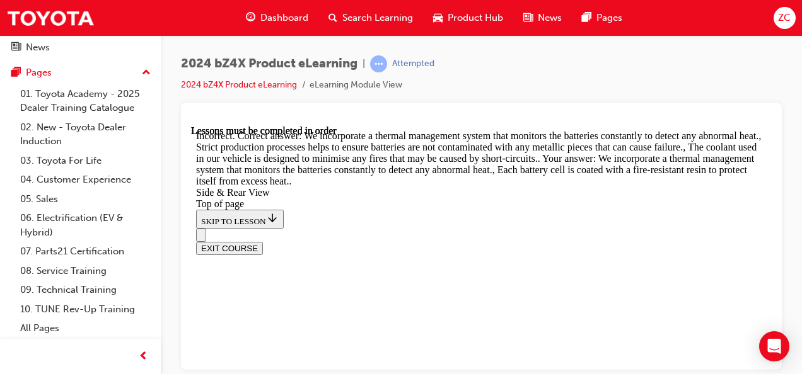
scroll to position [2422, 0]
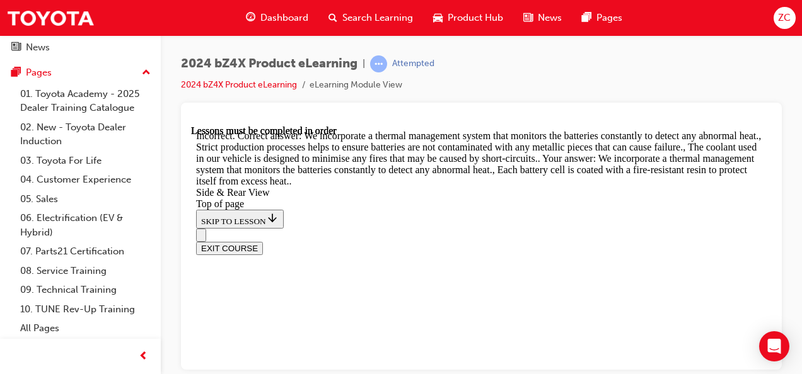
drag, startPoint x: 470, startPoint y: 333, endPoint x: 466, endPoint y: 308, distance: 24.9
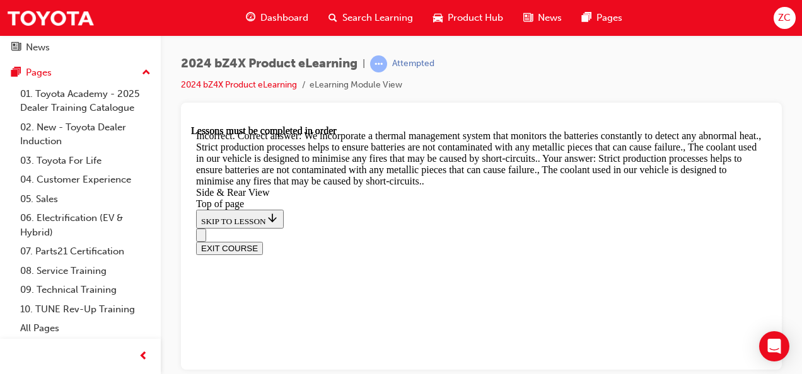
scroll to position [2379, 0]
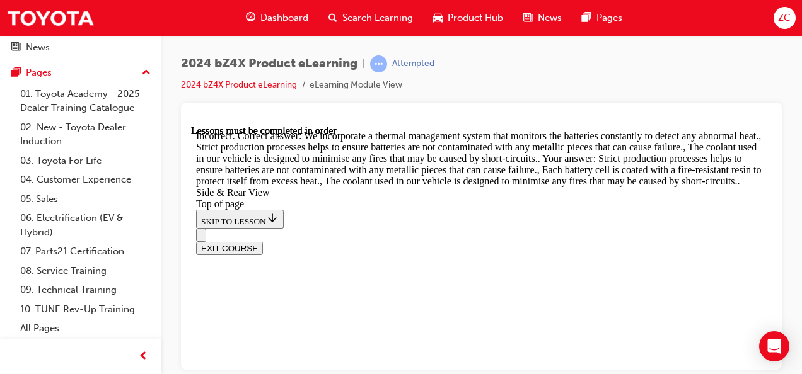
scroll to position [2407, 0]
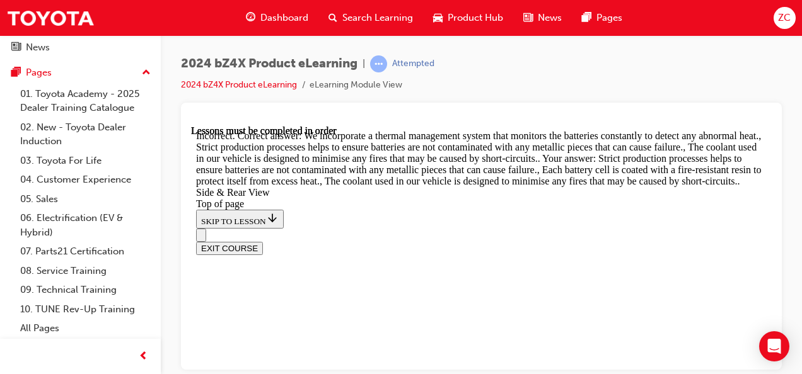
scroll to position [2051, 0]
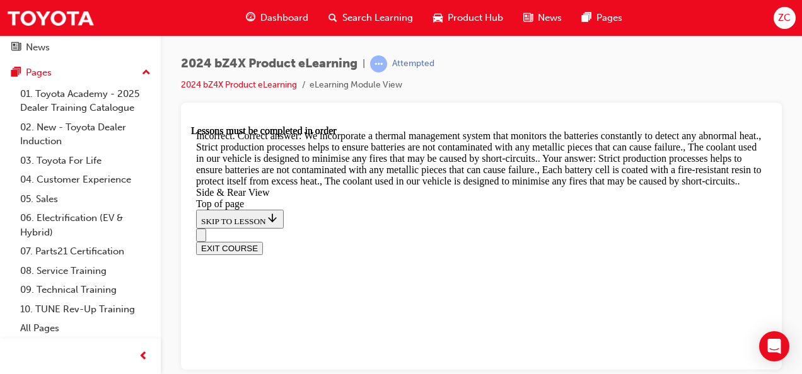
scroll to position [2340, 0]
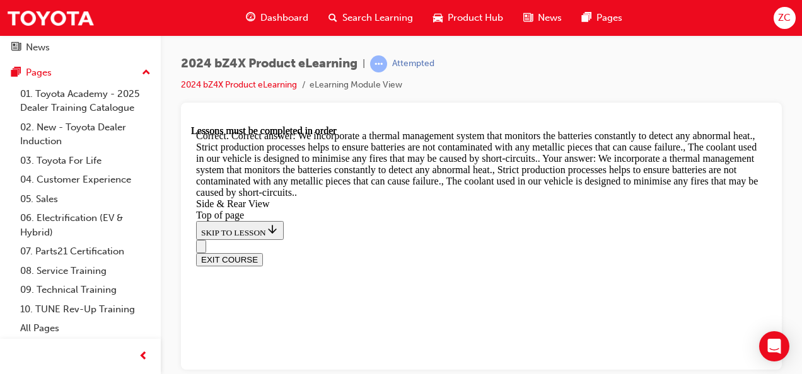
scroll to position [135, 0]
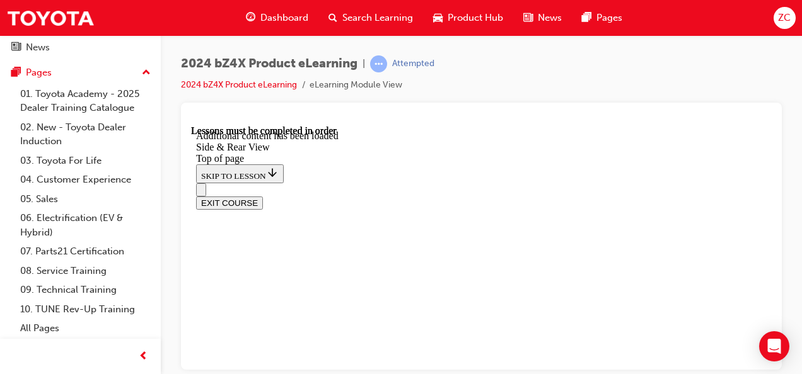
scroll to position [4001, 0]
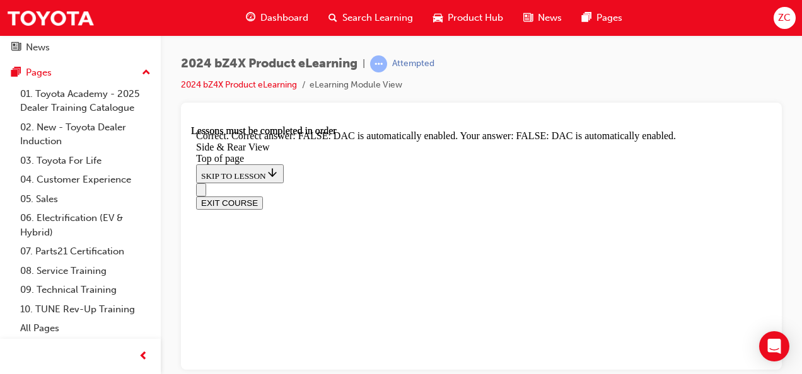
scroll to position [4272, 0]
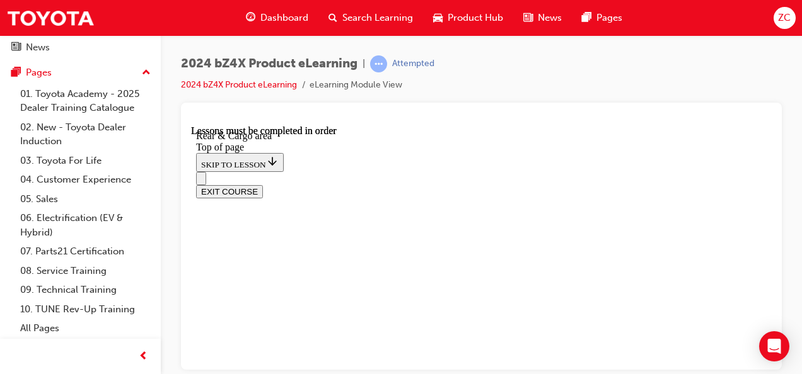
scroll to position [490, 0]
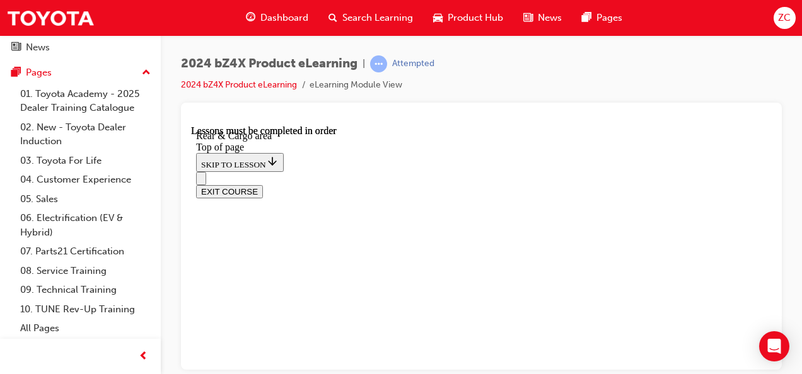
scroll to position [995, 0]
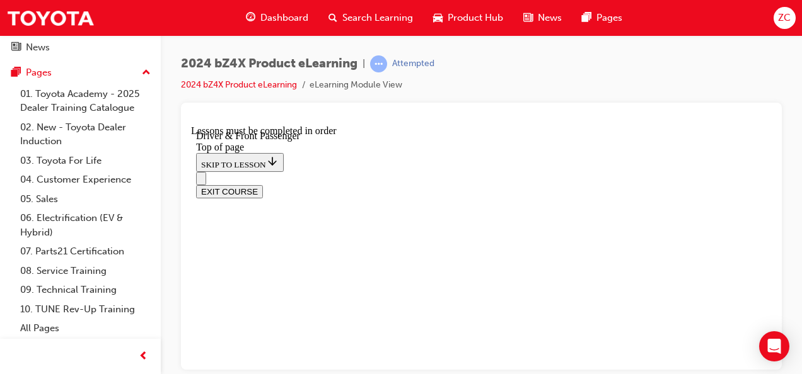
scroll to position [512, 0]
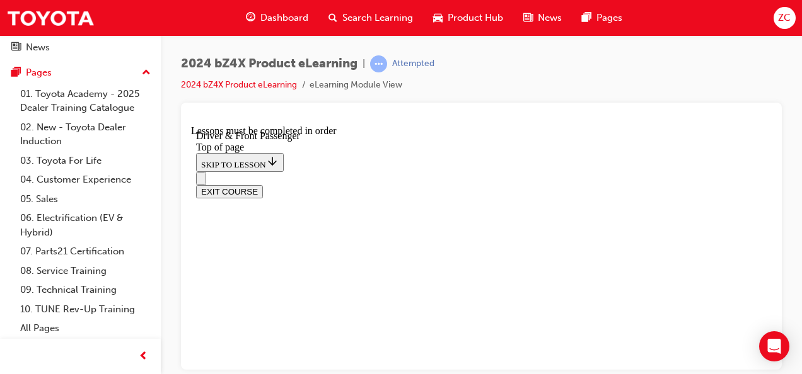
scroll to position [591, 0]
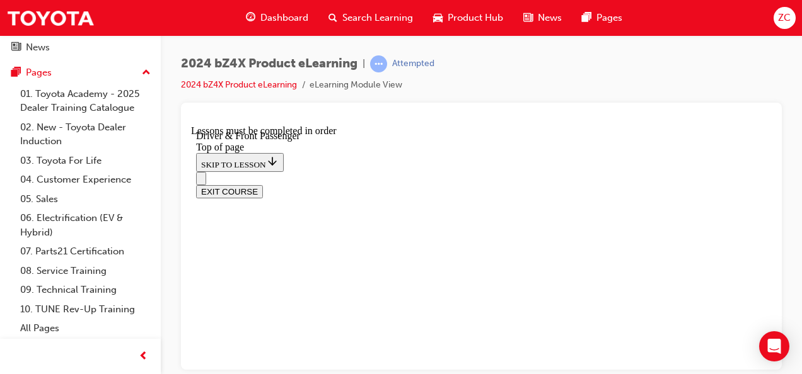
scroll to position [552, 0]
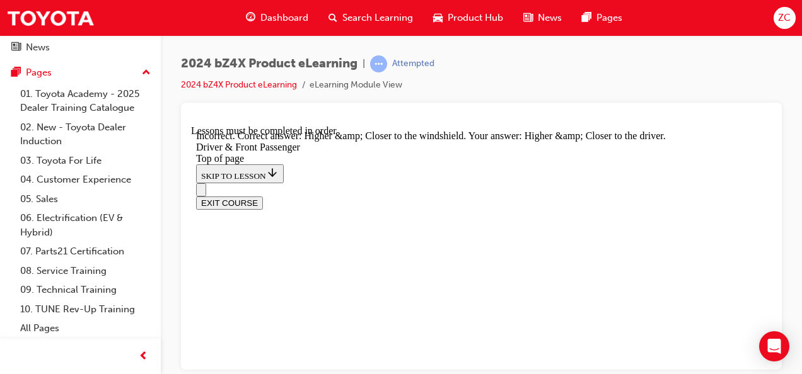
scroll to position [3037, 0]
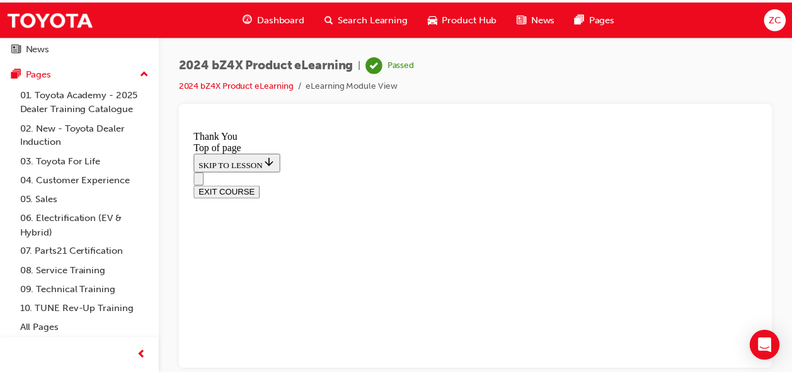
scroll to position [119, 0]
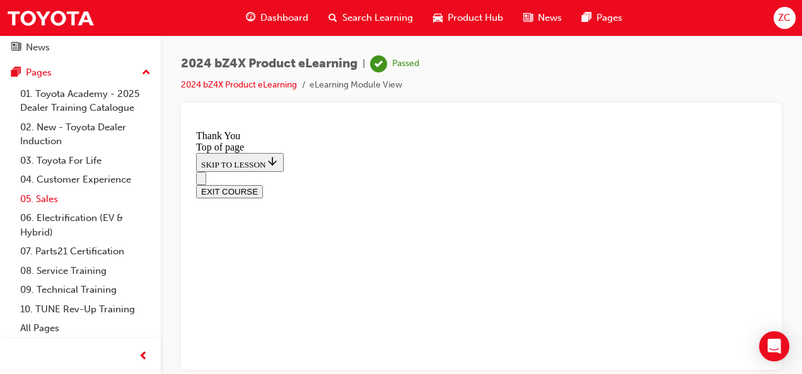
click at [56, 196] on link "05. Sales" at bounding box center [85, 200] width 141 height 20
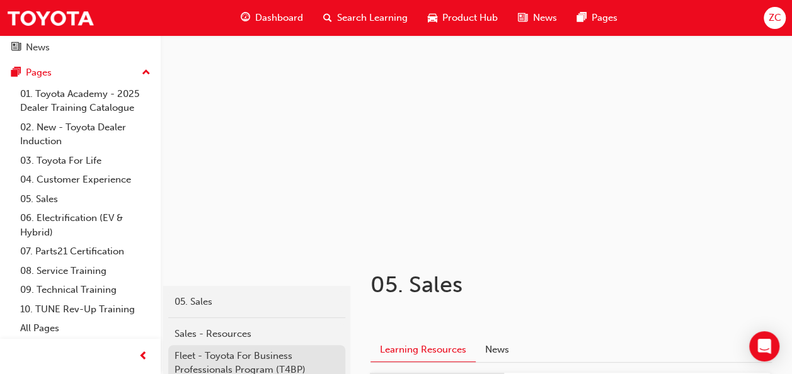
click at [259, 357] on div "Fleet - Toyota For Business Professionals Program (T4BP)" at bounding box center [257, 363] width 165 height 28
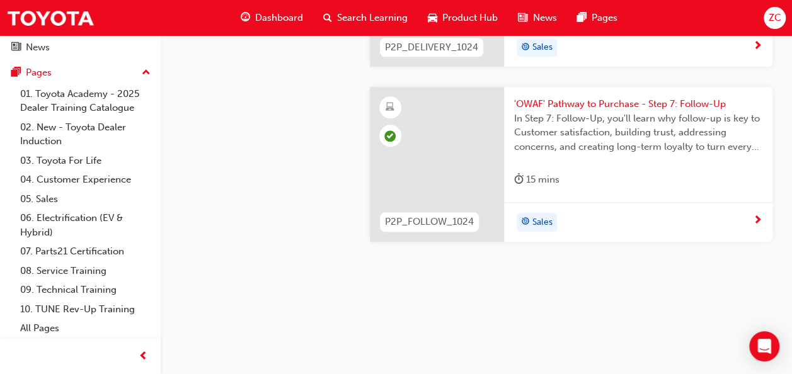
scroll to position [5757, 0]
click at [54, 217] on link "06. Electrification (EV & Hybrid)" at bounding box center [85, 225] width 141 height 33
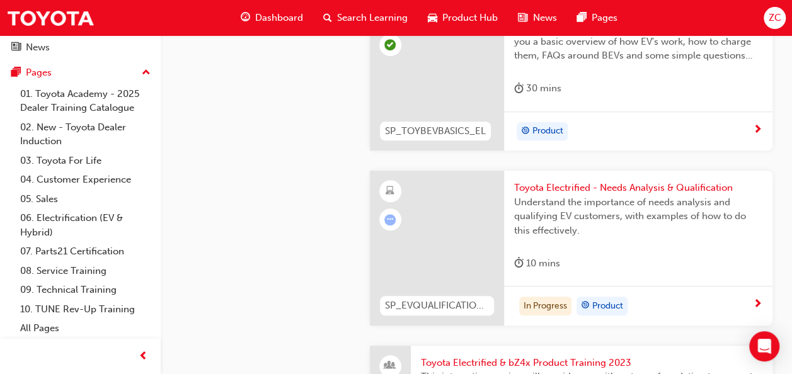
scroll to position [411, 0]
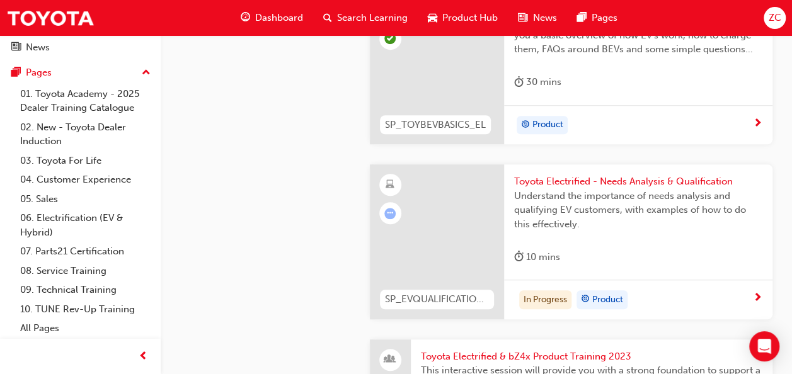
click at [567, 177] on span "Toyota Electrified - Needs Analysis & Qualification" at bounding box center [638, 182] width 248 height 14
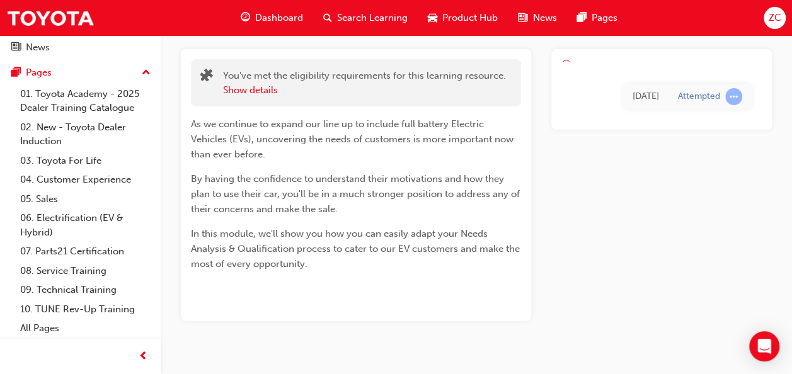
scroll to position [83, 0]
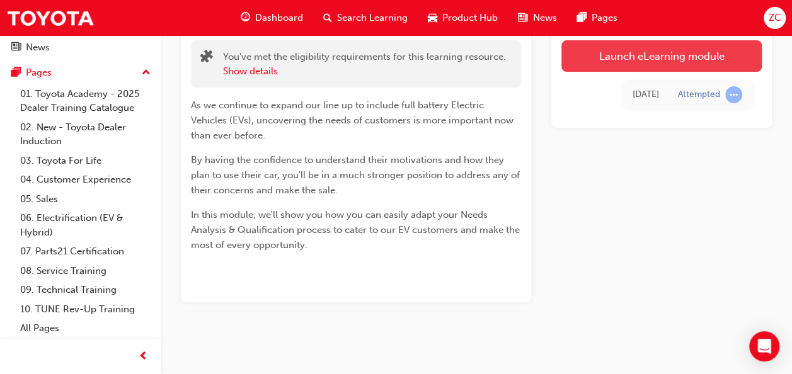
click at [597, 54] on link "Launch eLearning module" at bounding box center [662, 56] width 200 height 32
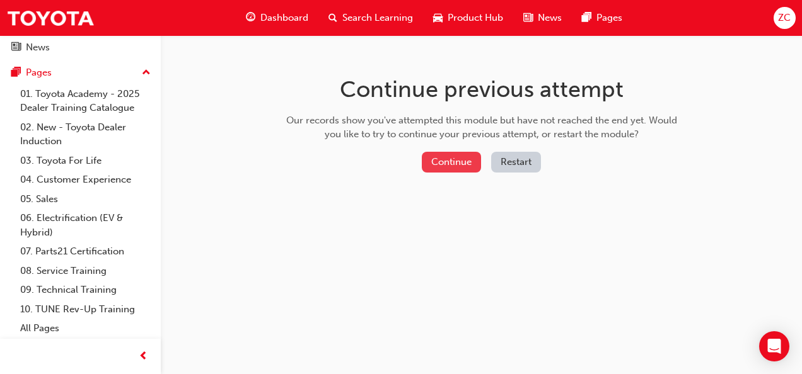
click at [463, 165] on button "Continue" at bounding box center [451, 162] width 59 height 21
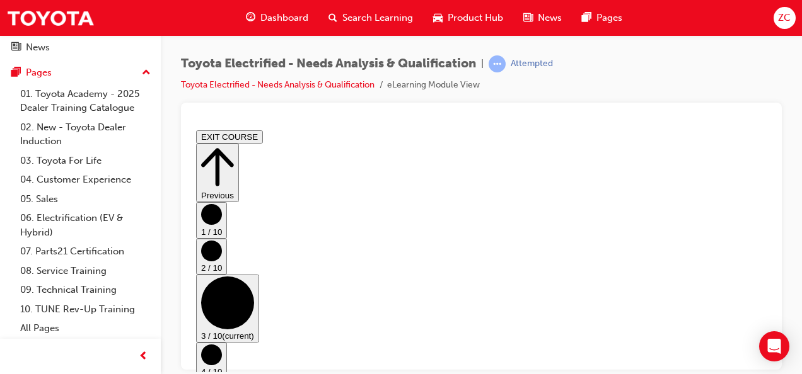
scroll to position [315, 0]
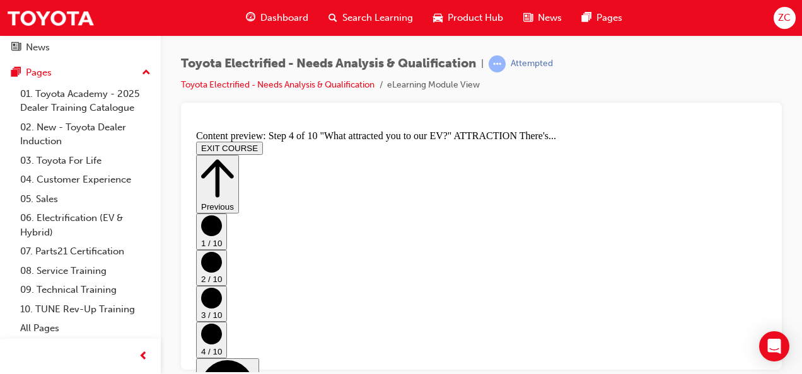
scroll to position [0, 0]
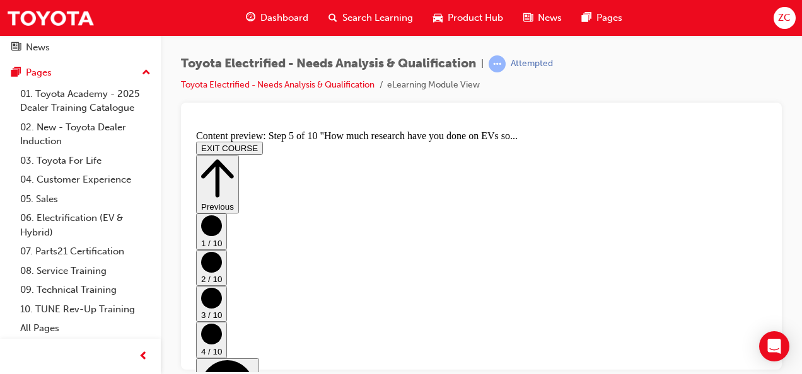
scroll to position [247, 0]
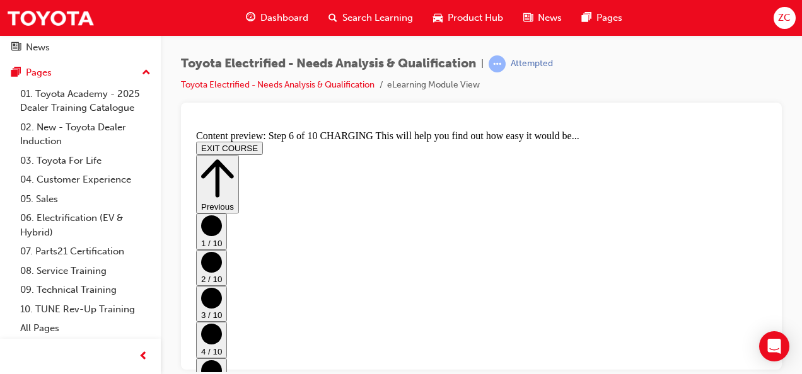
scroll to position [0, 0]
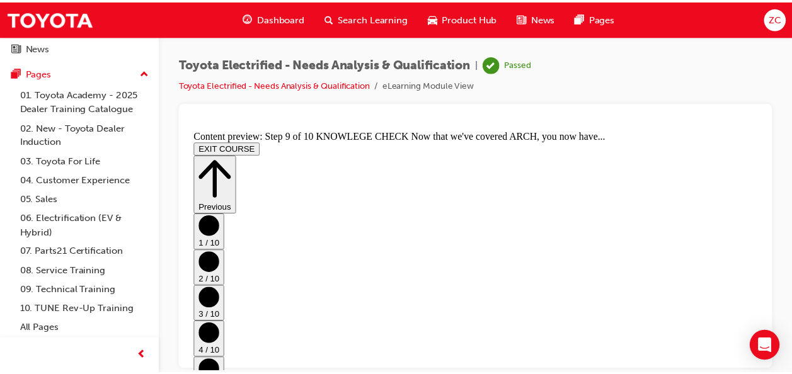
scroll to position [730, 0]
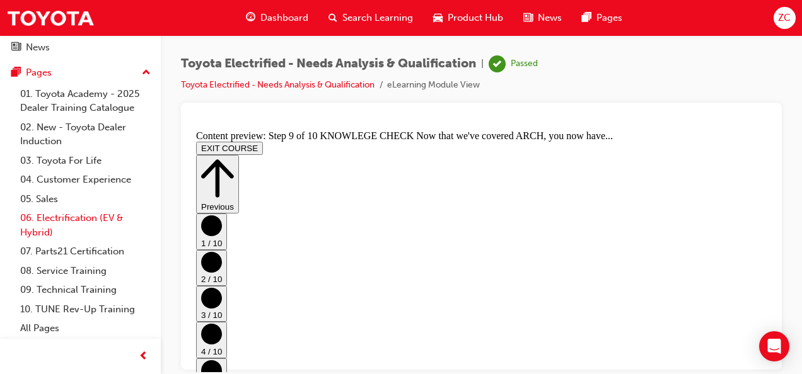
click at [54, 222] on link "06. Electrification (EV & Hybrid)" at bounding box center [85, 225] width 141 height 33
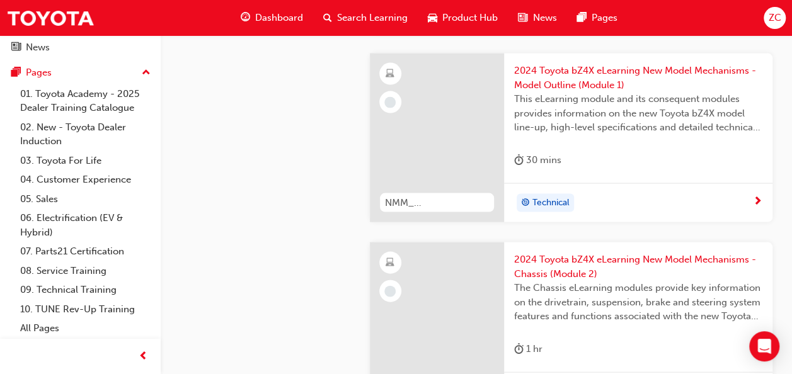
click at [563, 79] on span "2024 Toyota bZ4X eLearning New Model Mechanisms - Model Outline (Module 1)" at bounding box center [638, 78] width 248 height 28
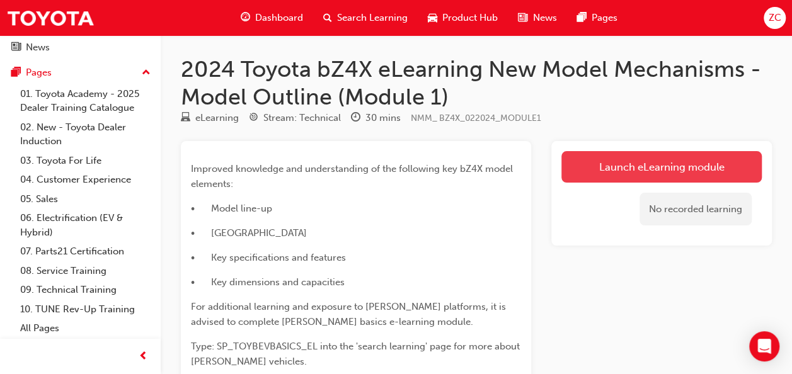
click at [638, 173] on link "Launch eLearning module" at bounding box center [662, 167] width 200 height 32
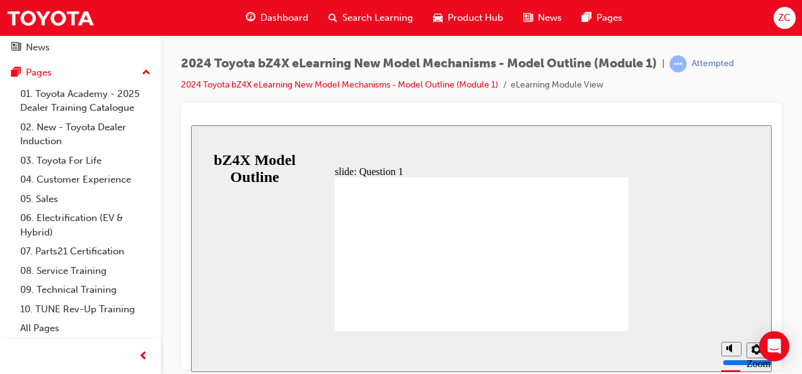
radio input "false"
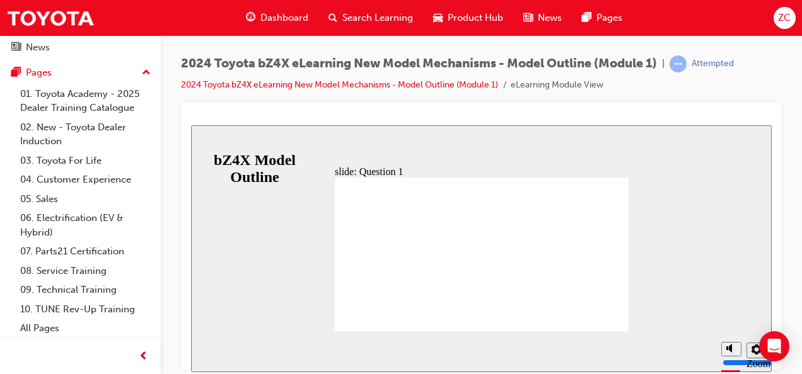
radio input "true"
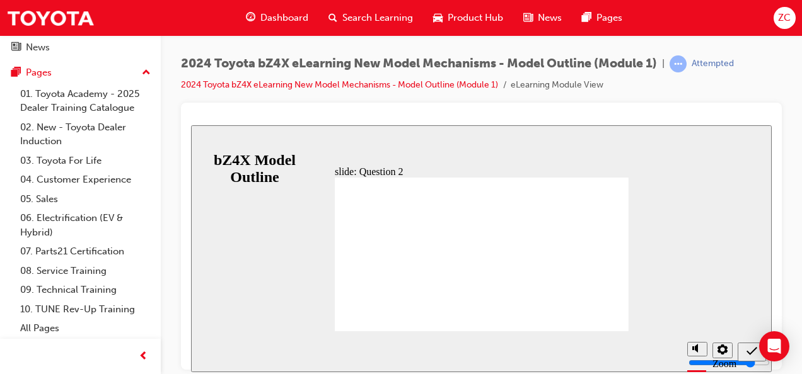
radio input "true"
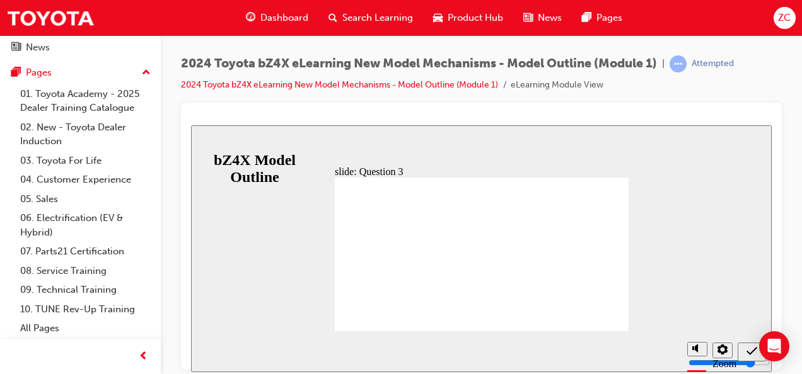
radio input "true"
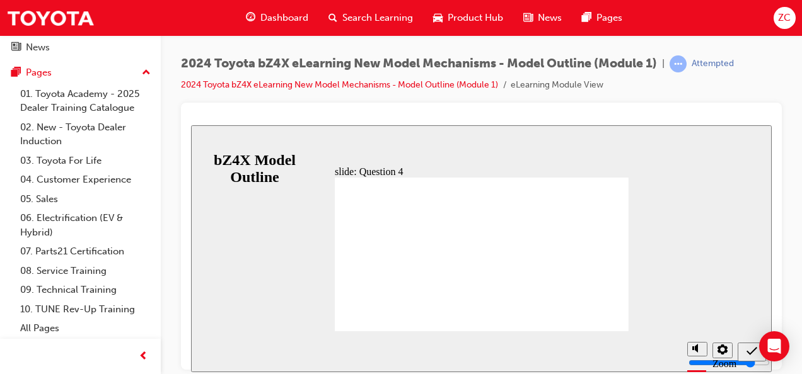
radio input "true"
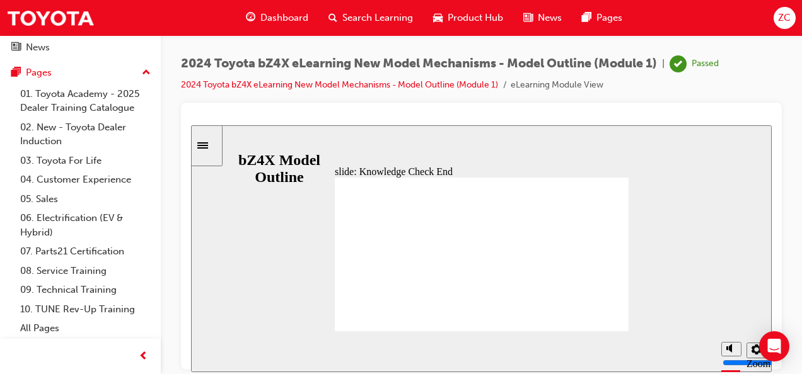
click at [50, 192] on link "05. Sales" at bounding box center [85, 200] width 141 height 20
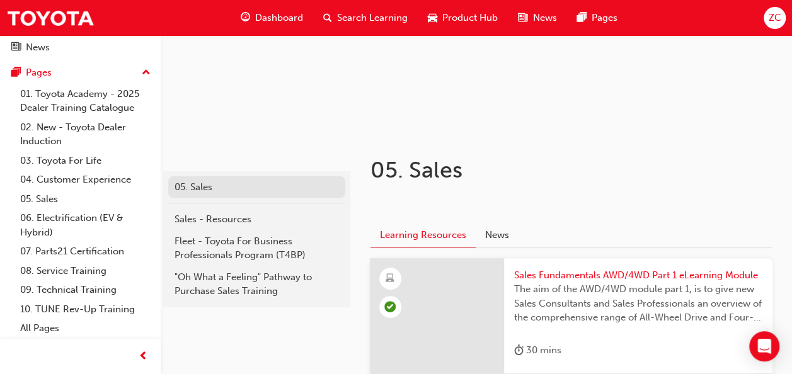
scroll to position [120, 0]
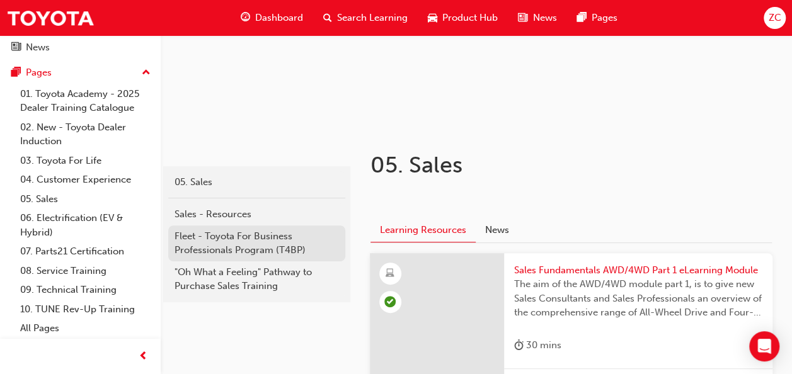
click at [238, 250] on div "Fleet - Toyota For Business Professionals Program (T4BP)" at bounding box center [257, 243] width 165 height 28
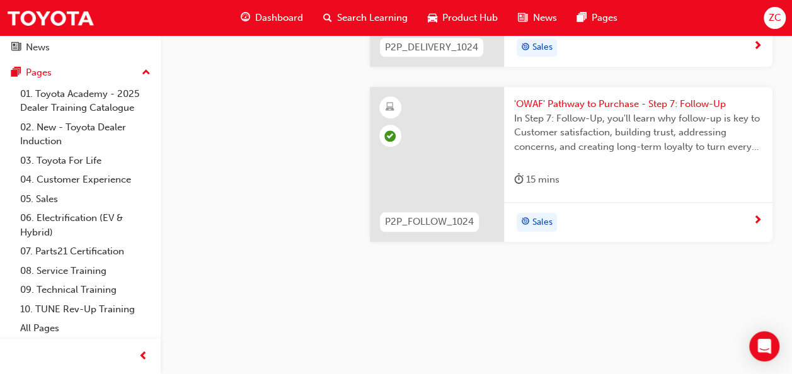
scroll to position [5757, 0]
click at [62, 212] on link "06. Electrification (EV & Hybrid)" at bounding box center [85, 225] width 141 height 33
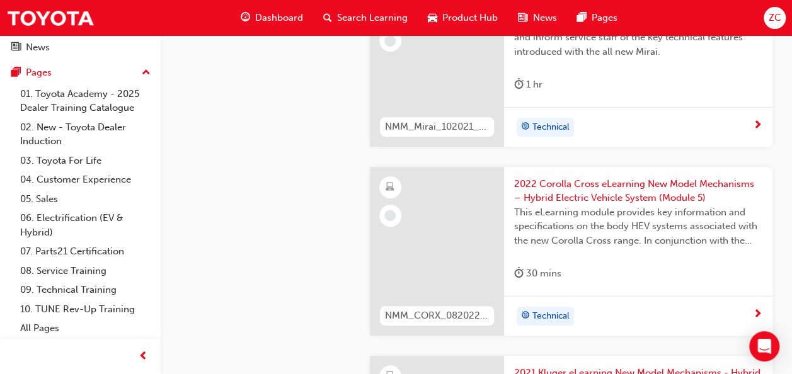
scroll to position [2761, 0]
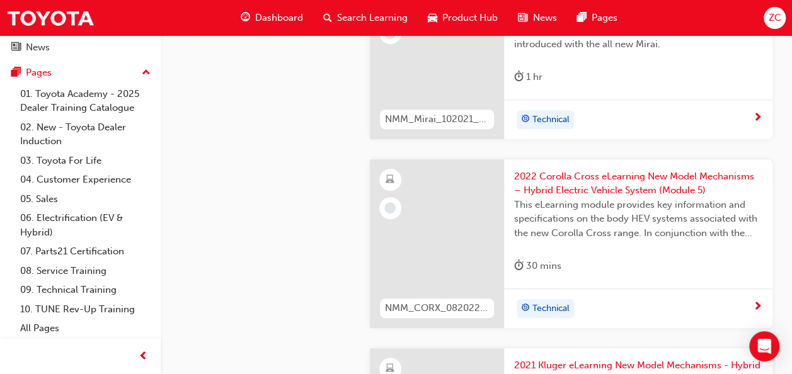
click at [539, 179] on span "2022 Corolla Cross eLearning New Model Mechanisms – Hybrid Electric Vehicle Sys…" at bounding box center [638, 184] width 248 height 28
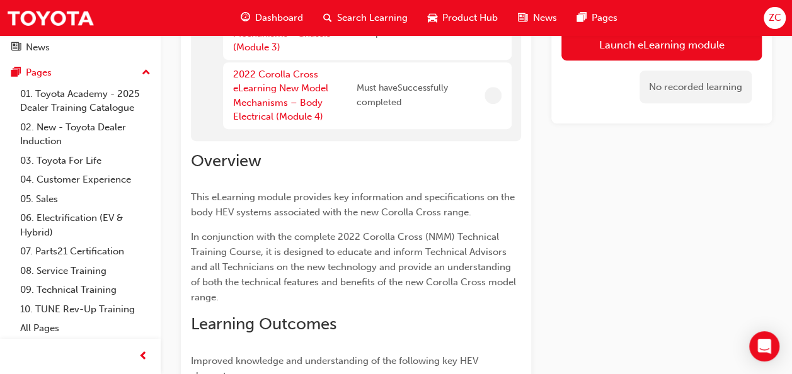
scroll to position [636, 0]
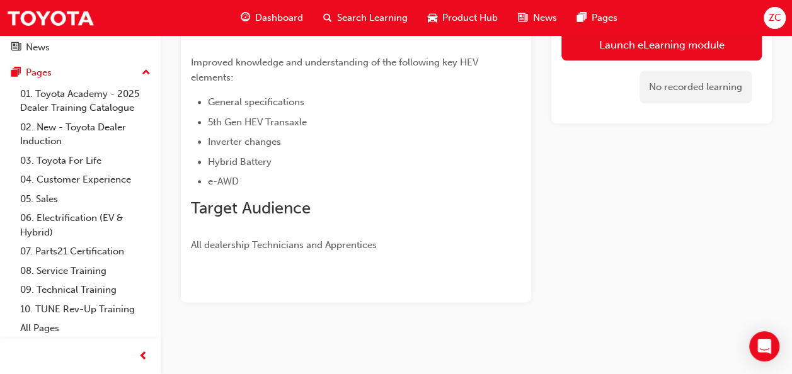
click at [608, 33] on div "Dashboard Search Learning Product Hub News Pages" at bounding box center [429, 18] width 407 height 36
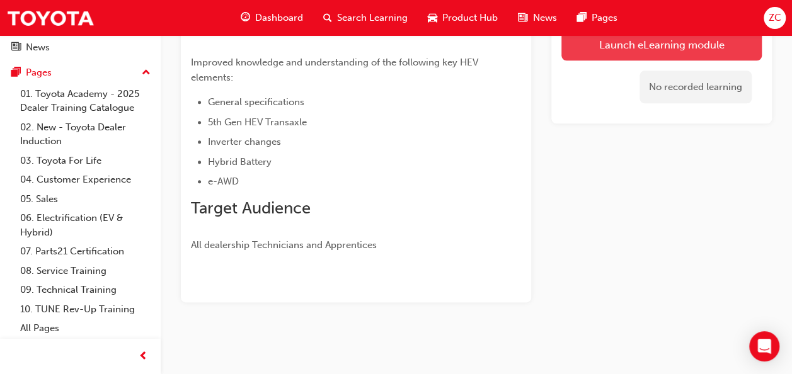
click at [601, 47] on button "Launch eLearning module" at bounding box center [662, 45] width 200 height 32
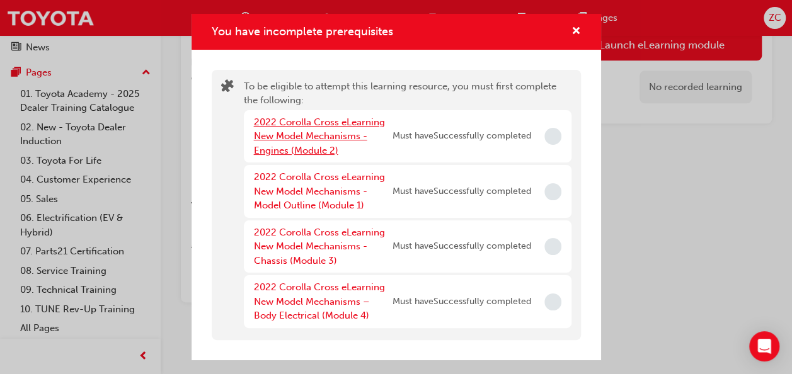
click at [338, 136] on link "2022 Corolla Cross eLearning New Model Mechanisms - Engines (Module 2)" at bounding box center [319, 137] width 131 height 40
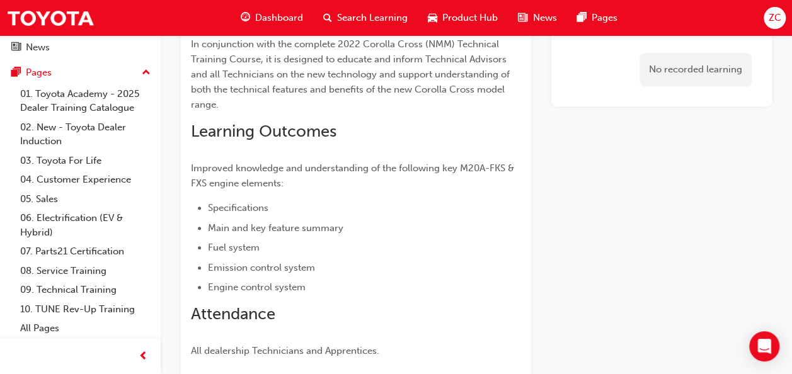
scroll to position [428, 0]
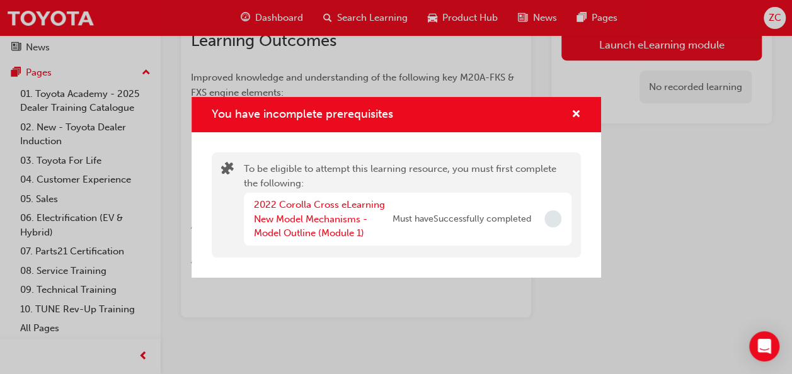
click at [330, 227] on div "2022 Corolla Cross eLearning New Model Mechanisms - Model Outline (Module 1)" at bounding box center [323, 219] width 139 height 43
click at [337, 222] on link "2022 Corolla Cross eLearning New Model Mechanisms - Model Outline (Module 1)" at bounding box center [319, 219] width 131 height 40
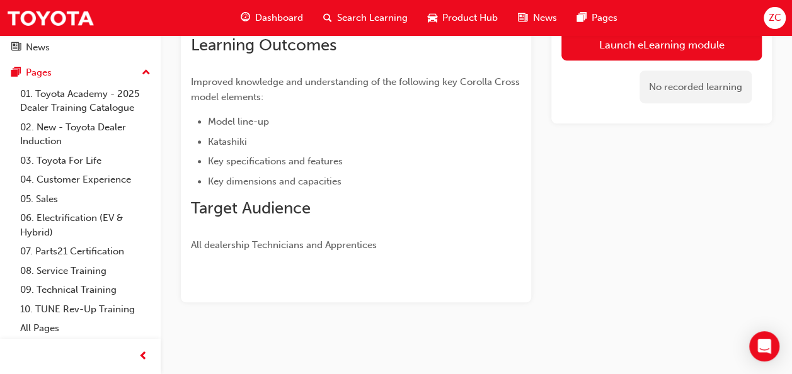
scroll to position [274, 0]
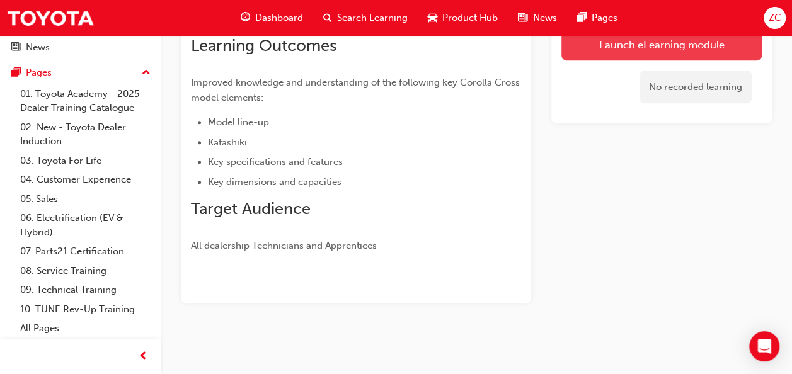
click at [574, 47] on link "Launch eLearning module" at bounding box center [662, 45] width 200 height 32
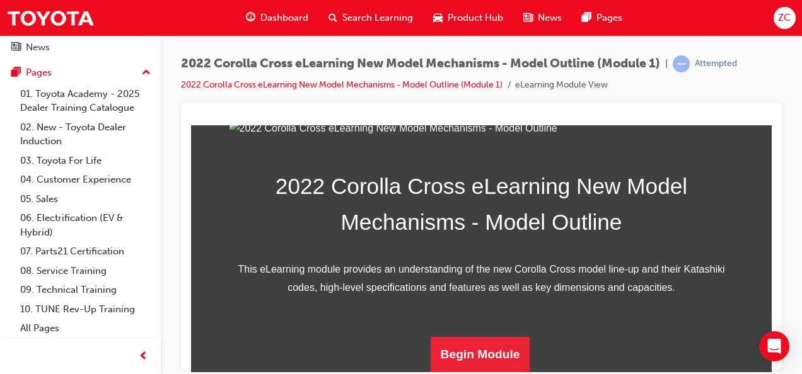
scroll to position [389, 0]
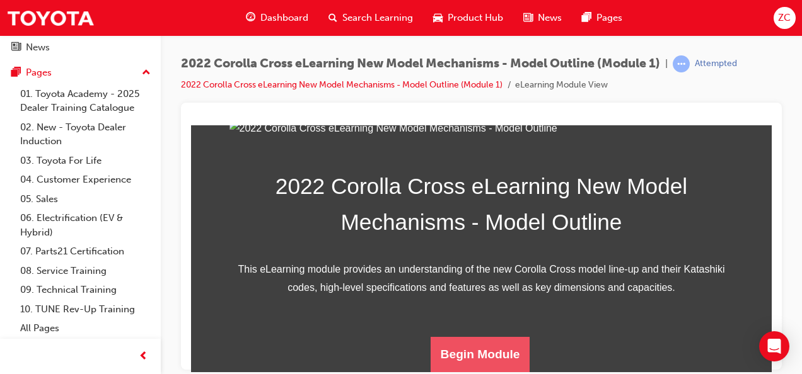
click at [487, 364] on button "Begin Module" at bounding box center [480, 354] width 100 height 35
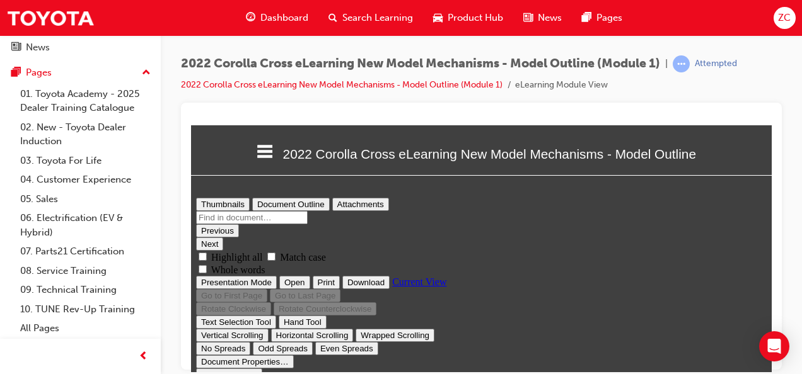
scroll to position [6, 0]
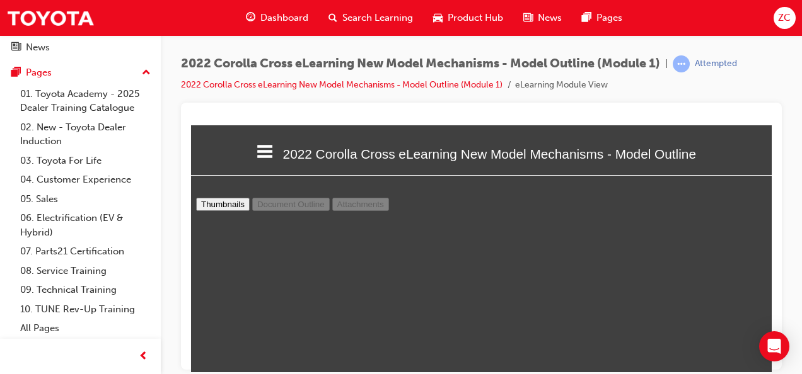
type input "39"
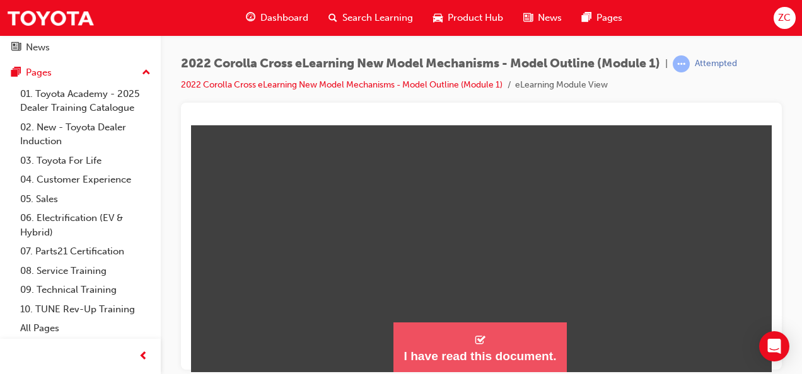
click at [481, 351] on div "I have read this document." at bounding box center [479, 356] width 153 height 15
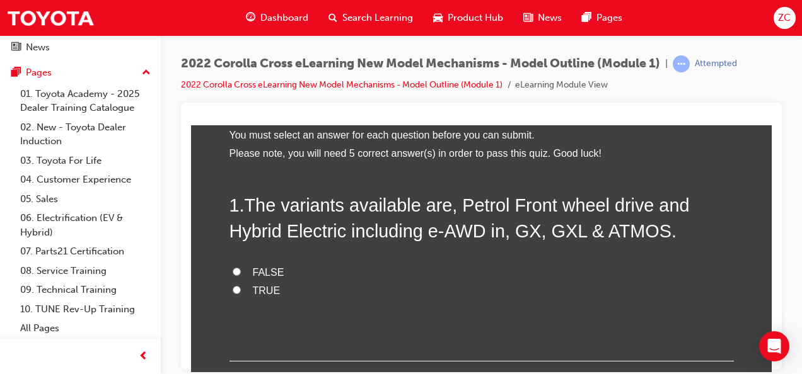
scroll to position [67, 0]
click at [284, 285] on label "TRUE" at bounding box center [481, 290] width 504 height 18
click at [241, 285] on input "TRUE" at bounding box center [237, 289] width 8 height 8
radio input "true"
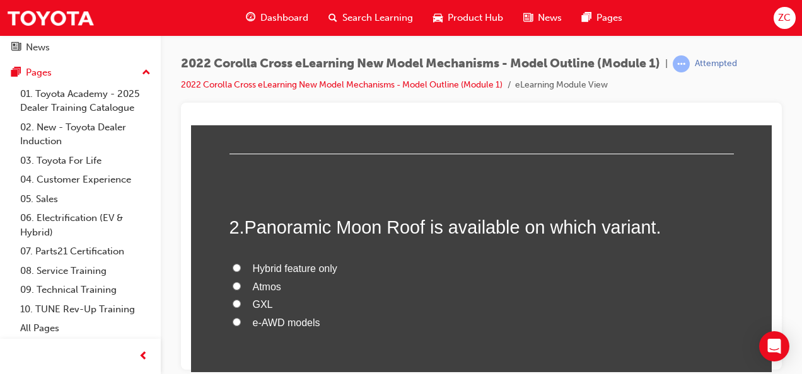
scroll to position [275, 0]
click at [262, 281] on span "Atmos" at bounding box center [267, 285] width 28 height 11
click at [241, 281] on input "Atmos" at bounding box center [237, 284] width 8 height 8
radio input "true"
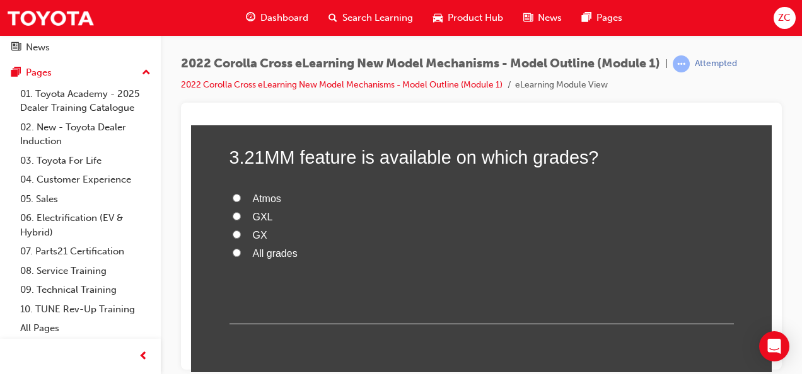
scroll to position [586, 0]
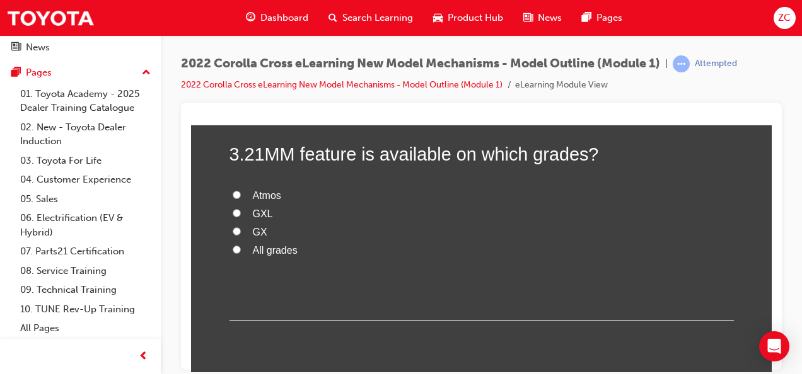
click at [240, 251] on label "All grades" at bounding box center [481, 250] width 504 height 18
click at [240, 251] on input "All grades" at bounding box center [237, 249] width 8 height 8
radio input "true"
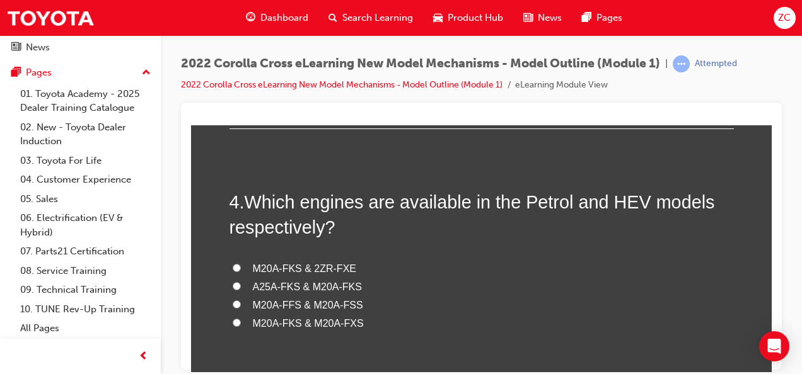
scroll to position [781, 0]
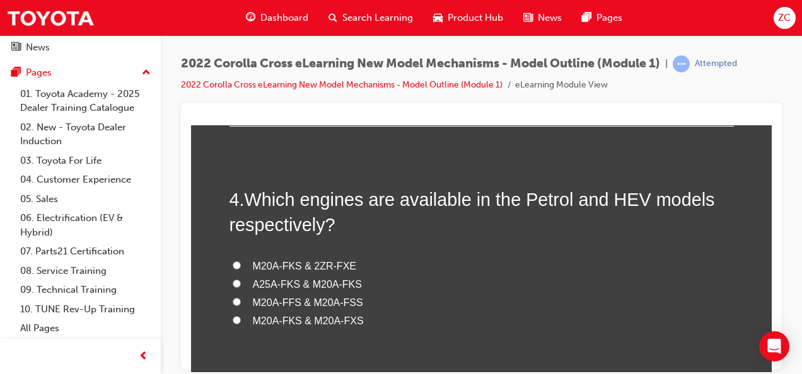
click at [246, 265] on label "M20A-FKS & 2ZR-FXE" at bounding box center [481, 266] width 504 height 18
click at [241, 265] on input "M20A-FKS & 2ZR-FXE" at bounding box center [237, 265] width 8 height 8
radio input "true"
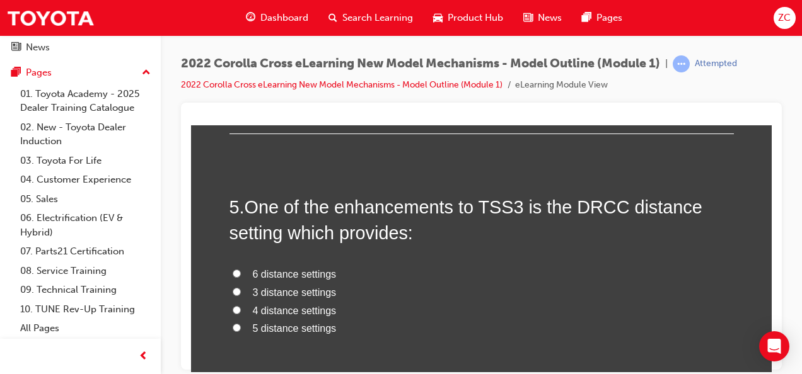
scroll to position [1112, 0]
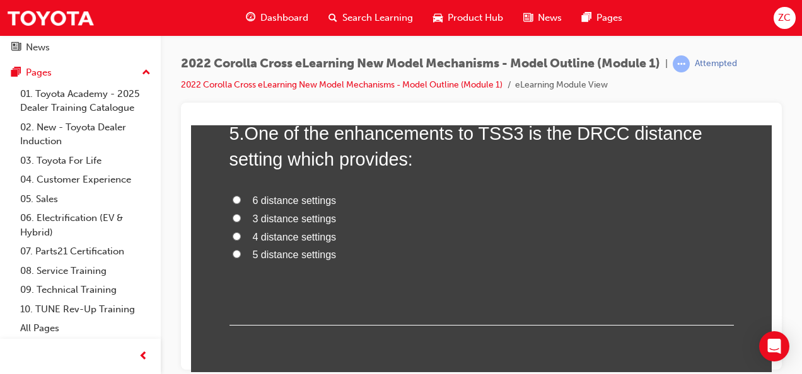
click at [233, 232] on input "4 distance settings" at bounding box center [237, 236] width 8 height 8
radio input "true"
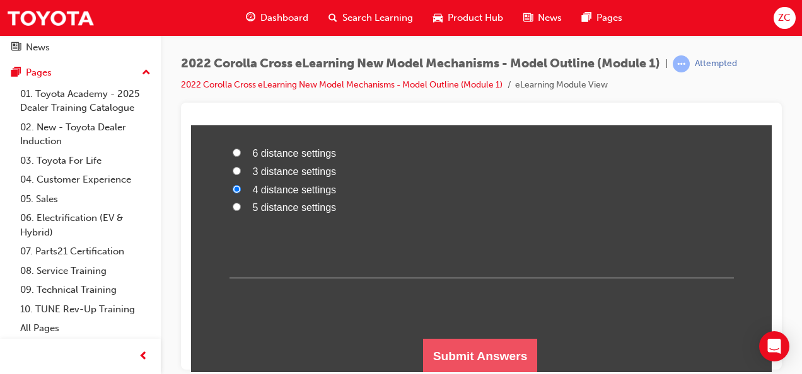
click at [466, 361] on button "Submit Answers" at bounding box center [480, 355] width 115 height 35
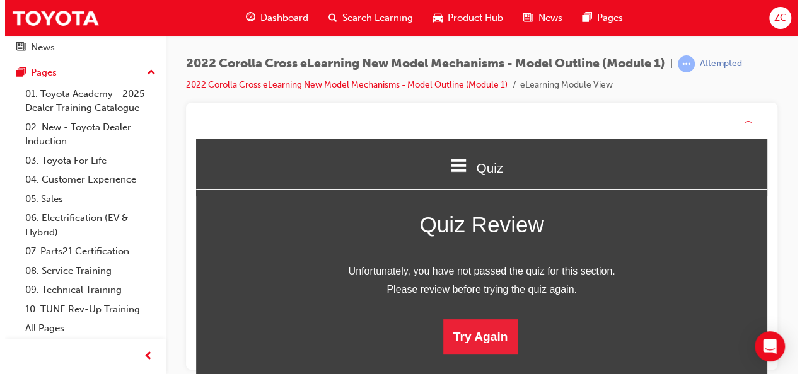
scroll to position [168, 600]
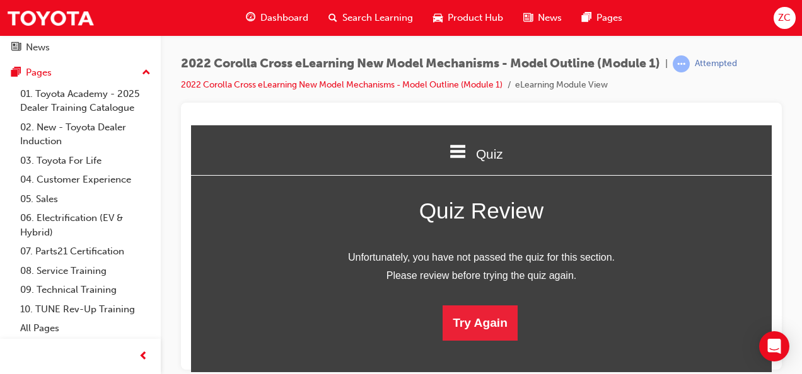
click at [456, 340] on html "Quiz Welcome 2022 Corolla Cross eLearning New Model Mechanisms - Model Outline …" at bounding box center [481, 248] width 580 height 247
click at [456, 323] on button "Try Again" at bounding box center [479, 322] width 75 height 35
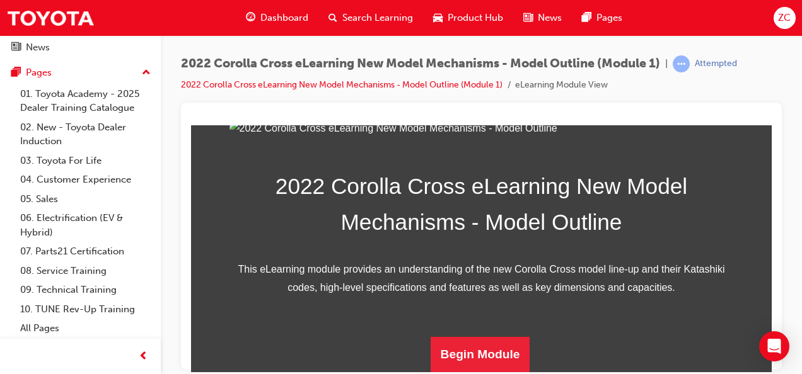
scroll to position [389, 0]
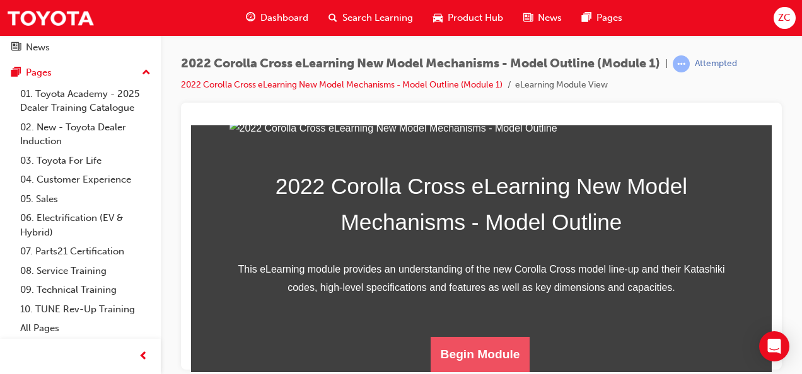
click at [454, 343] on button "Begin Module" at bounding box center [480, 354] width 100 height 35
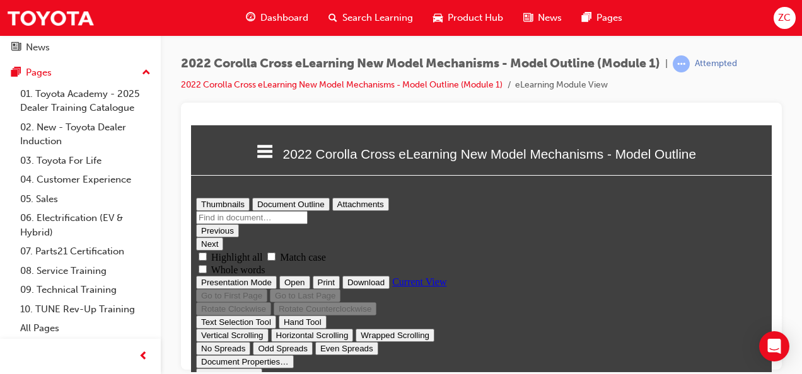
scroll to position [0, 0]
type input "39"
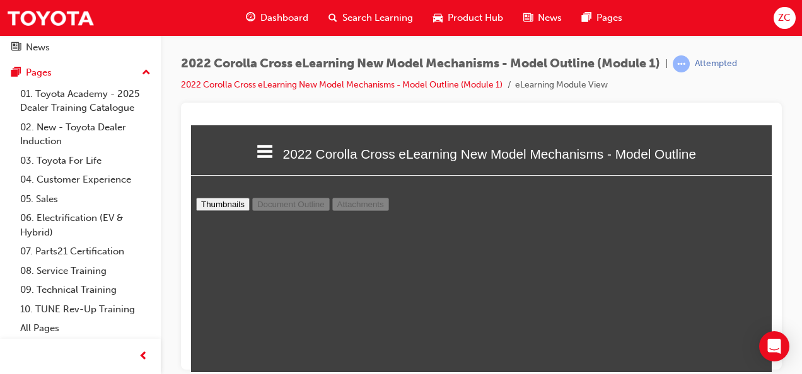
scroll to position [98, 0]
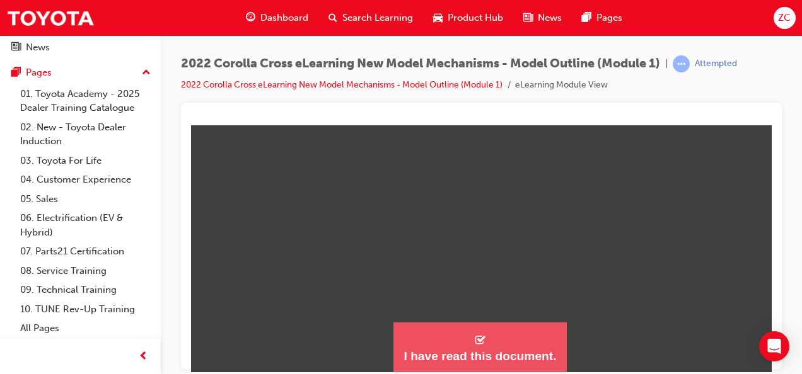
click at [454, 343] on button "I have read this document." at bounding box center [479, 347] width 173 height 51
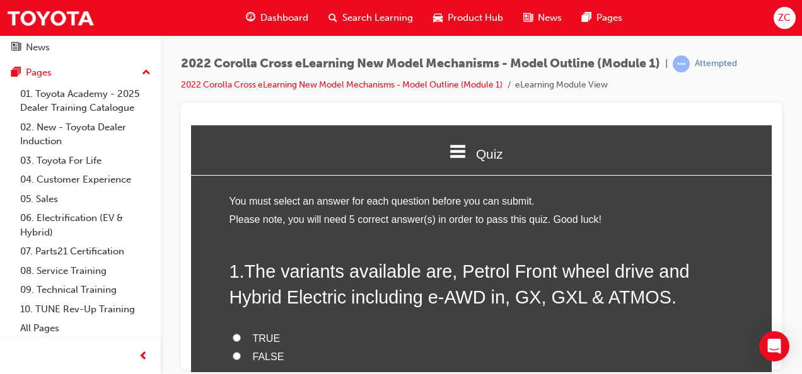
scroll to position [0, 0]
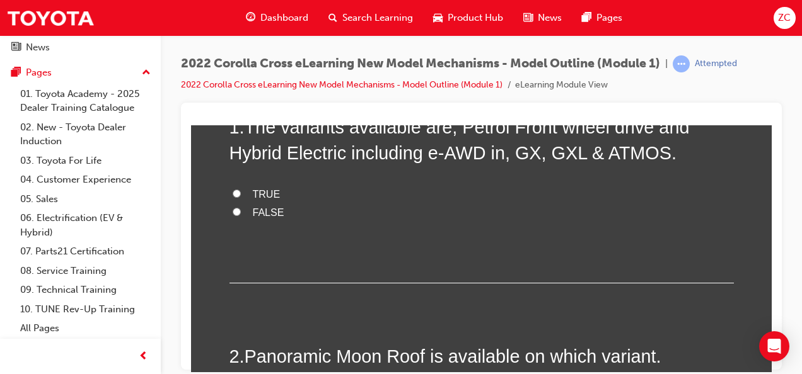
click at [241, 185] on label "TRUE" at bounding box center [481, 194] width 504 height 18
click at [241, 189] on input "TRUE" at bounding box center [237, 193] width 8 height 8
radio input "true"
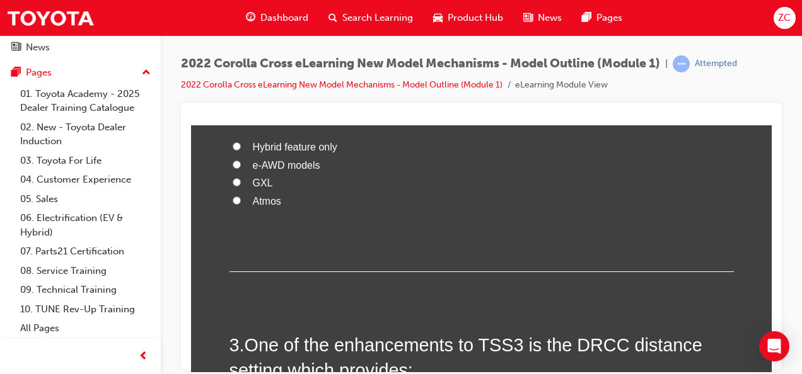
click at [233, 171] on label "e-AWD models" at bounding box center [481, 165] width 504 height 18
click at [233, 168] on input "e-AWD models" at bounding box center [237, 164] width 8 height 8
radio input "true"
click at [238, 207] on label "Atmos" at bounding box center [481, 201] width 504 height 18
click at [238, 204] on input "Atmos" at bounding box center [237, 200] width 8 height 8
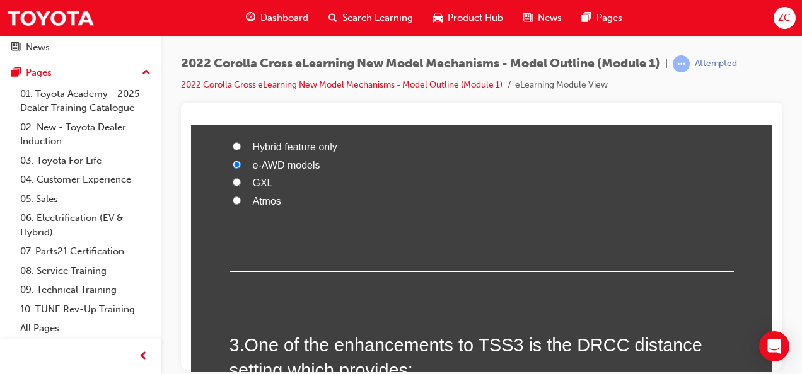
radio input "true"
click at [243, 165] on label "e-AWD models" at bounding box center [481, 165] width 504 height 18
click at [241, 165] on input "e-AWD models" at bounding box center [237, 164] width 8 height 8
radio input "true"
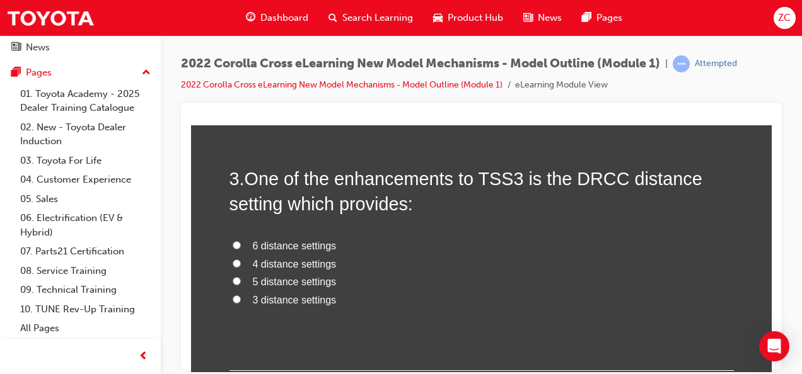
click at [233, 249] on label "6 distance settings" at bounding box center [481, 246] width 504 height 18
click at [233, 249] on input "6 distance settings" at bounding box center [237, 245] width 8 height 8
radio input "true"
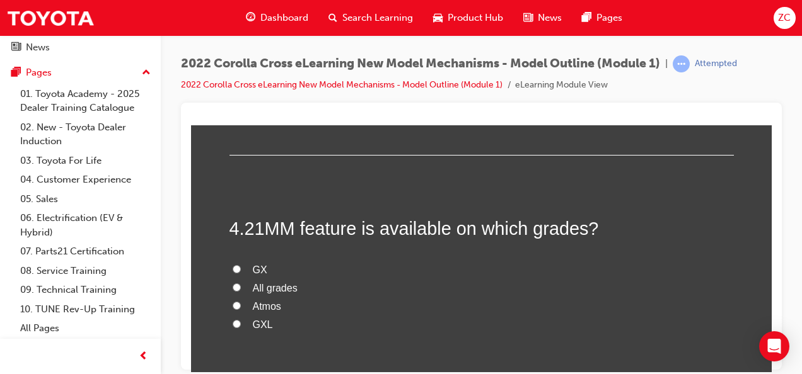
scroll to position [852, 0]
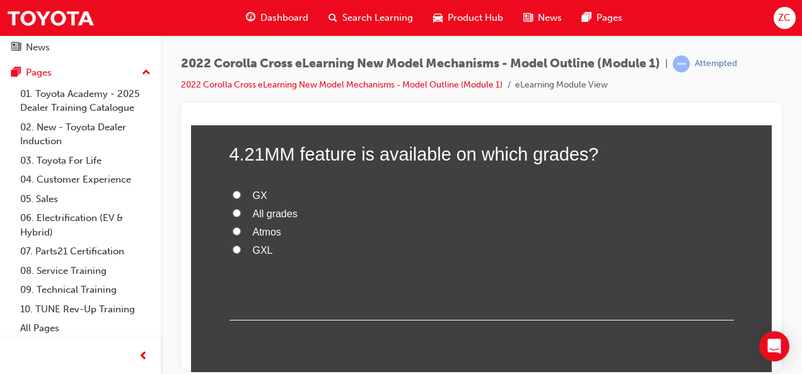
click at [233, 228] on input "Atmos" at bounding box center [237, 231] width 8 height 8
radio input "true"
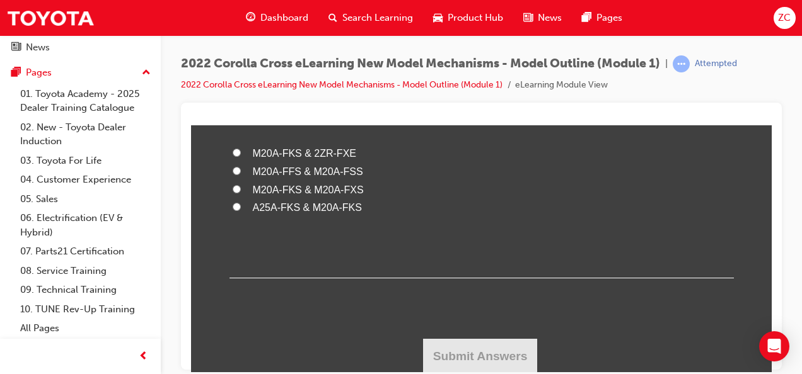
click at [234, 170] on input "M20A-FFS & M20A-FSS" at bounding box center [237, 170] width 8 height 8
radio input "true"
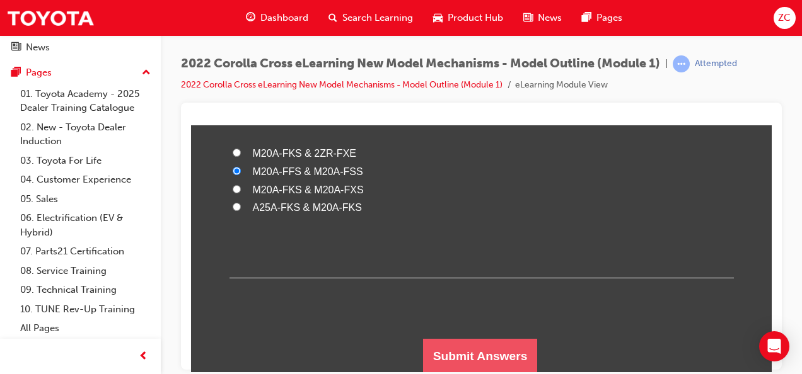
click at [430, 345] on button "Submit Answers" at bounding box center [480, 355] width 115 height 35
